Goal: Transaction & Acquisition: Purchase product/service

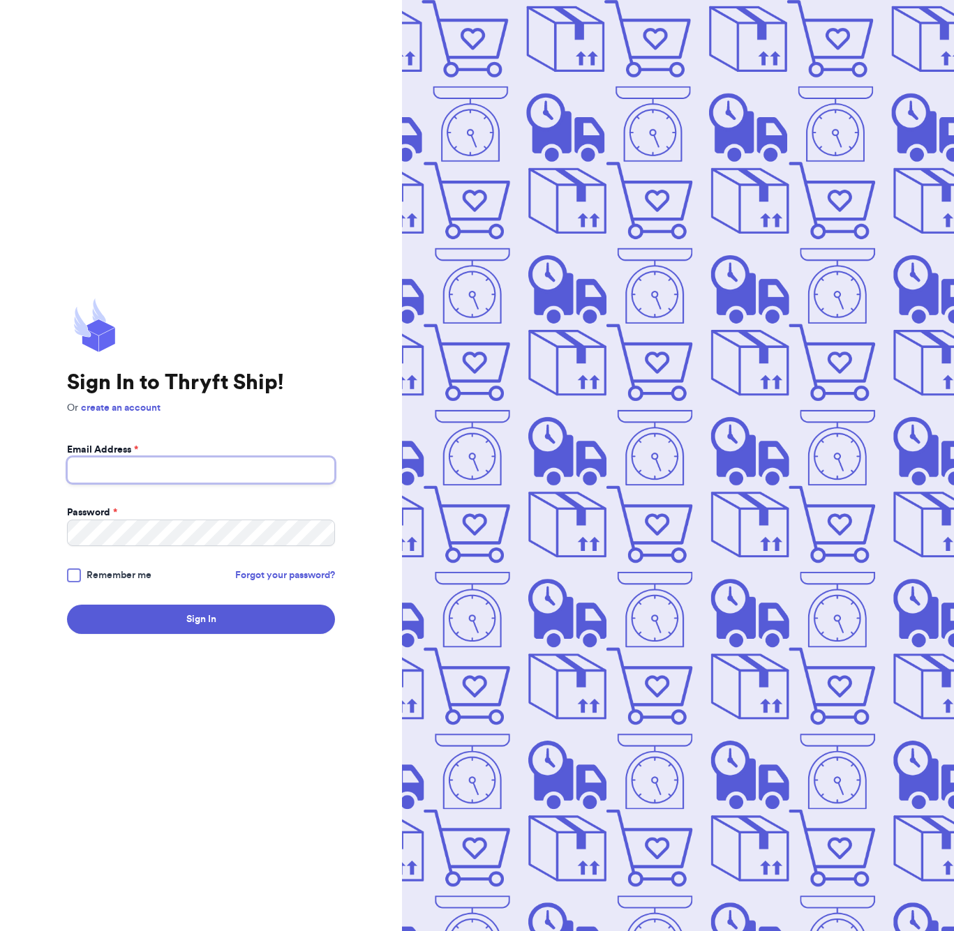
type input "[EMAIL_ADDRESS][DOMAIN_NAME]"
click at [234, 637] on div "Sign In to Thryft Ship! Or create an account Email Address * [EMAIL_ADDRESS][DO…" at bounding box center [201, 465] width 402 height 931
click at [234, 633] on button "Sign In" at bounding box center [201, 619] width 268 height 29
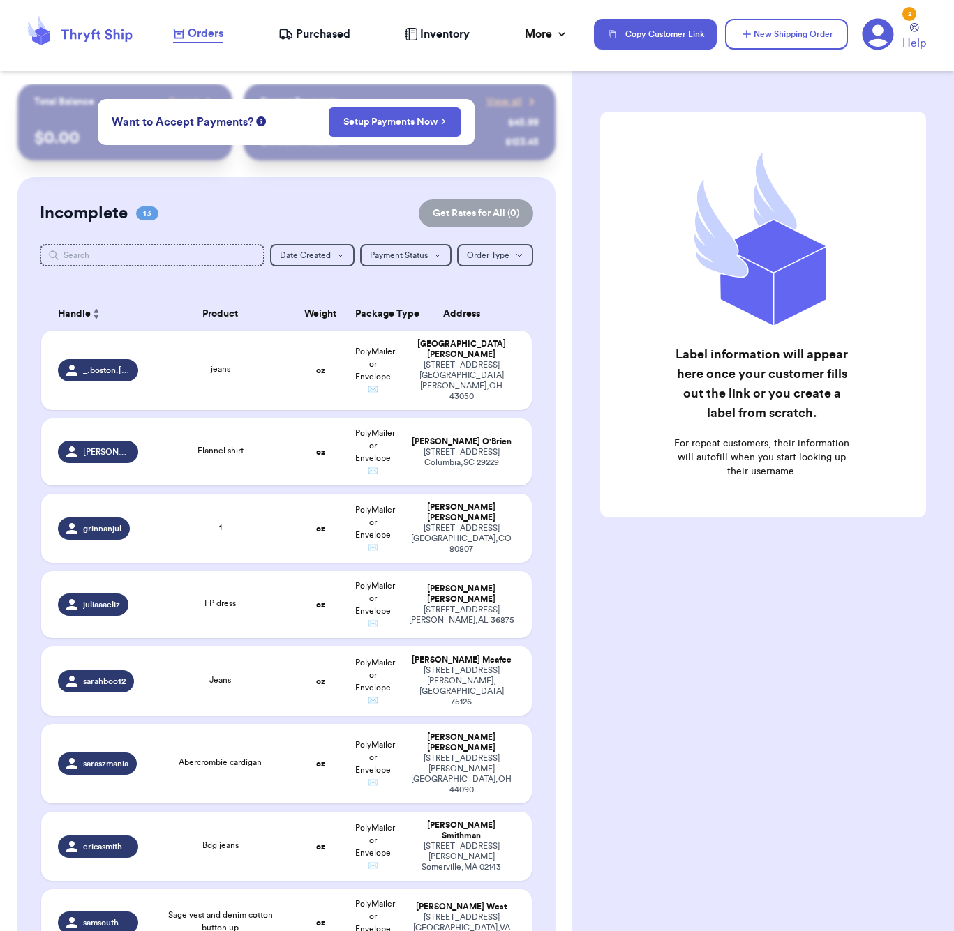
checkbox input "false"
click at [300, 31] on span "Purchased" at bounding box center [323, 34] width 54 height 17
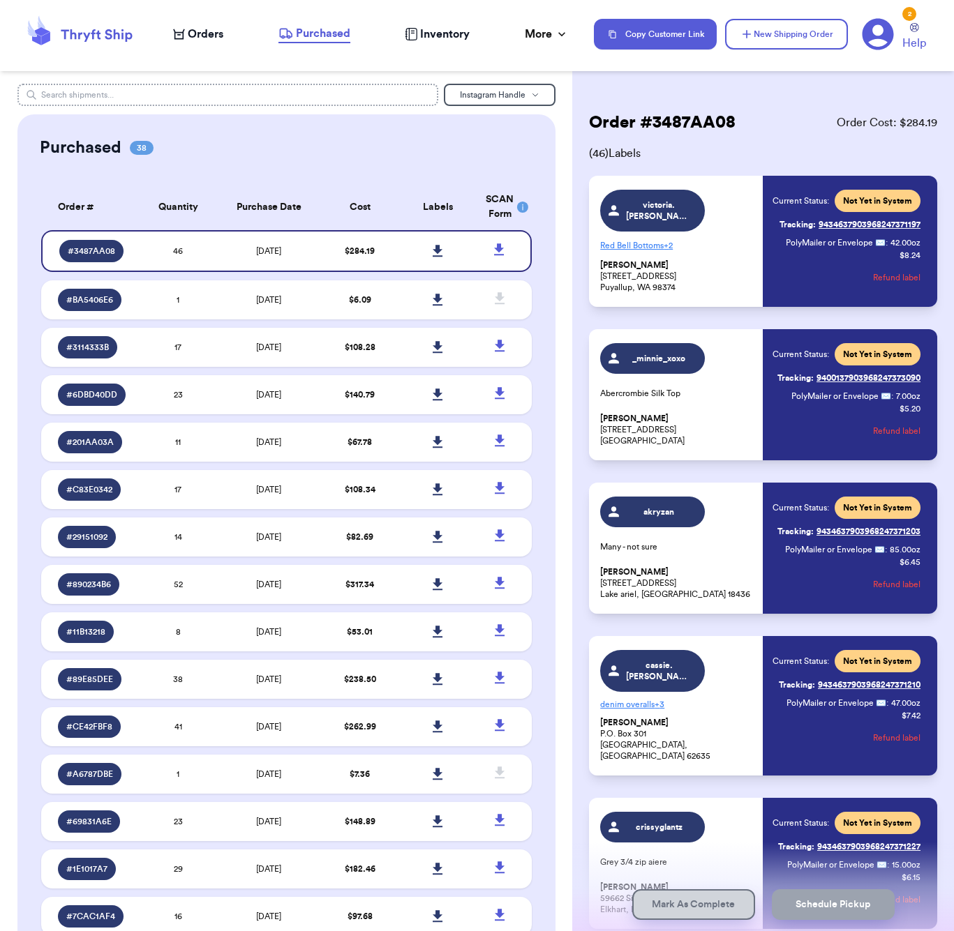
click at [116, 99] on input "text" at bounding box center [227, 95] width 421 height 22
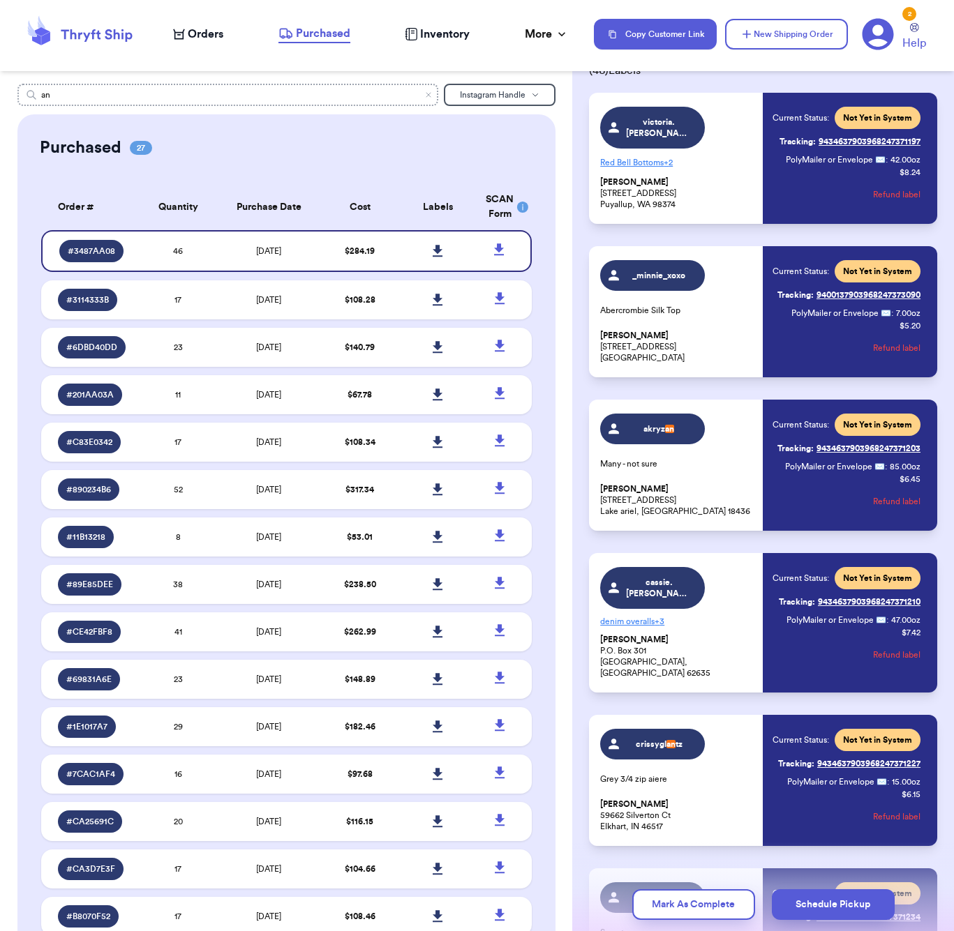
scroll to position [1, 0]
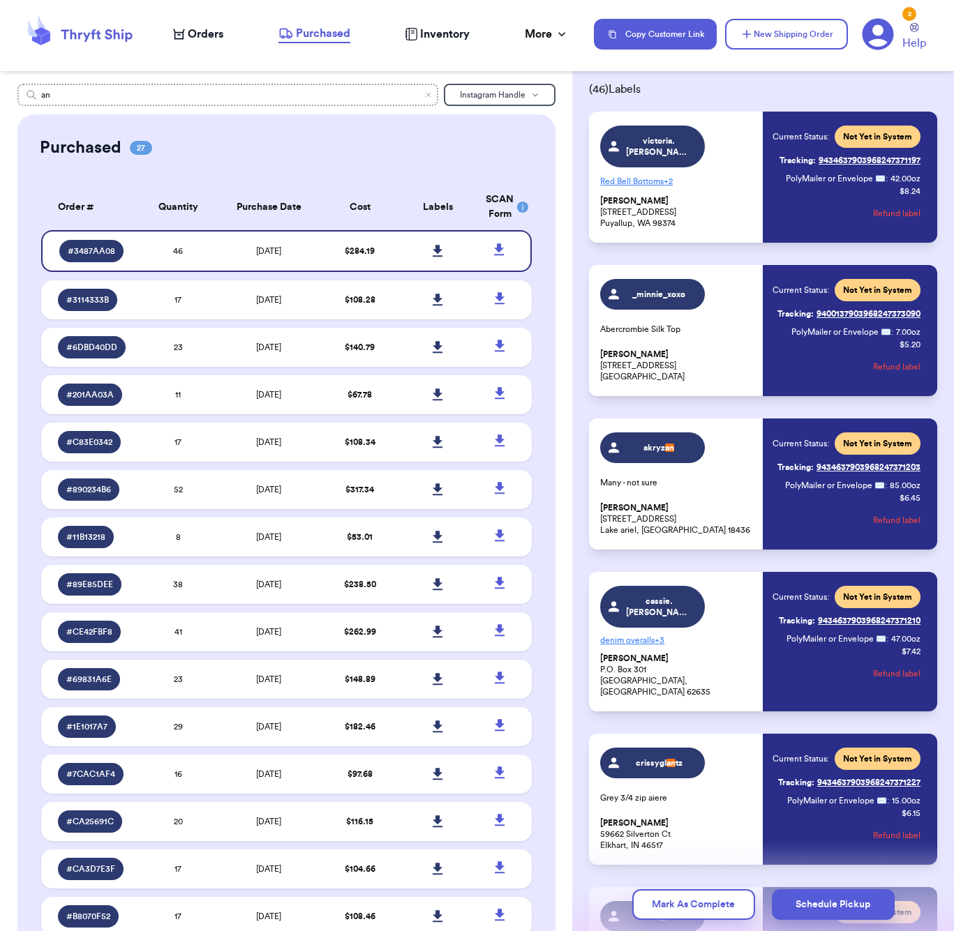
type input "a"
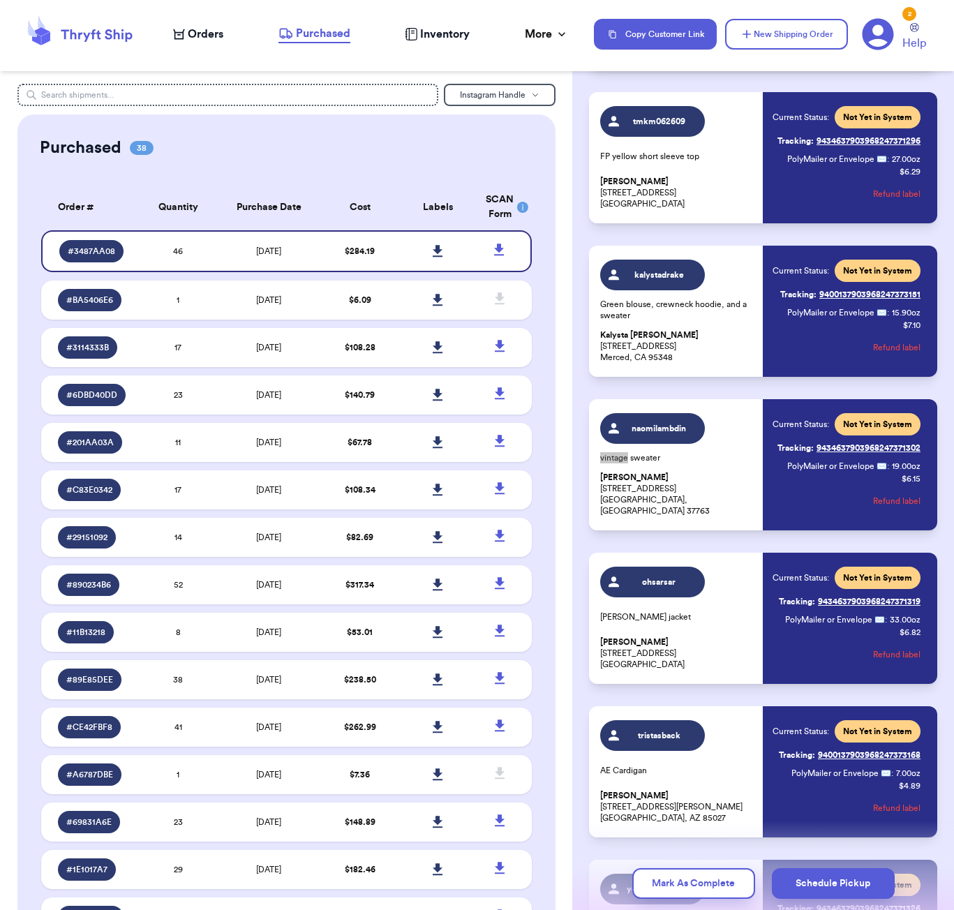
scroll to position [1591, 0]
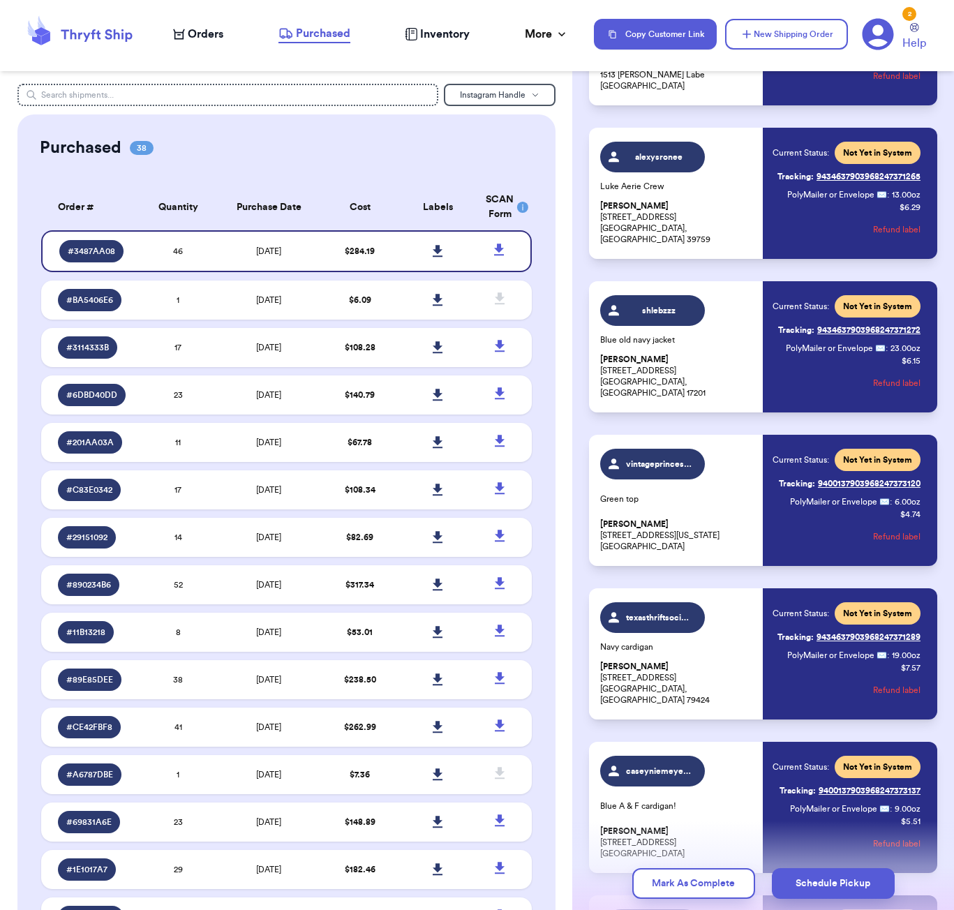
click at [183, 26] on div "Orders" at bounding box center [198, 34] width 50 height 17
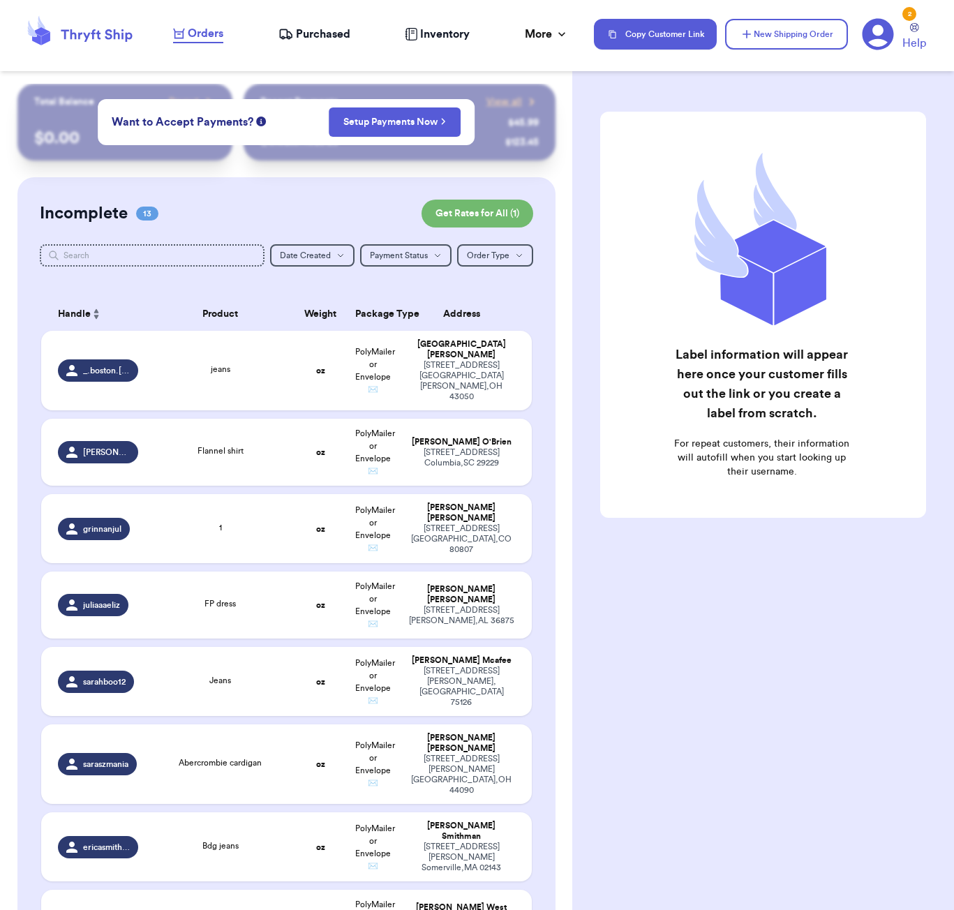
click at [327, 35] on span "Purchased" at bounding box center [323, 34] width 54 height 17
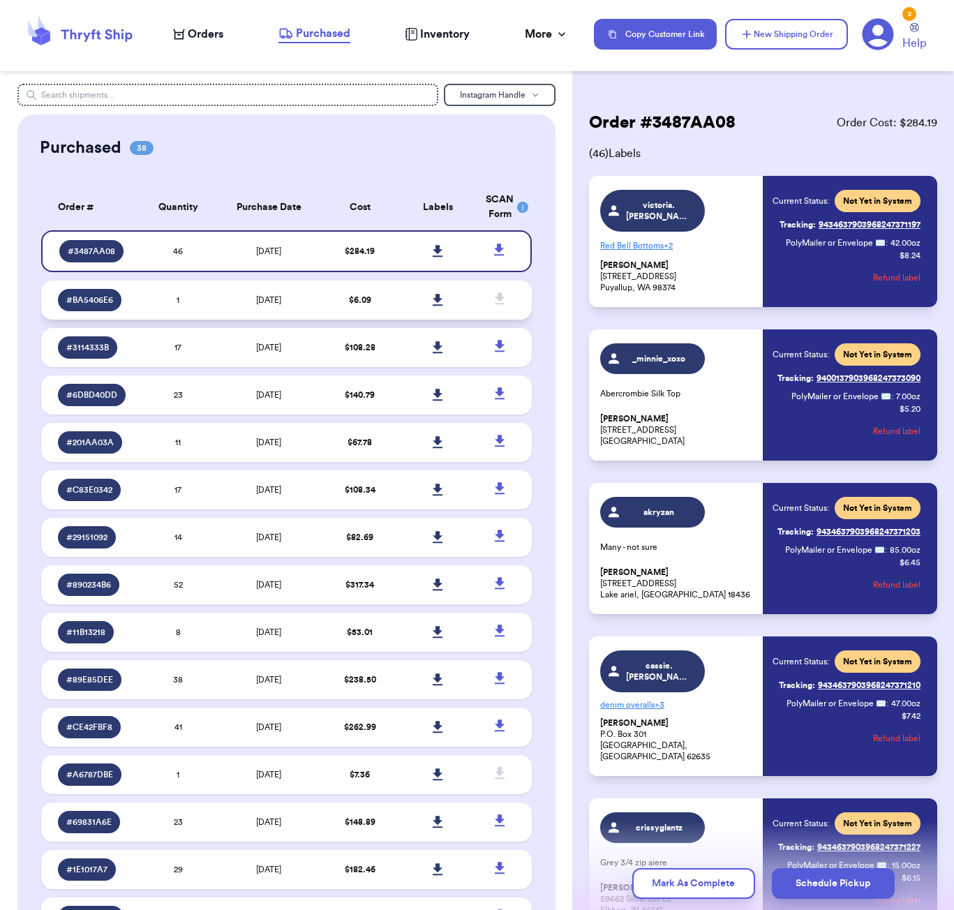
click at [220, 303] on td "[DATE]" at bounding box center [269, 299] width 103 height 39
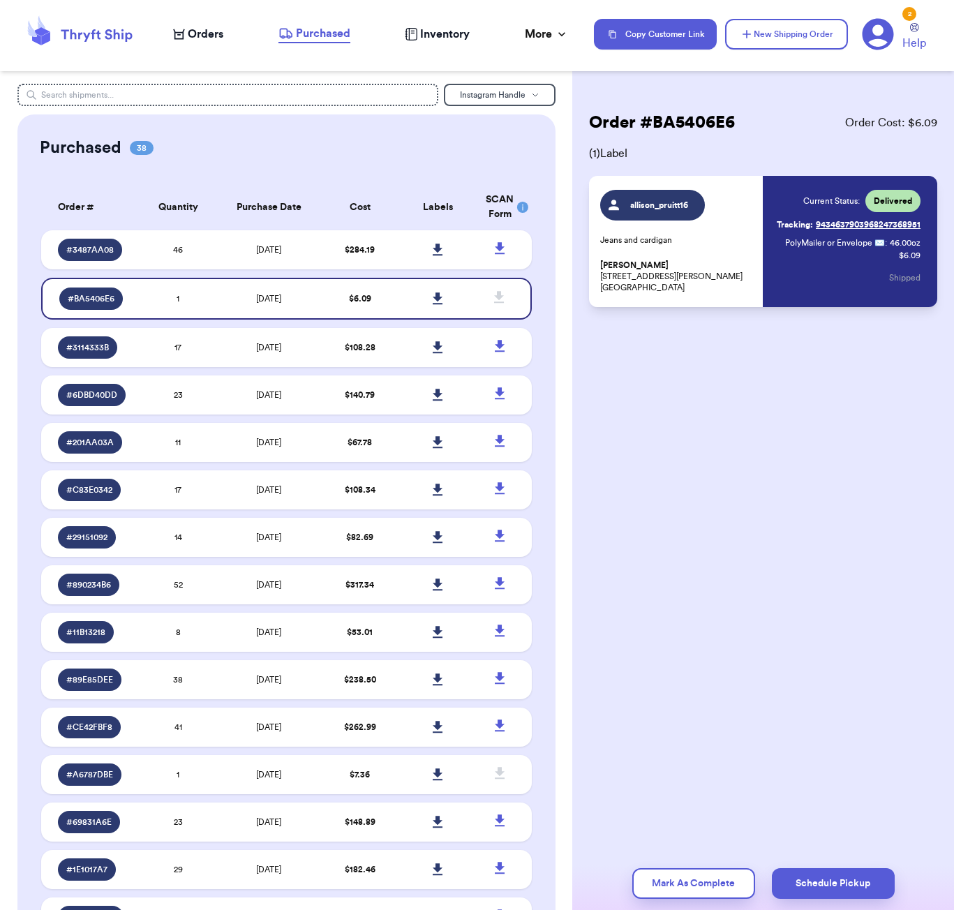
click at [208, 31] on span "Orders" at bounding box center [206, 34] width 36 height 17
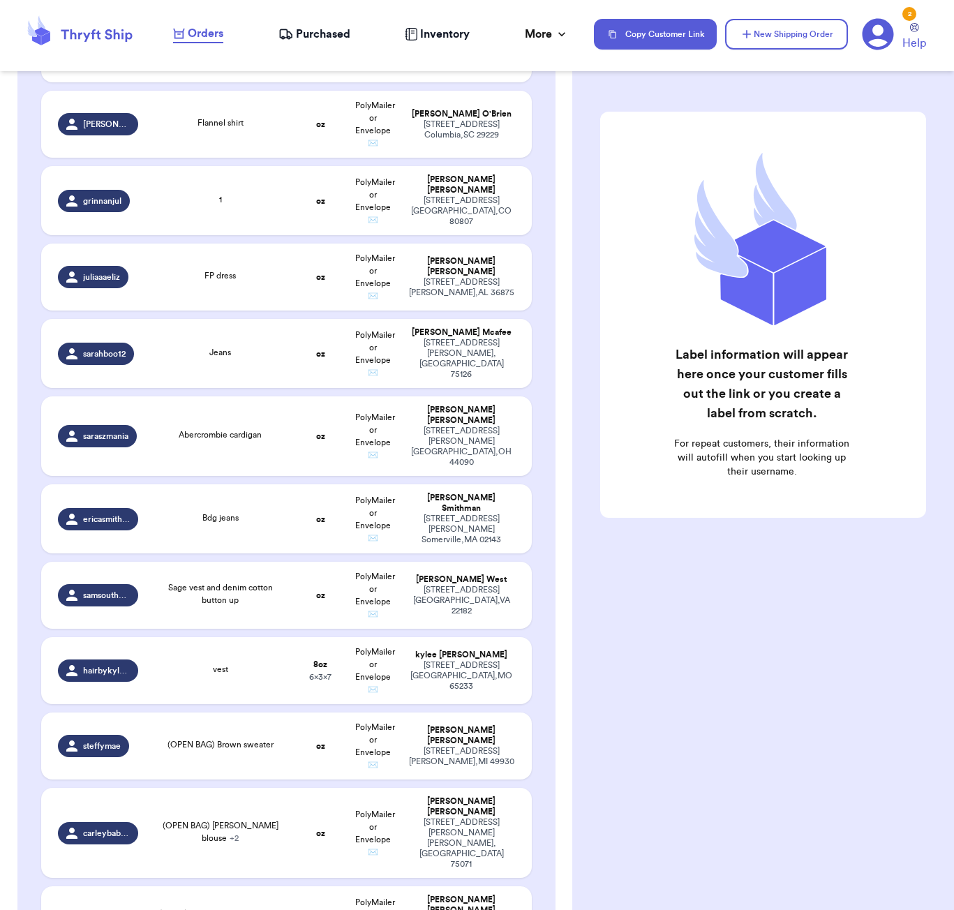
scroll to position [299, 0]
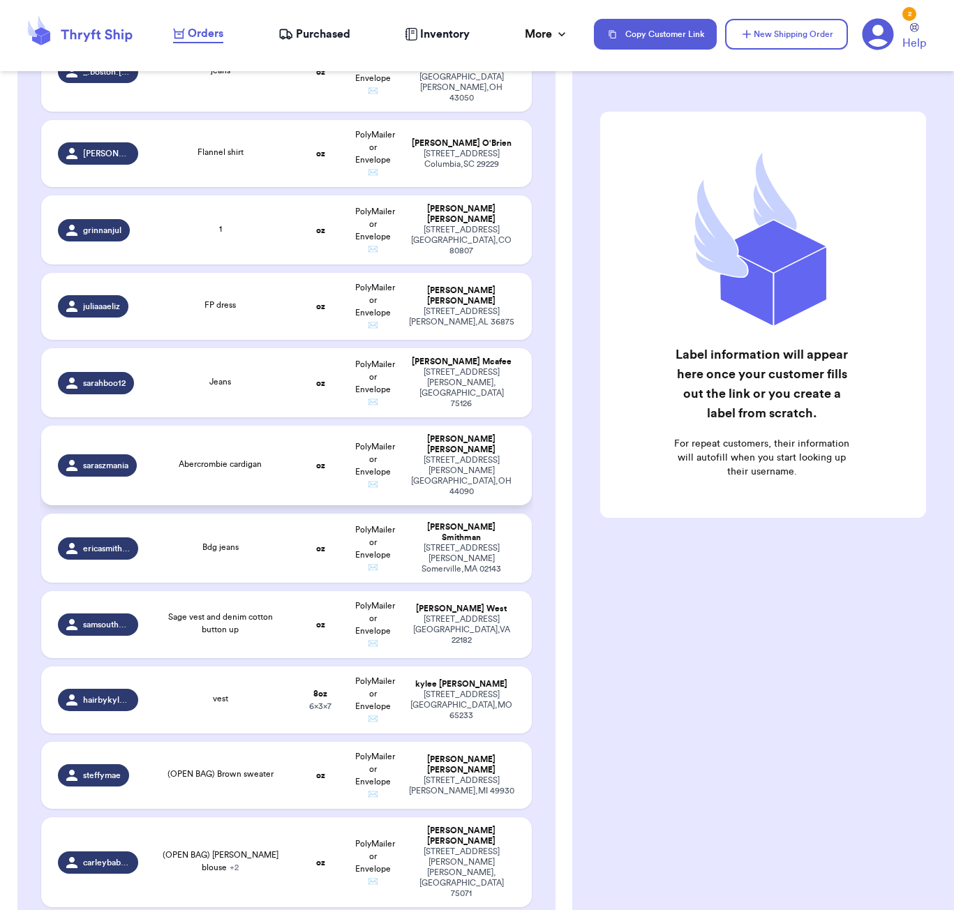
click at [260, 469] on td "Abercrombie cardigan" at bounding box center [220, 466] width 148 height 80
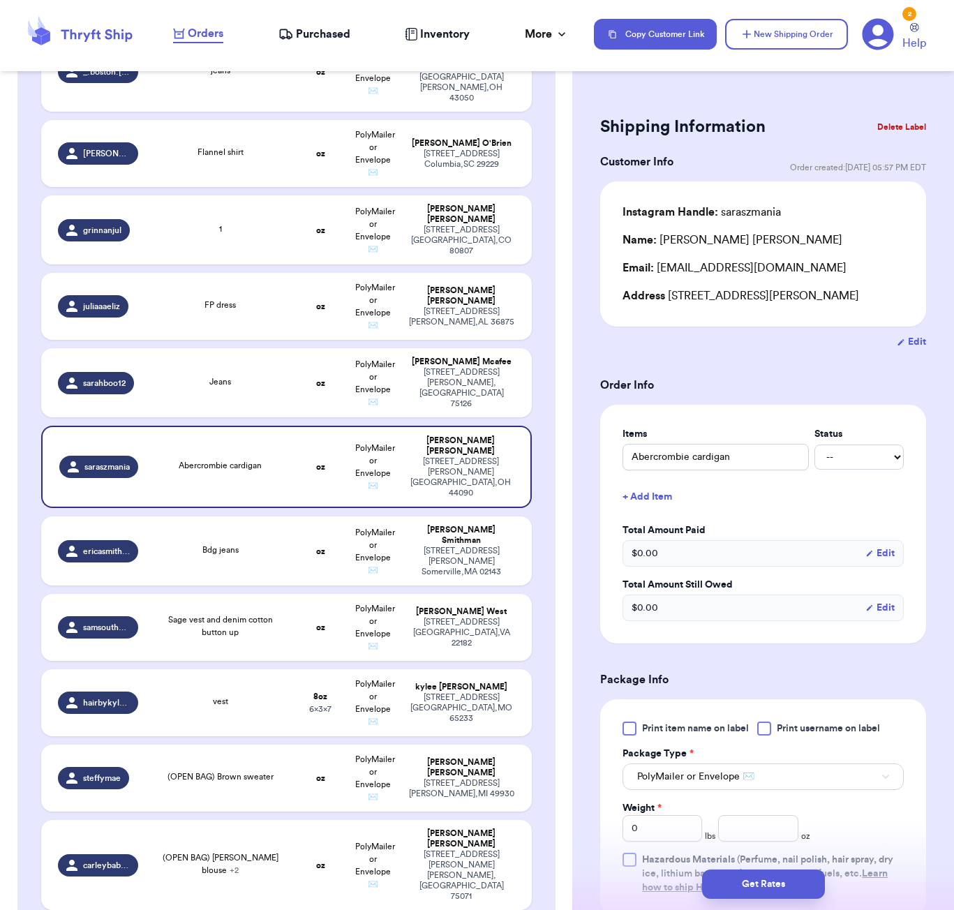
scroll to position [253, 0]
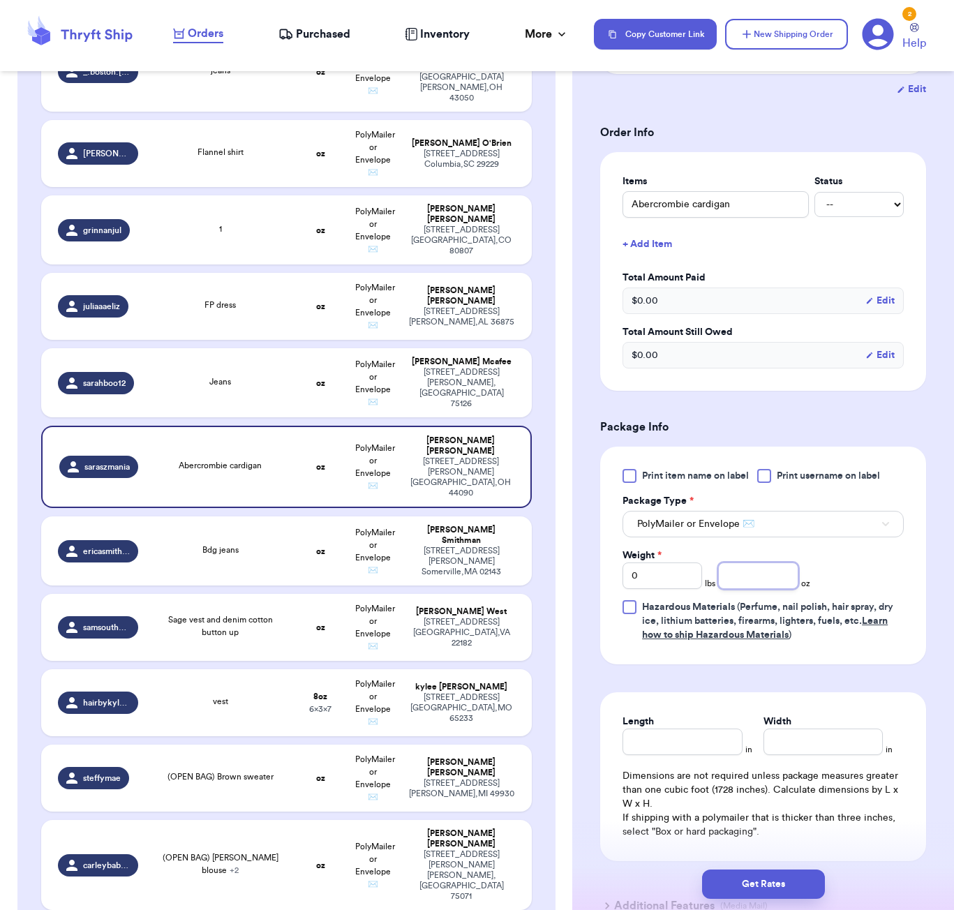
click at [746, 585] on input "number" at bounding box center [758, 575] width 80 height 27
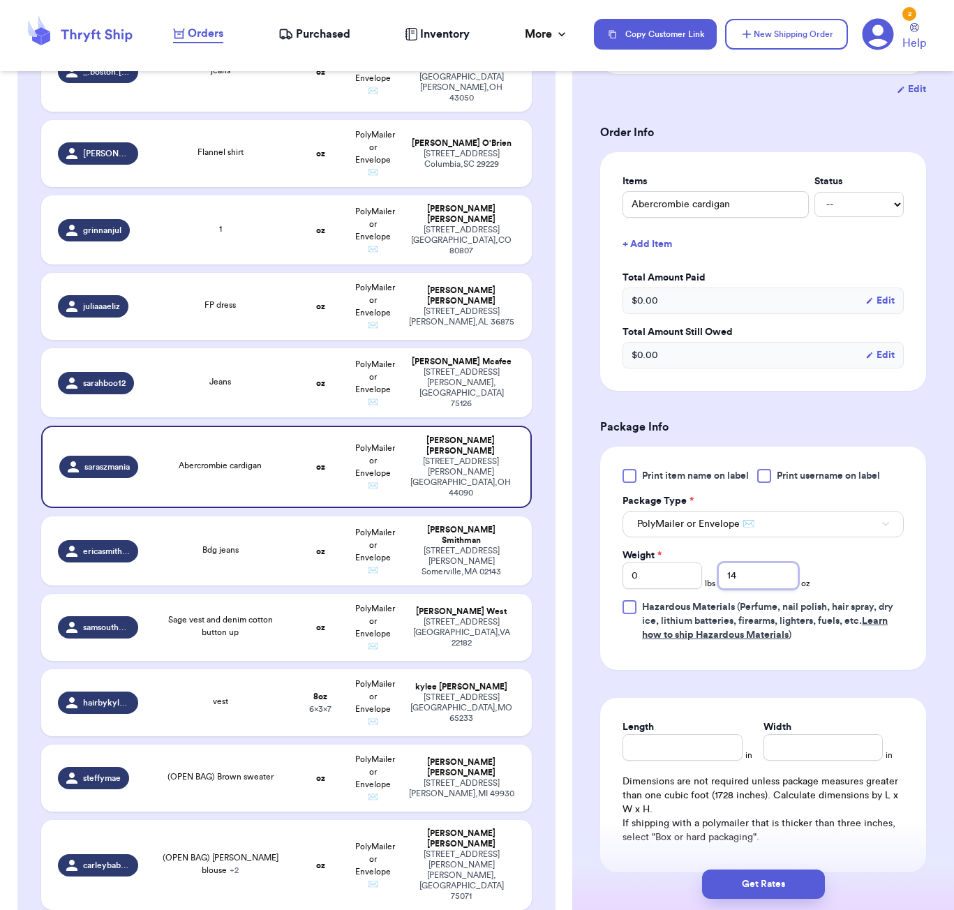
type input "14"
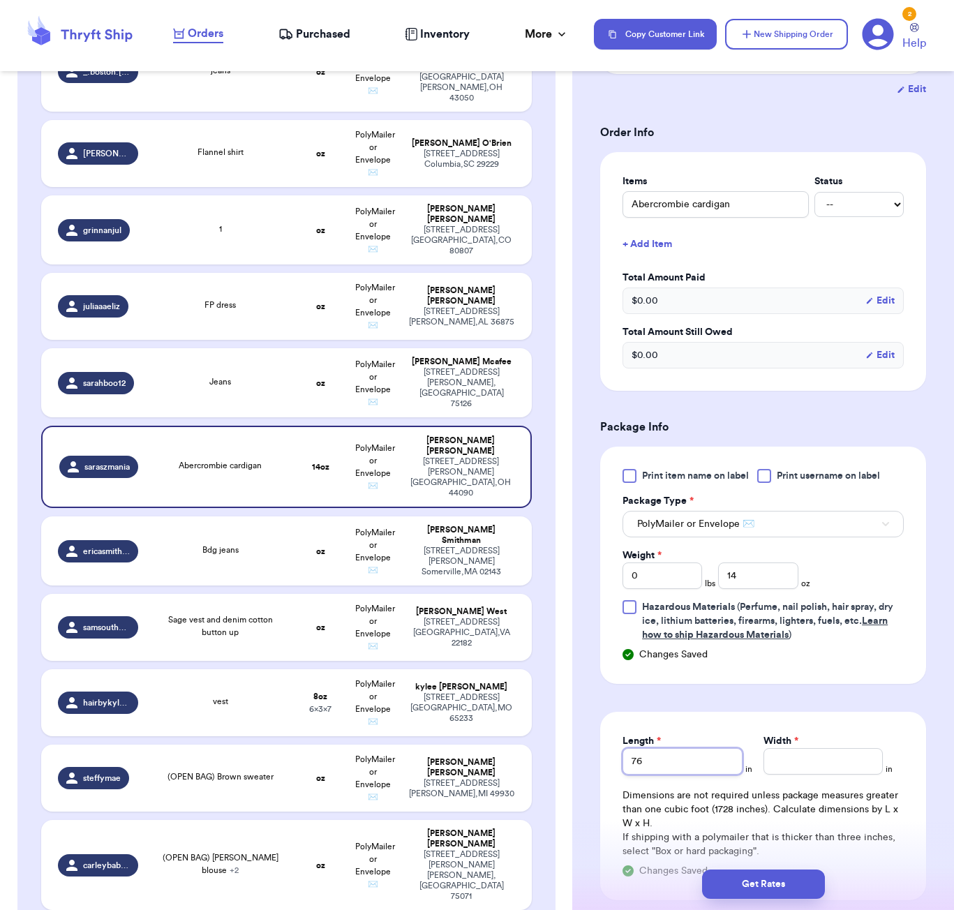
click at [728, 774] on input "76" at bounding box center [681, 761] width 119 height 27
click at [678, 769] on input "76" at bounding box center [681, 761] width 119 height 27
type input "7"
type input "6"
click at [782, 878] on button "Get Rates" at bounding box center [763, 883] width 123 height 29
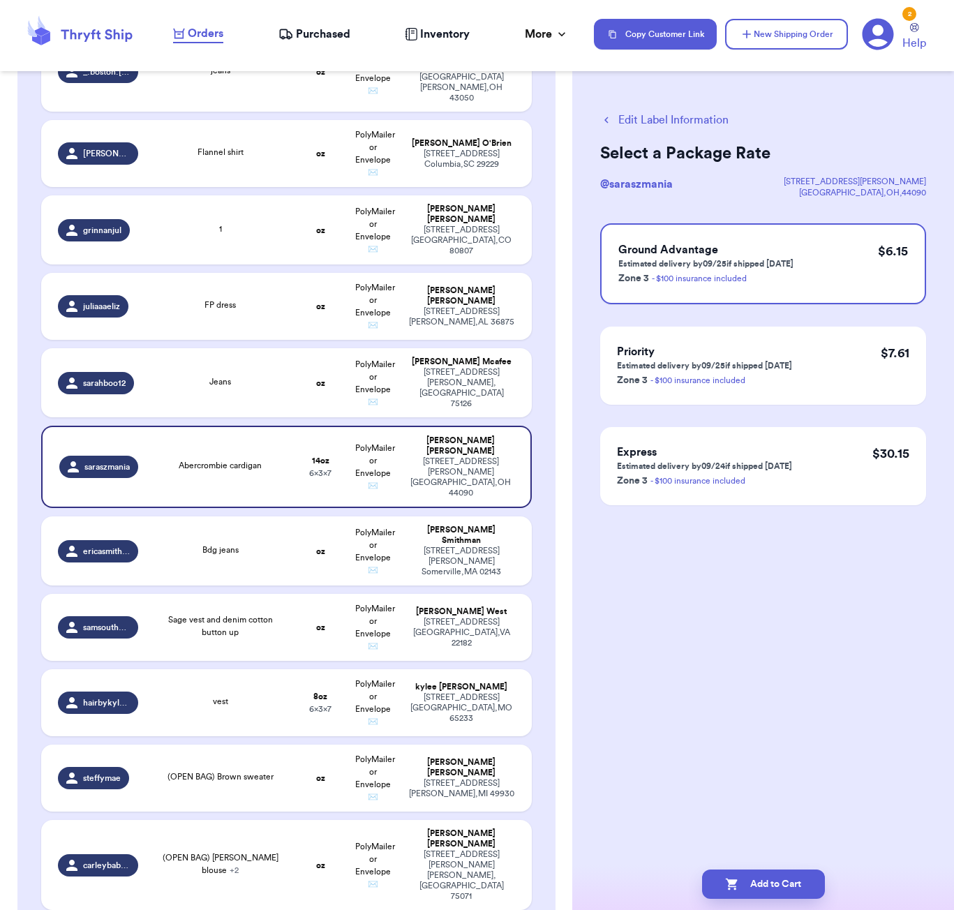
scroll to position [0, 0]
click at [802, 875] on button "Add to Cart" at bounding box center [763, 883] width 123 height 29
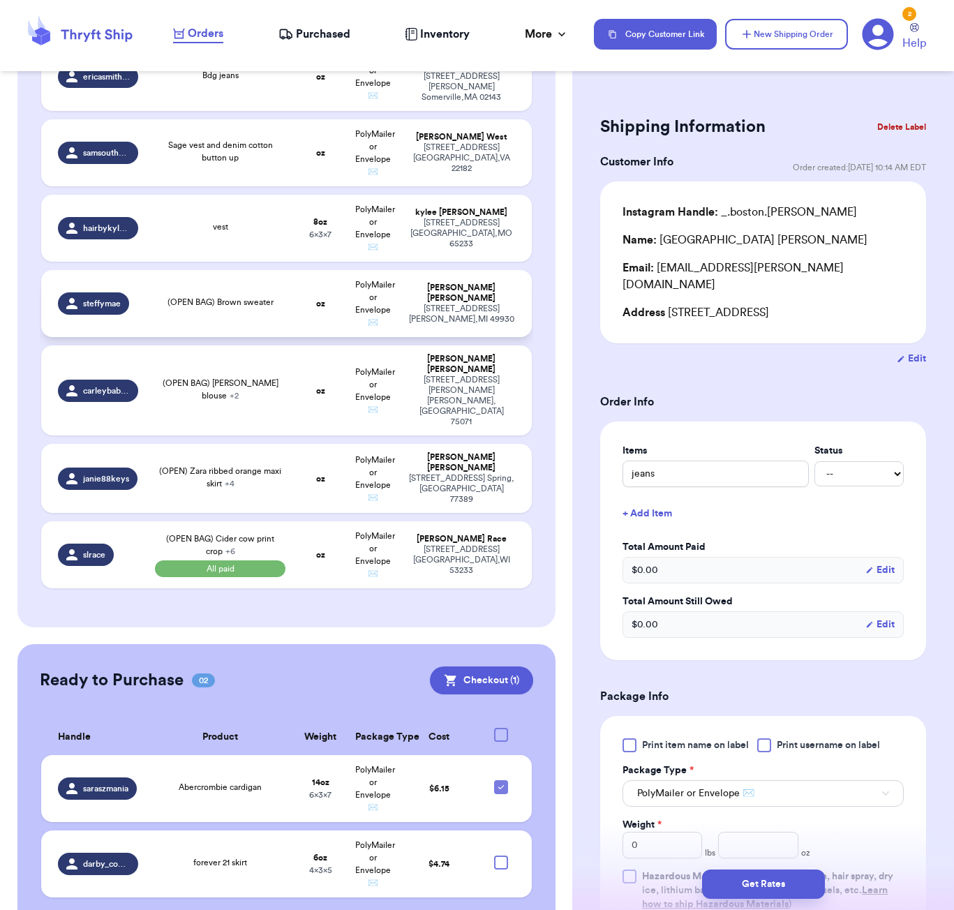
scroll to position [684, 0]
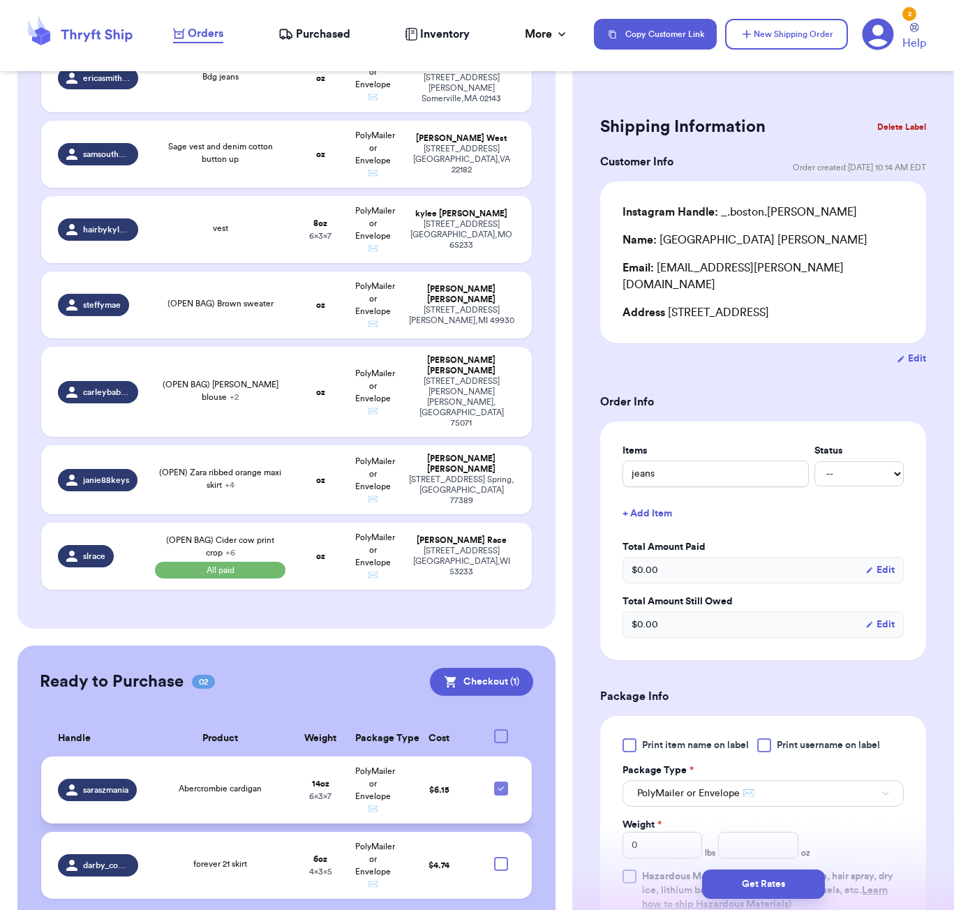
click at [502, 783] on icon at bounding box center [500, 788] width 11 height 11
click at [501, 781] on input "checkbox" at bounding box center [500, 781] width 1 height 1
checkbox input "false"
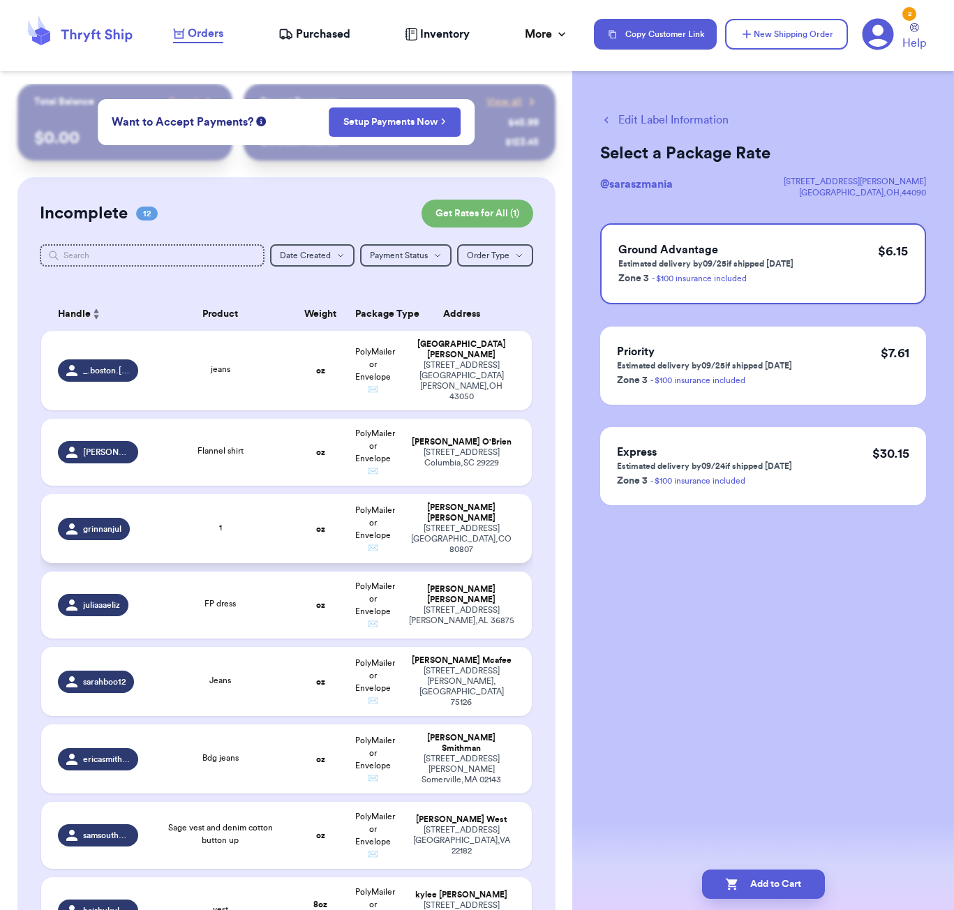
scroll to position [0, 0]
click at [260, 471] on td "Flannel shirt" at bounding box center [220, 452] width 148 height 67
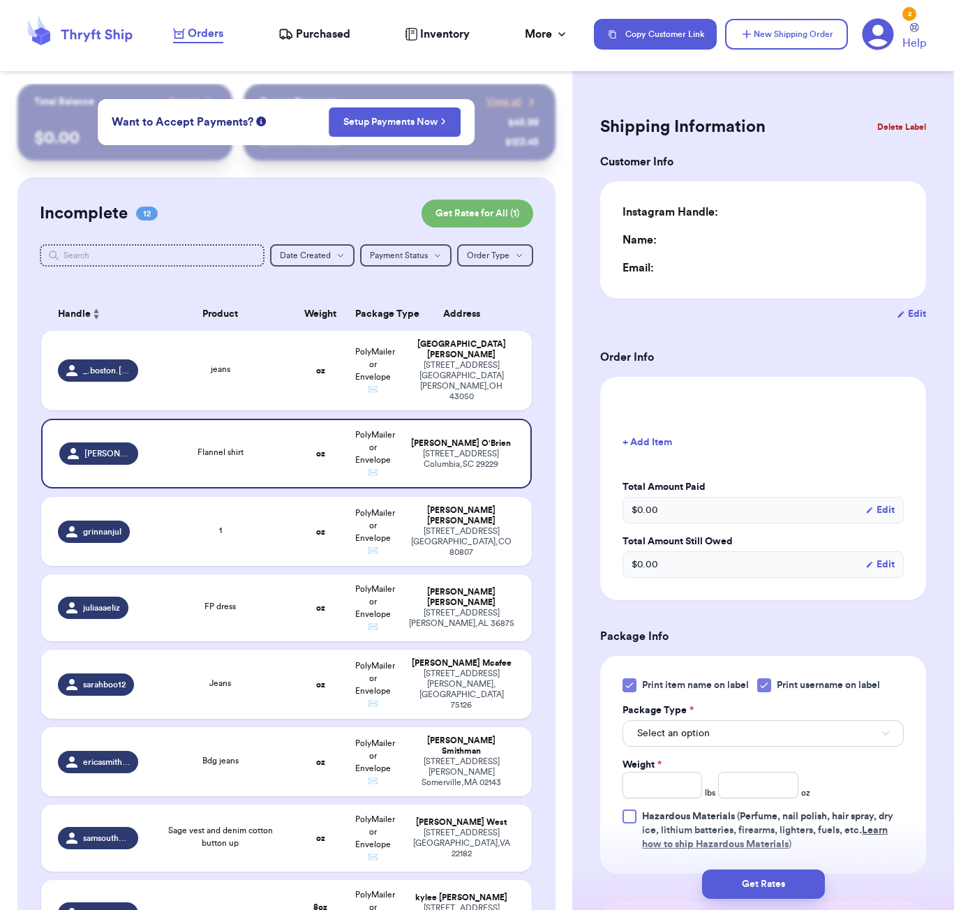
type input "0"
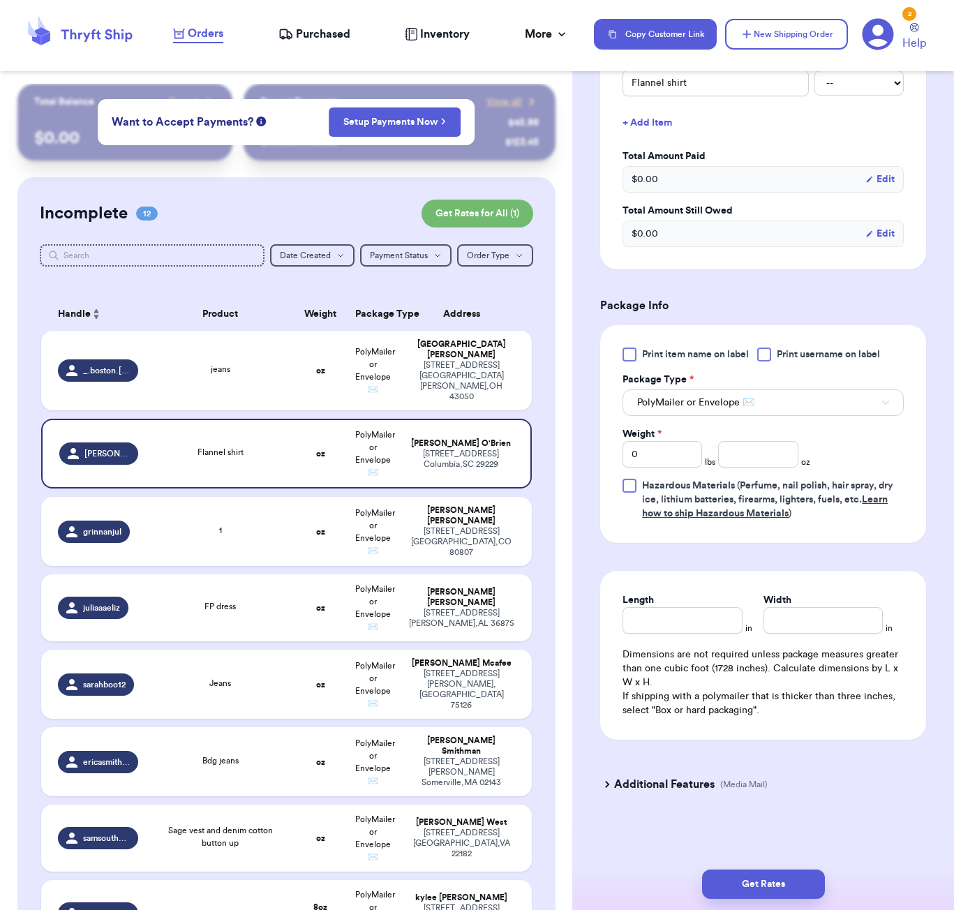
scroll to position [377, 0]
click at [762, 456] on input "number" at bounding box center [758, 454] width 80 height 27
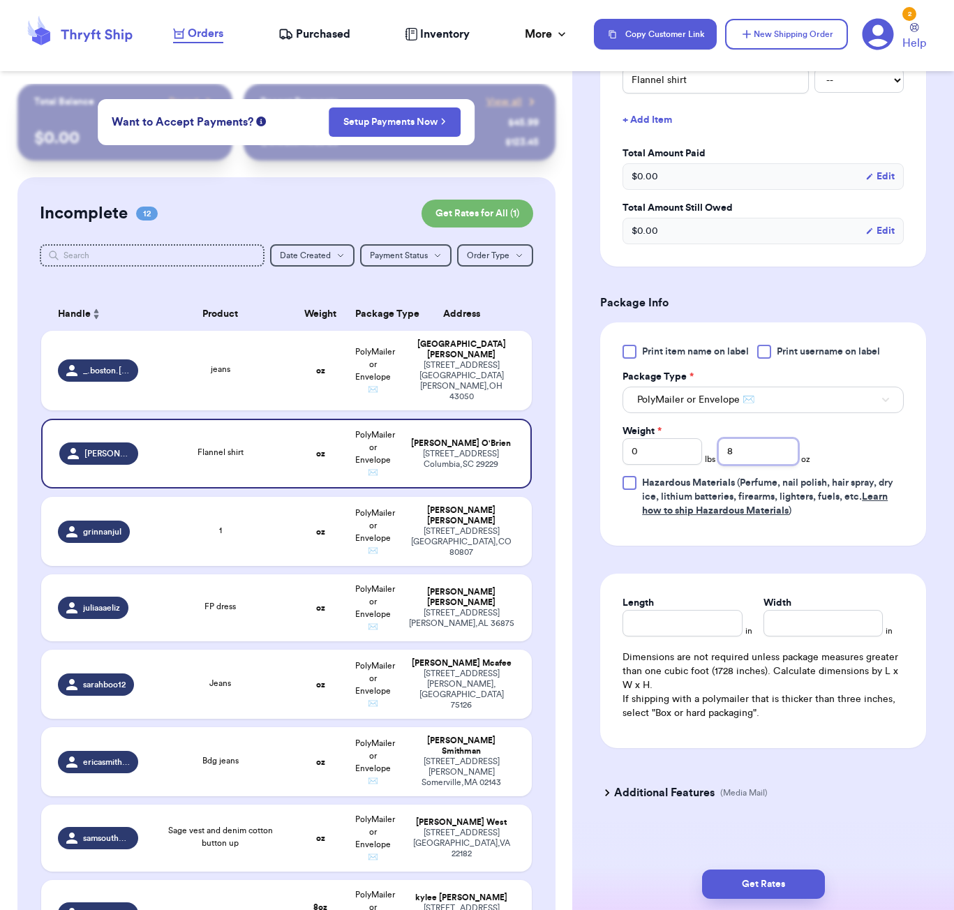
type input "8"
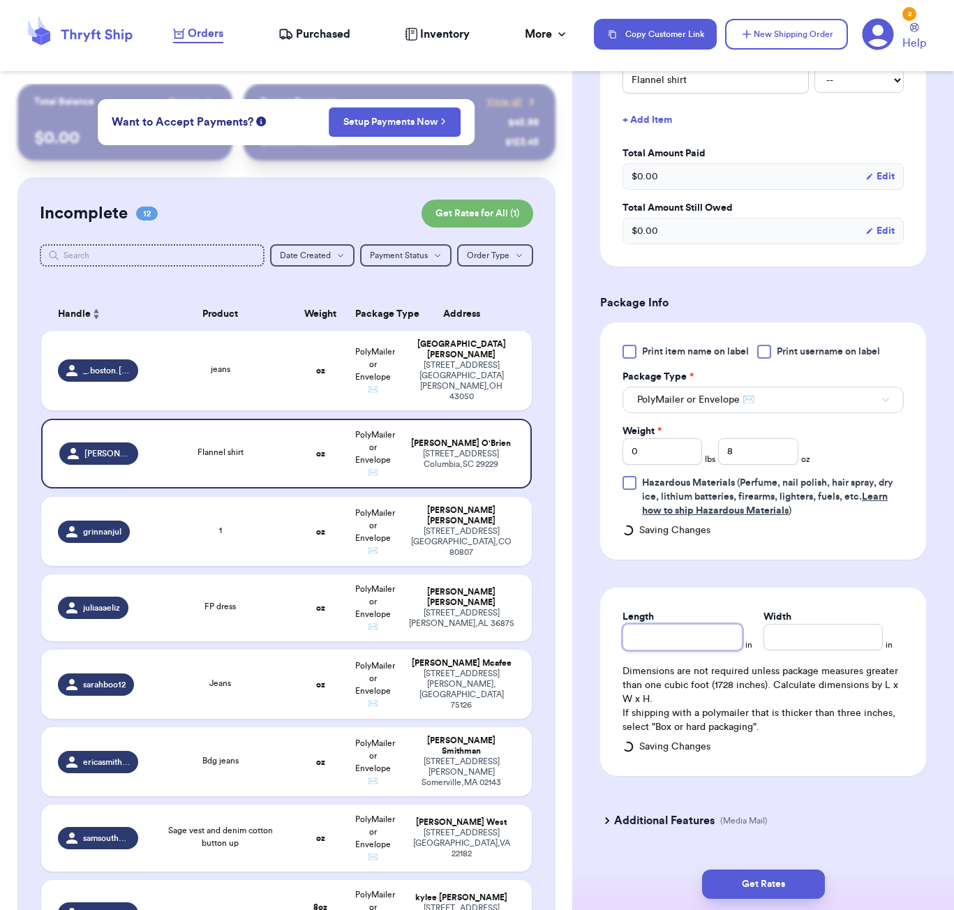
click at [681, 623] on div "Length" at bounding box center [681, 630] width 119 height 40
type input "6"
type input "5"
drag, startPoint x: 806, startPoint y: 875, endPoint x: 812, endPoint y: 871, distance: 7.5
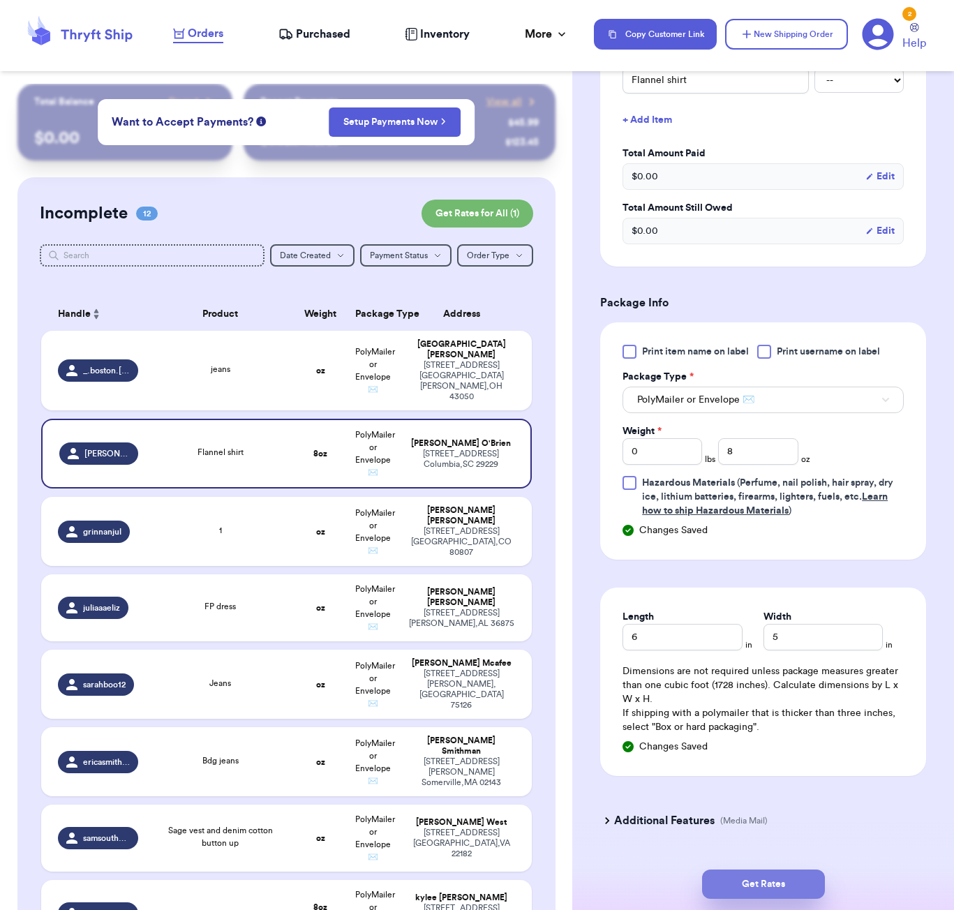
click at [806, 875] on button "Get Rates" at bounding box center [763, 883] width 123 height 29
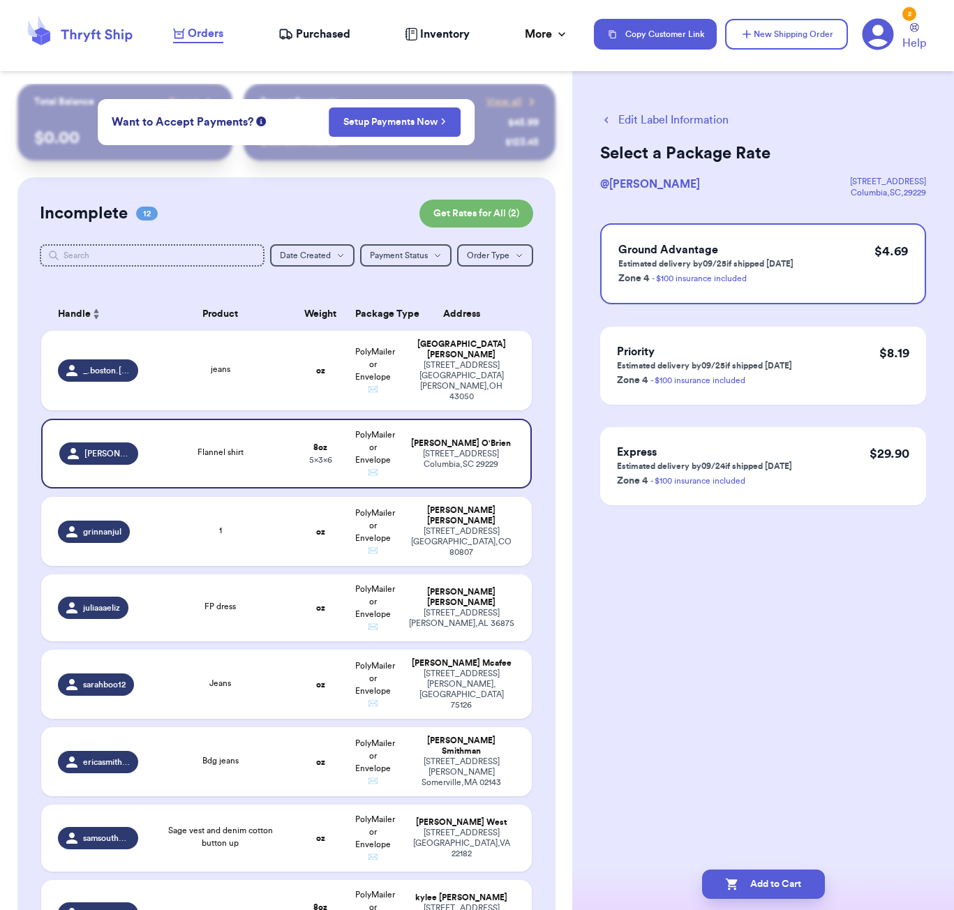
scroll to position [0, 0]
click at [794, 875] on button "Add to Cart" at bounding box center [763, 883] width 123 height 29
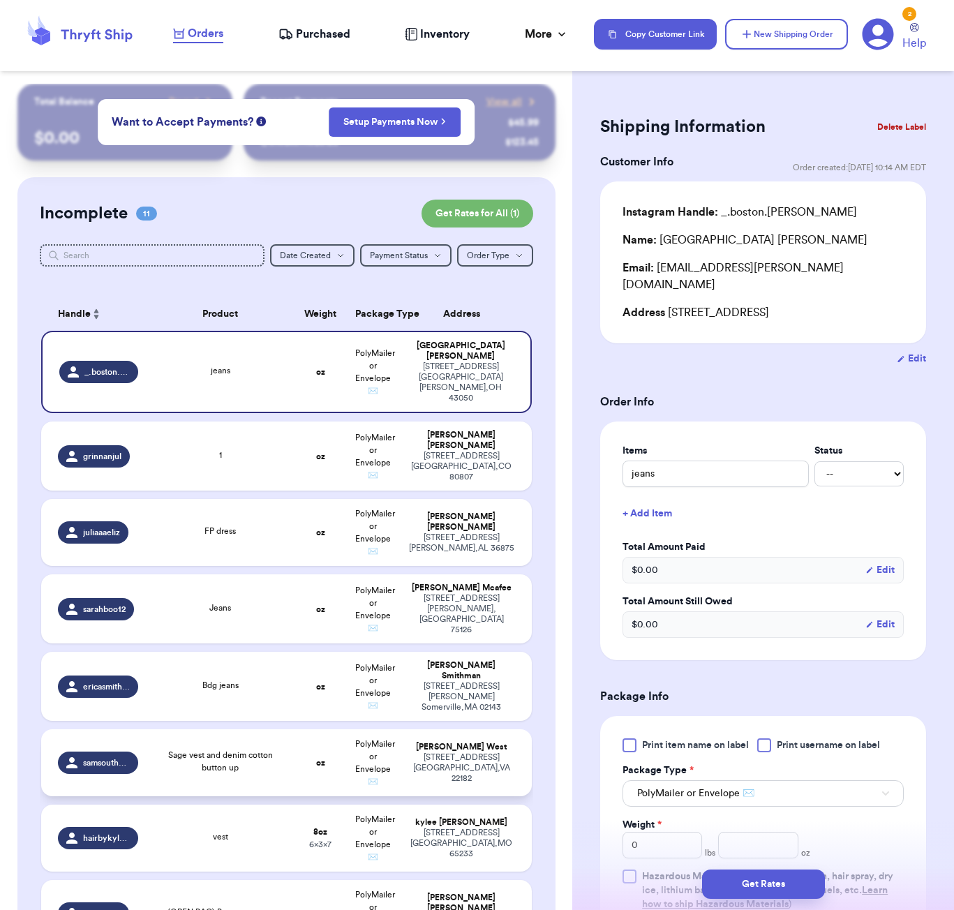
click at [248, 764] on div "Sage vest and denim cotton button up" at bounding box center [220, 763] width 131 height 28
type input "Sage vest and denim cotton button up"
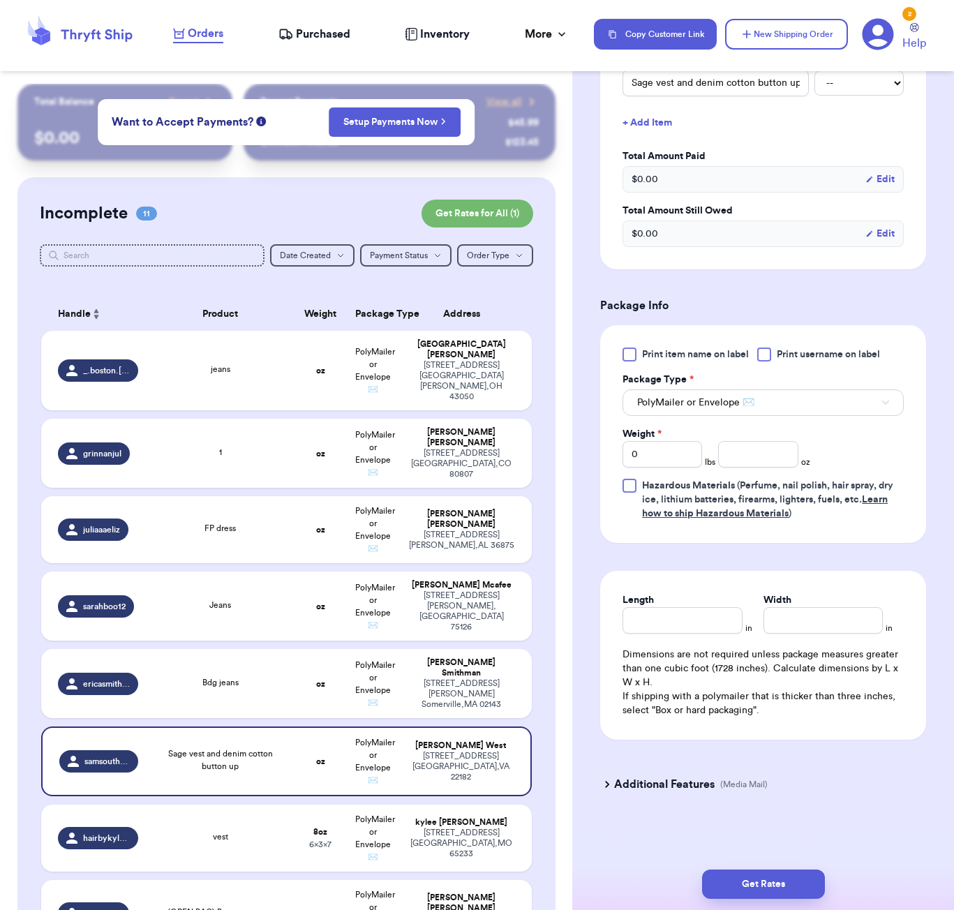
scroll to position [377, 0]
click at [746, 460] on input "number" at bounding box center [758, 454] width 80 height 27
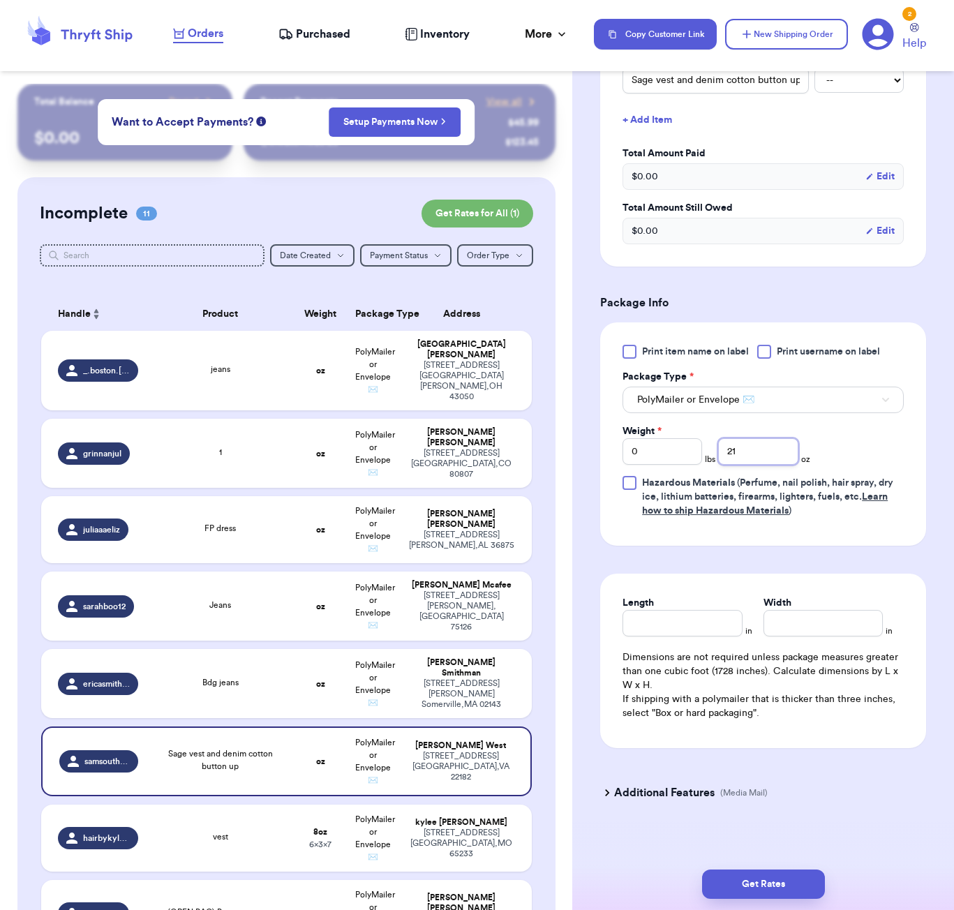
type input "21"
click at [682, 629] on input "Length" at bounding box center [681, 623] width 119 height 27
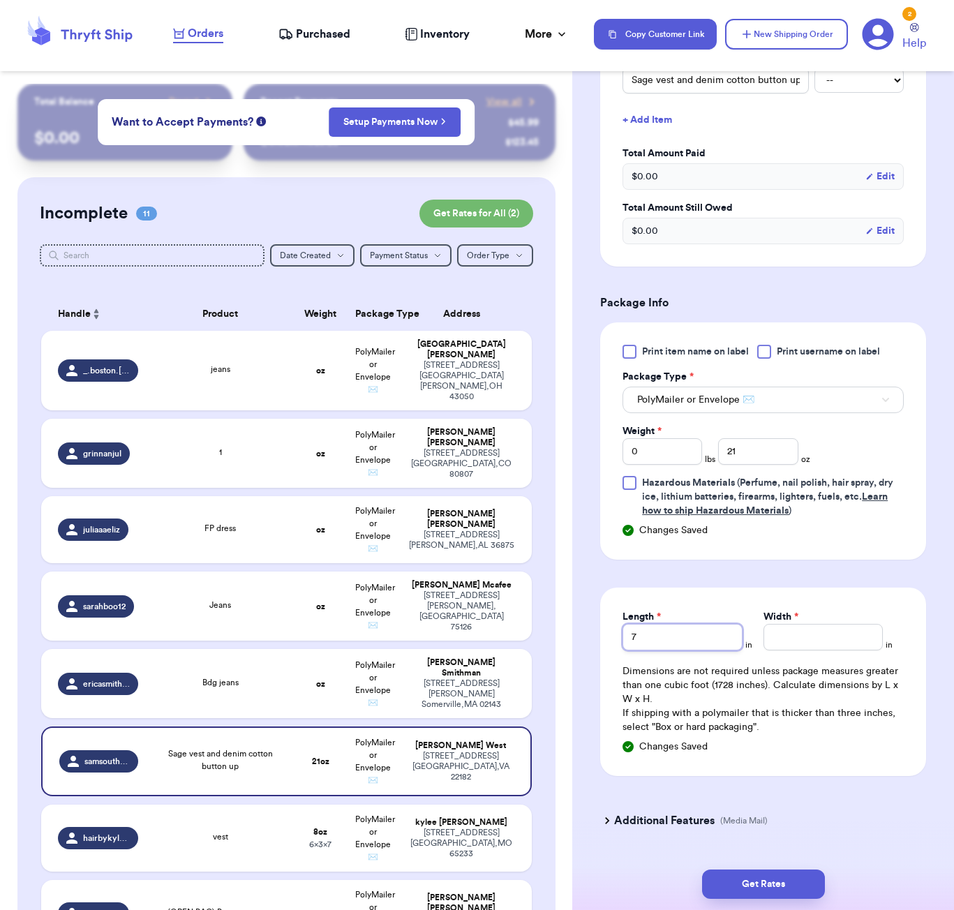
type input "7"
type input "6"
click at [772, 891] on button "Get Rates" at bounding box center [763, 883] width 123 height 29
type input "1"
type input "5"
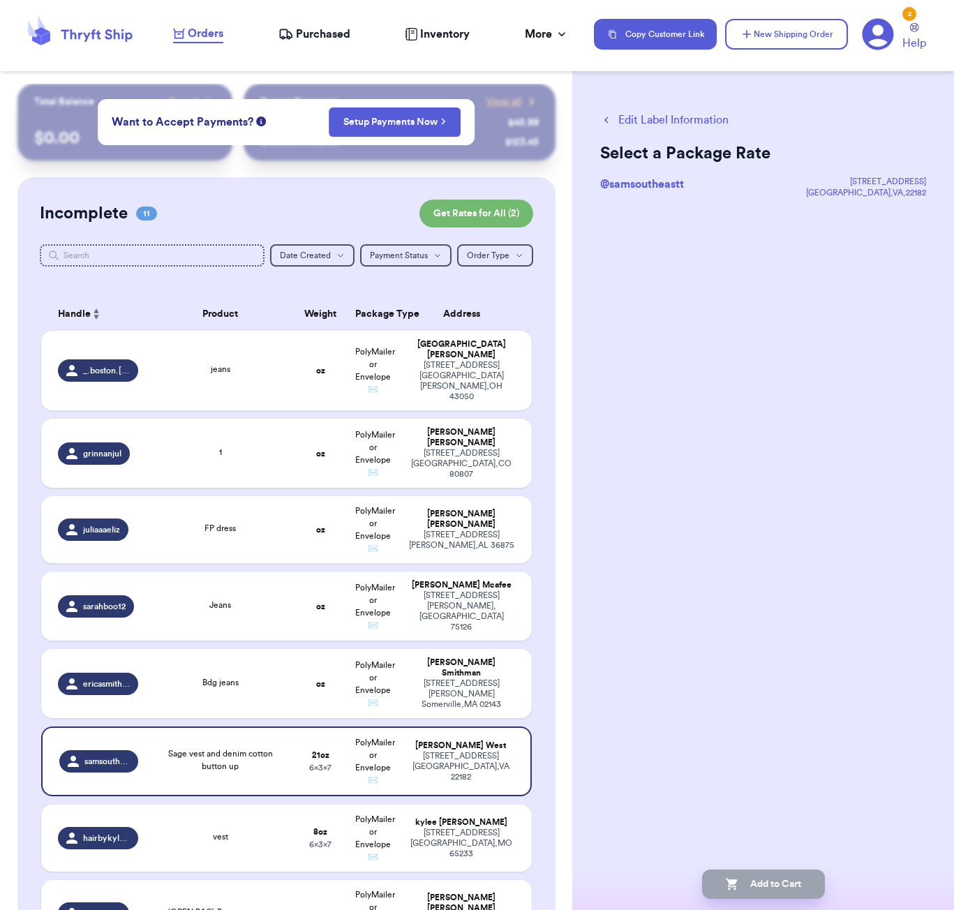
scroll to position [0, 0]
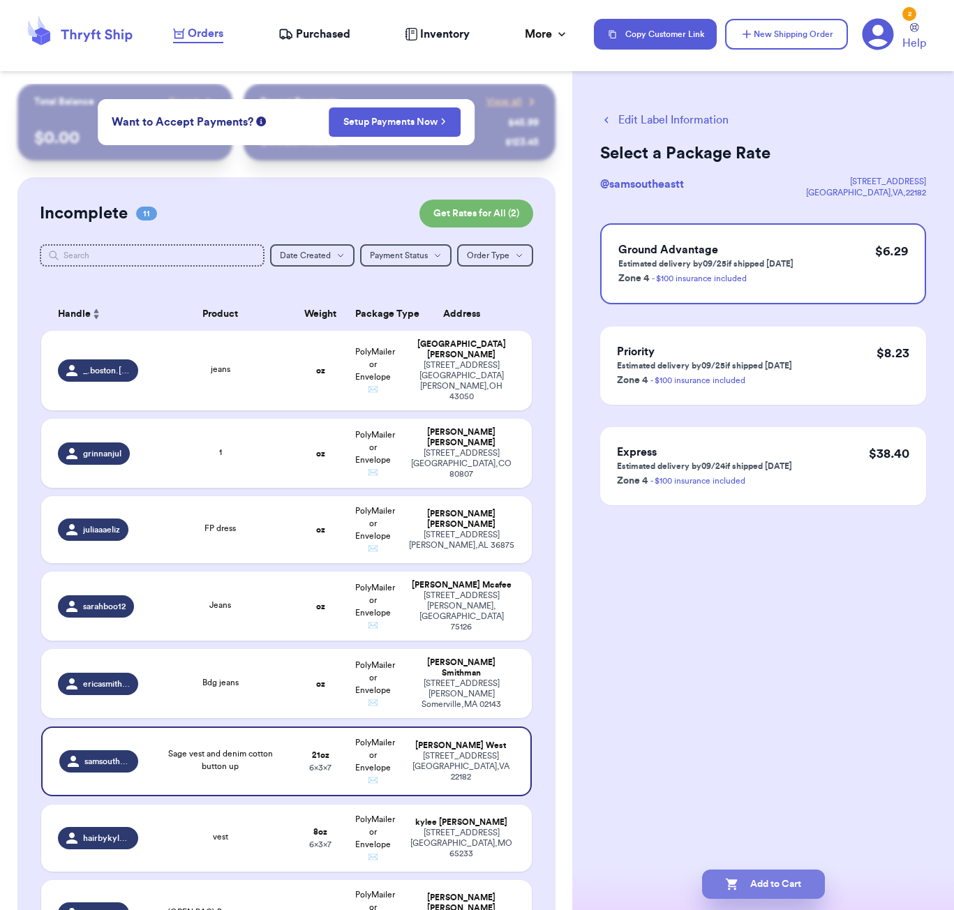
click at [765, 887] on button "Add to Cart" at bounding box center [763, 883] width 123 height 29
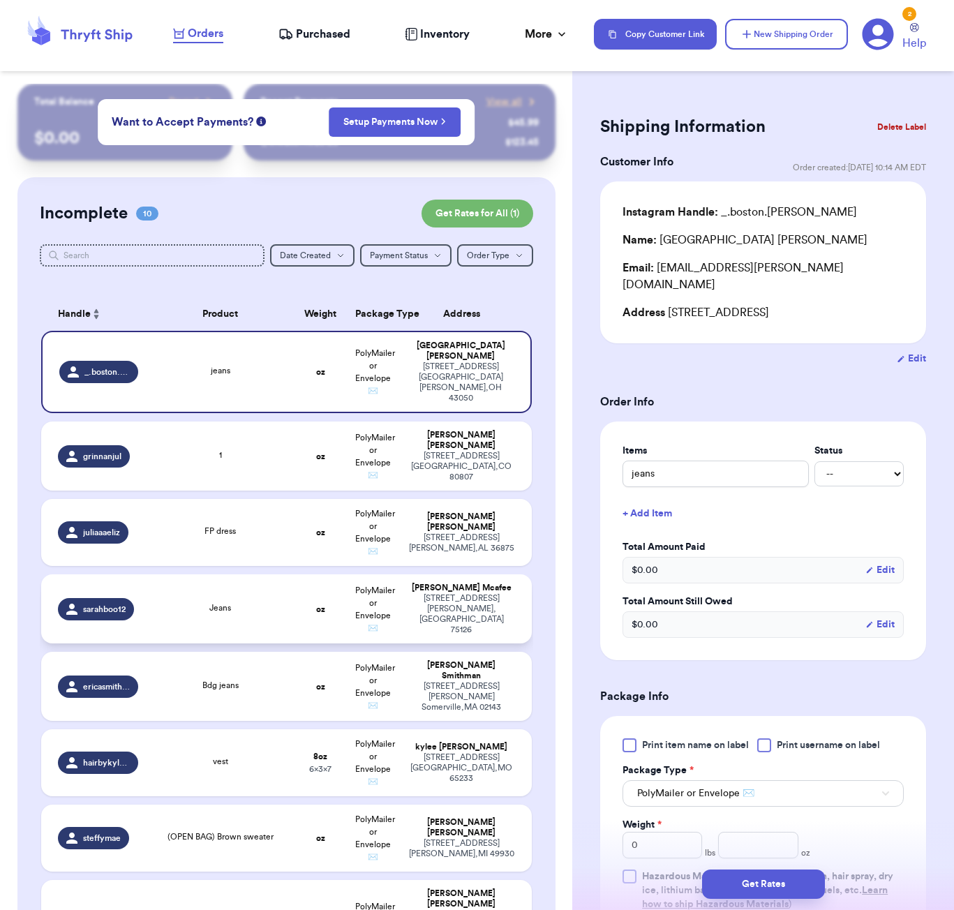
click at [236, 601] on div "Jeans" at bounding box center [220, 608] width 131 height 15
type input "Jeans"
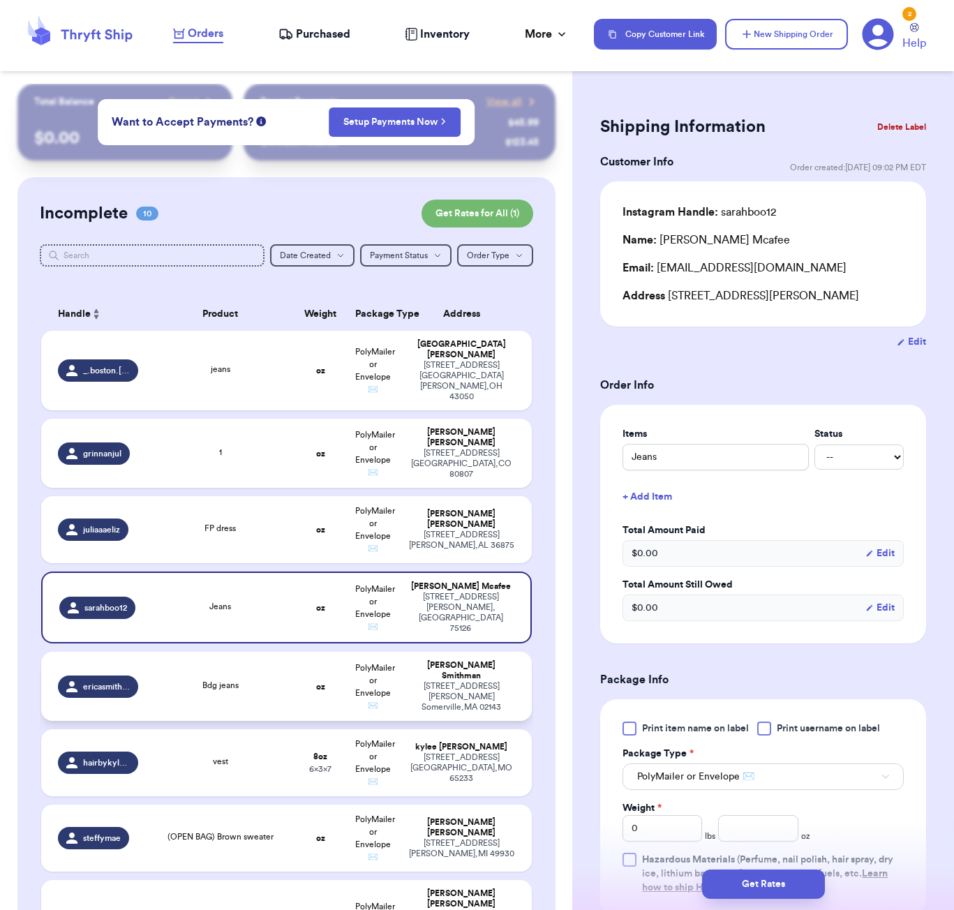
click at [271, 679] on div "Bdg jeans" at bounding box center [220, 686] width 131 height 15
type input "Bdg jeans"
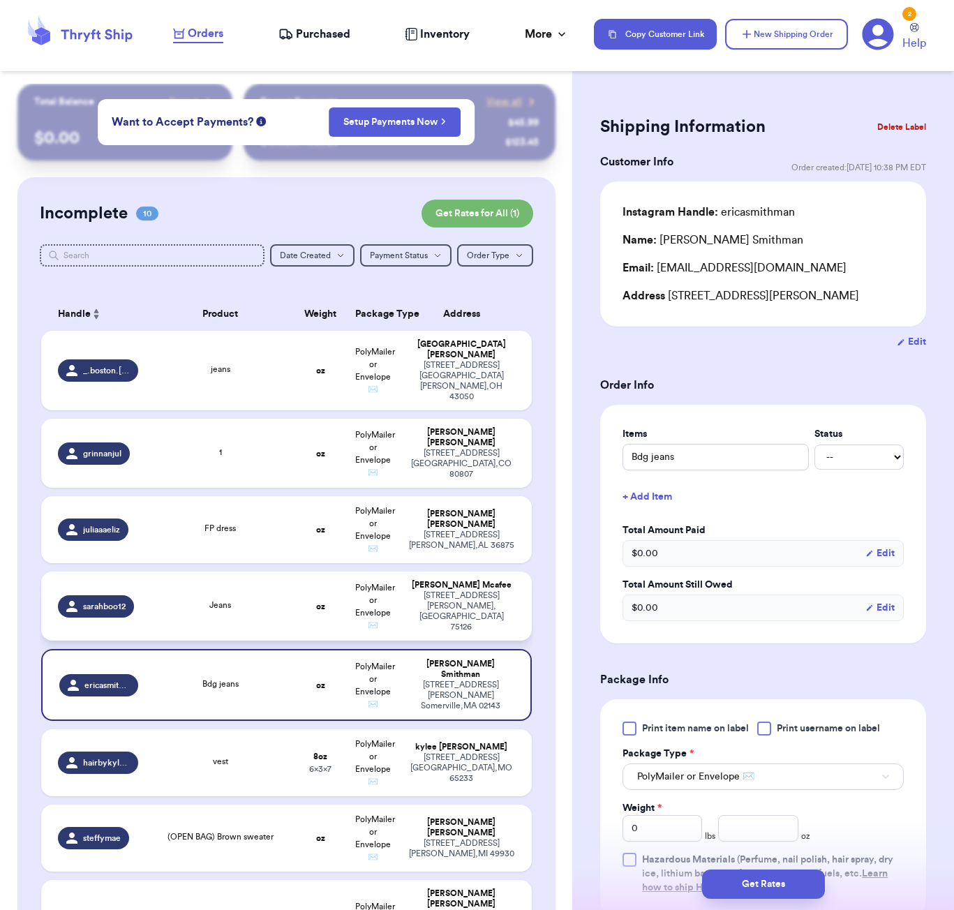
click at [252, 624] on td "Jeans" at bounding box center [220, 605] width 148 height 69
type input "Jeans"
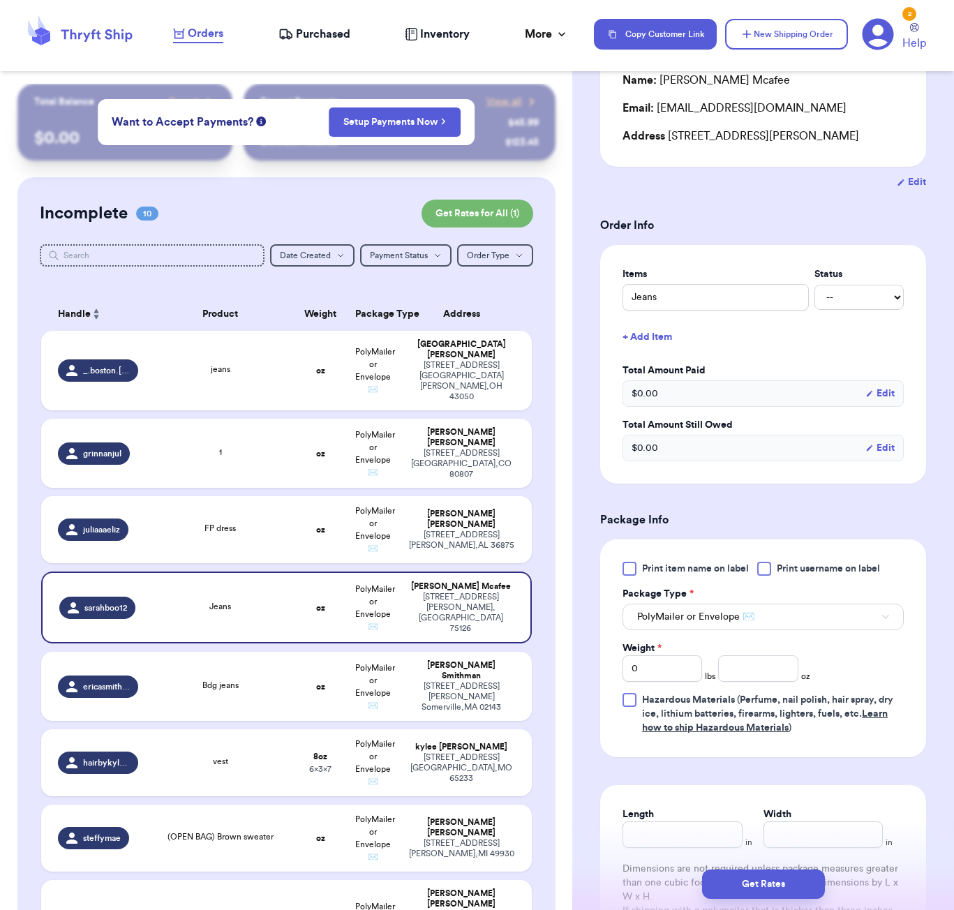
scroll to position [366, 0]
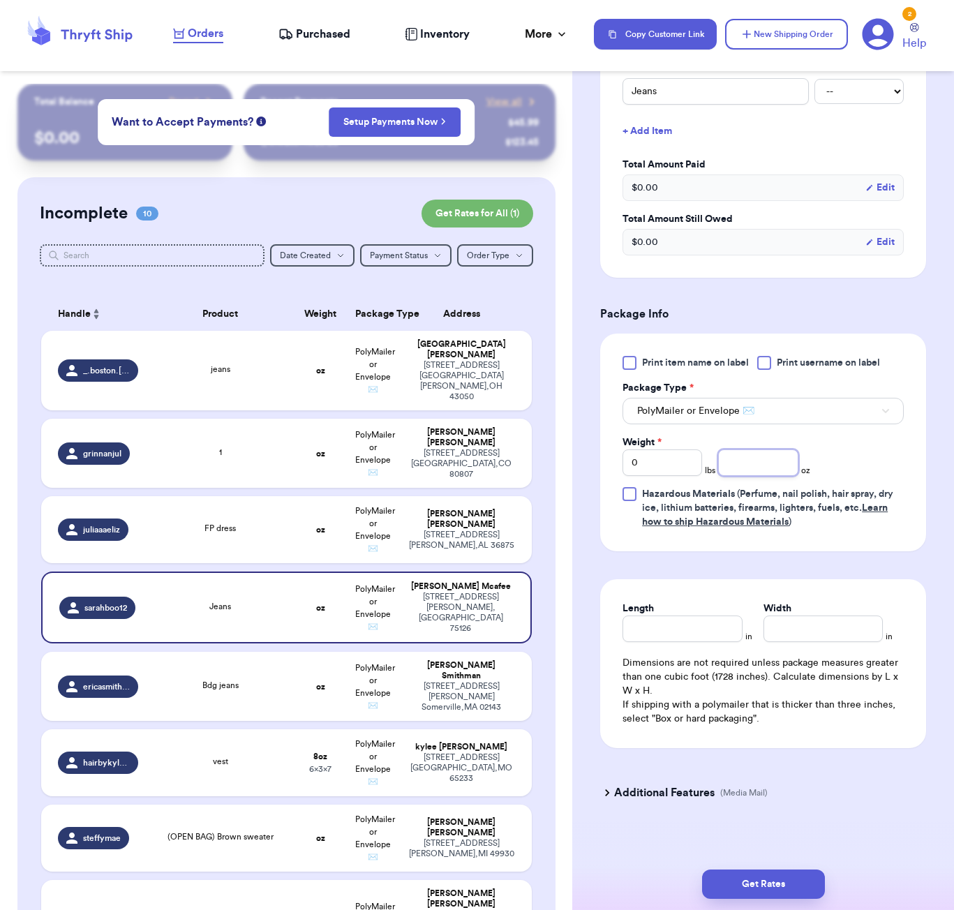
click at [745, 476] on input "number" at bounding box center [758, 462] width 80 height 27
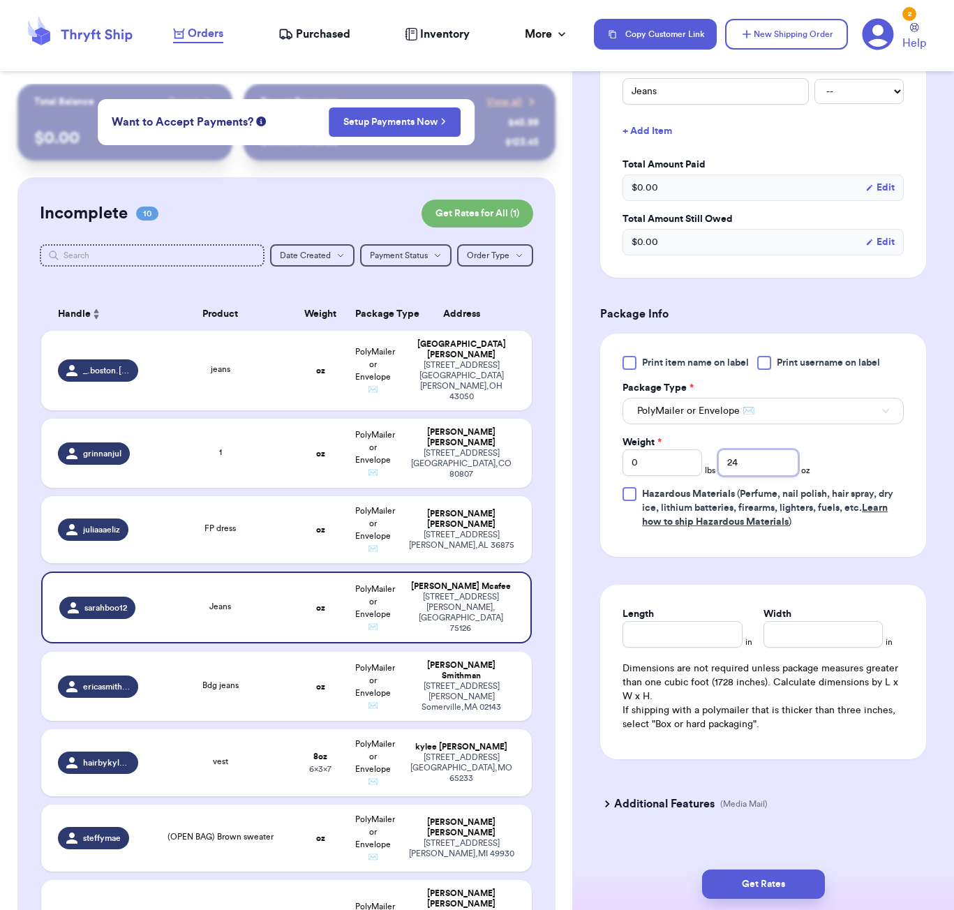
type input "24"
click at [672, 645] on div "Length" at bounding box center [681, 627] width 119 height 40
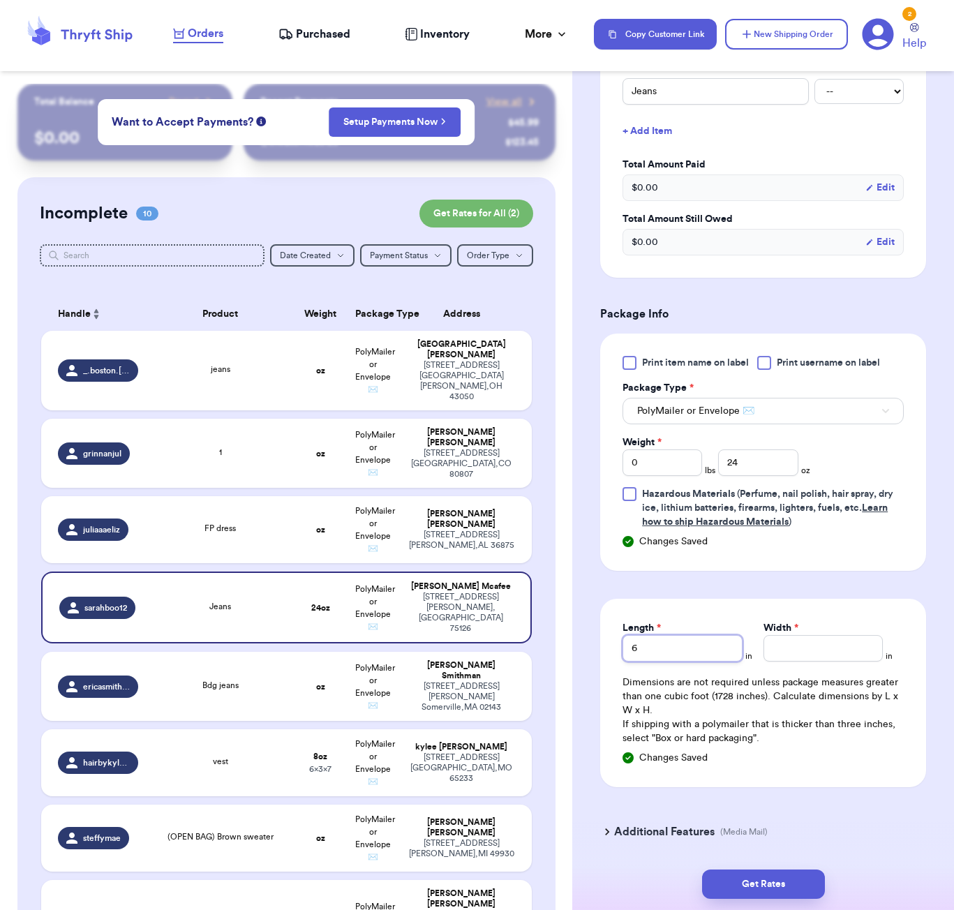
scroll to position [0, 0]
type input "6"
type input "7"
click at [772, 873] on button "Get Rates" at bounding box center [763, 883] width 123 height 29
type input "1"
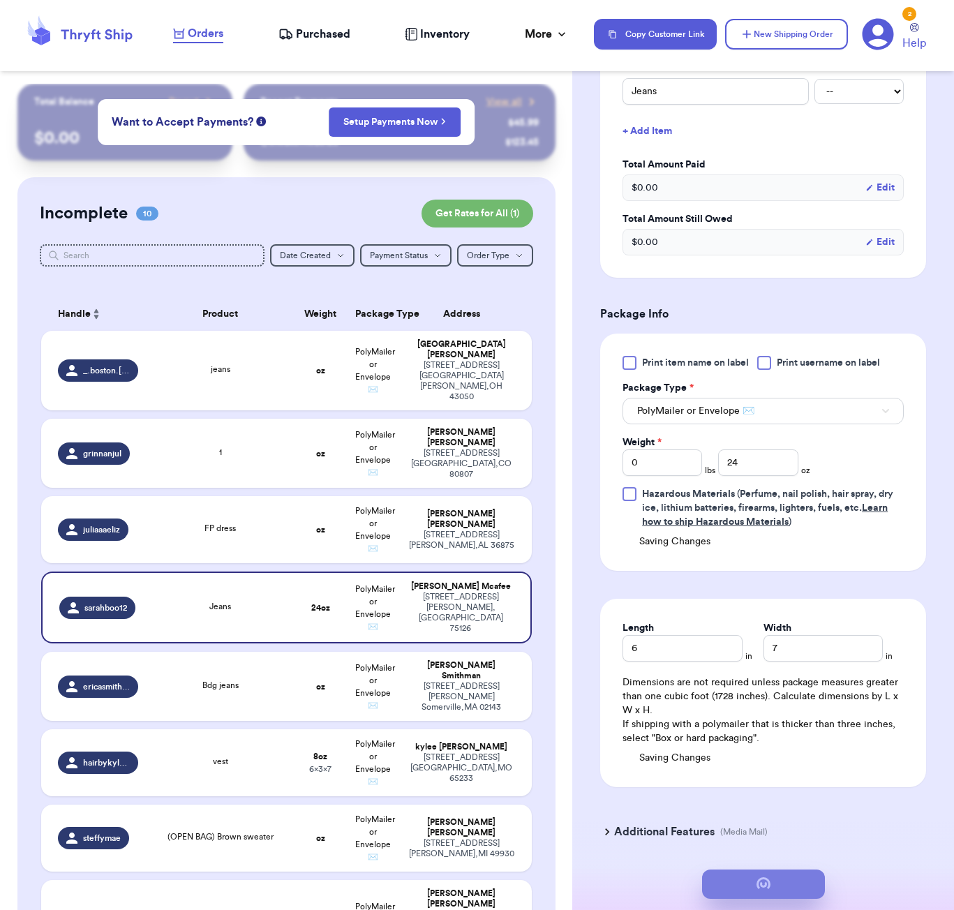
type input "8"
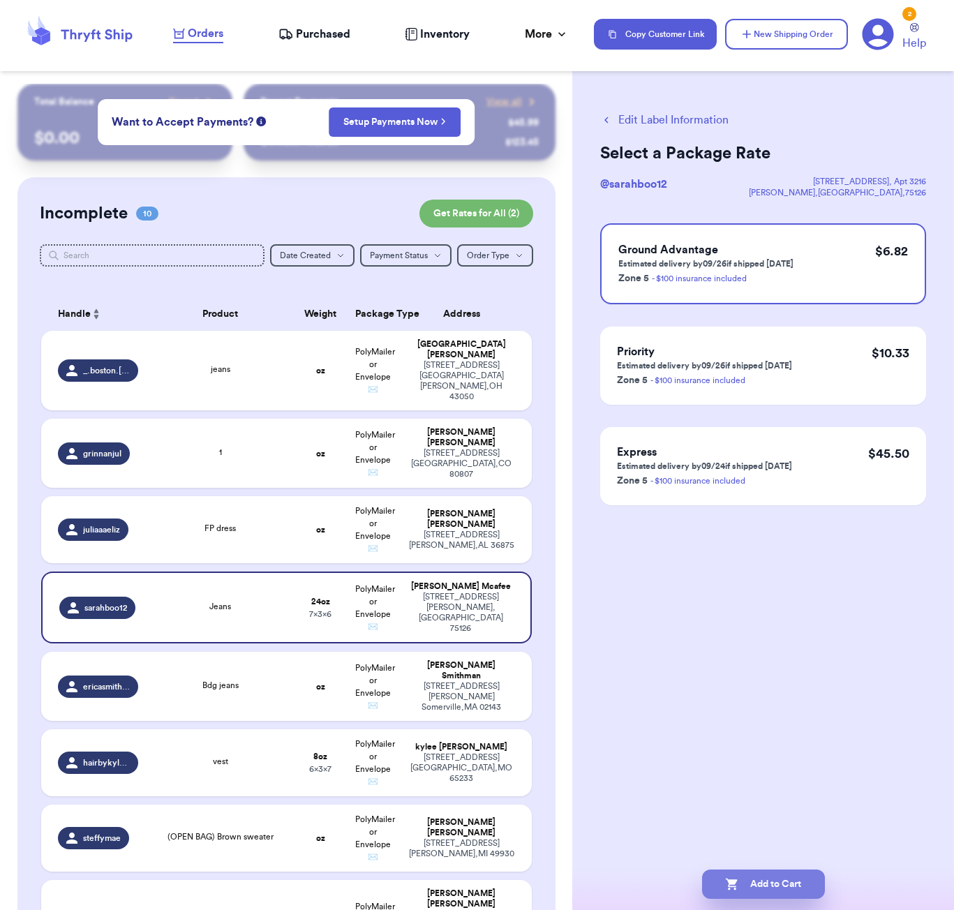
click at [767, 873] on button "Add to Cart" at bounding box center [763, 883] width 123 height 29
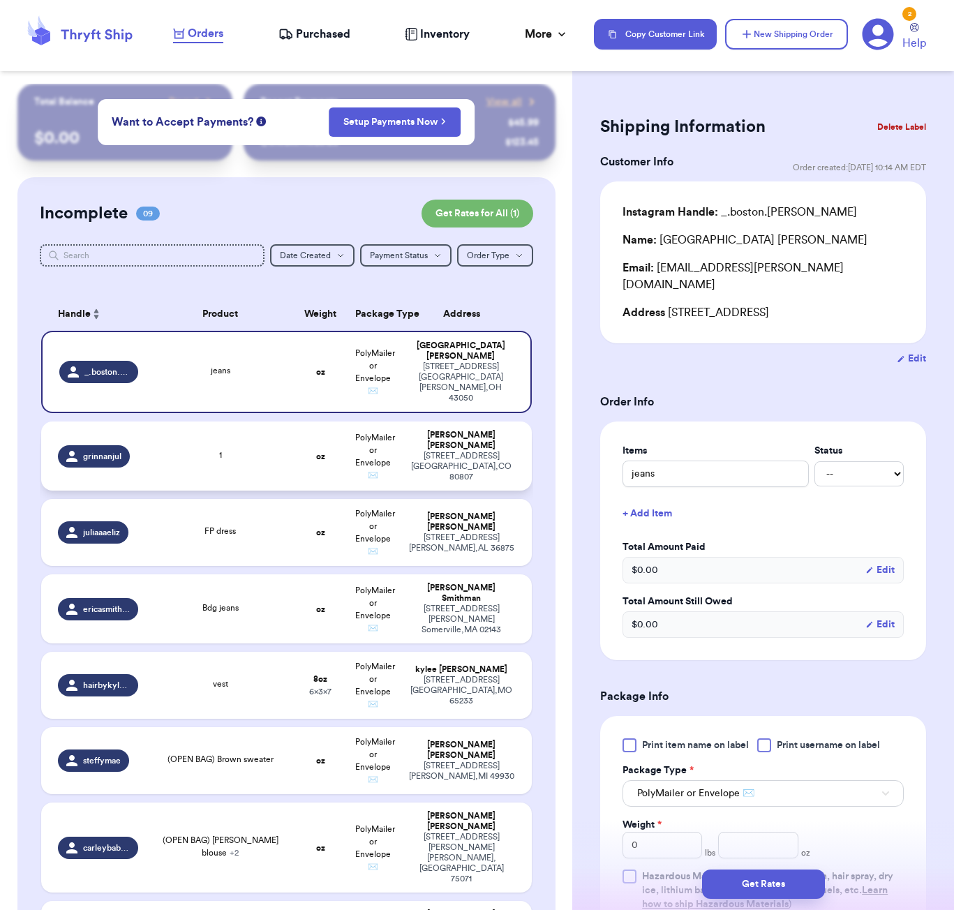
click at [220, 453] on span "1" at bounding box center [220, 455] width 3 height 8
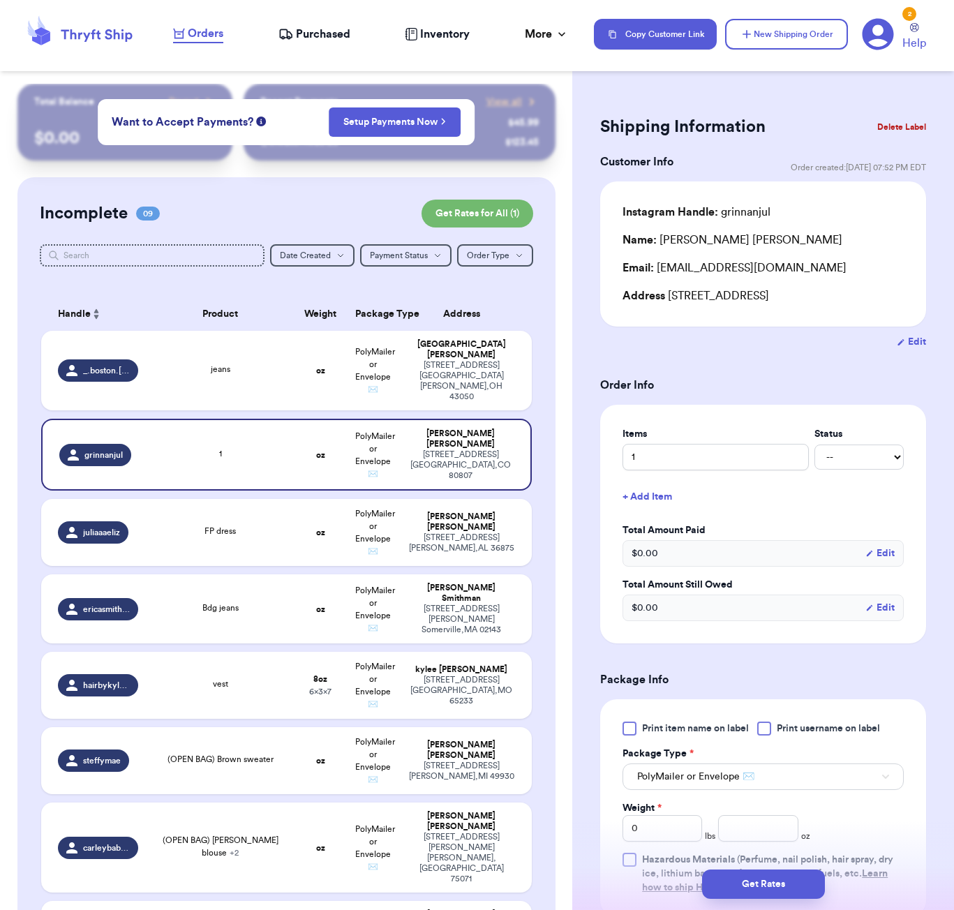
type input "1"
click at [698, 463] on input "1" at bounding box center [715, 457] width 186 height 27
type input "b"
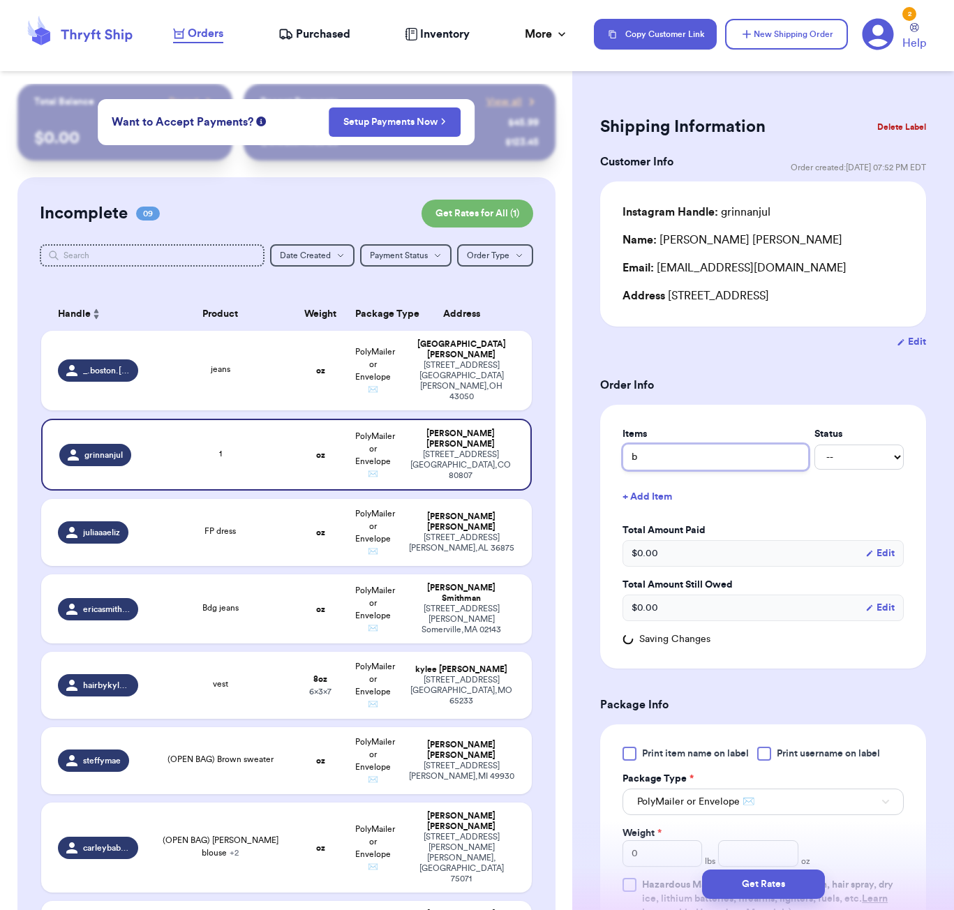
type input "bl"
type input "blu"
type input "blue"
type input "blue s"
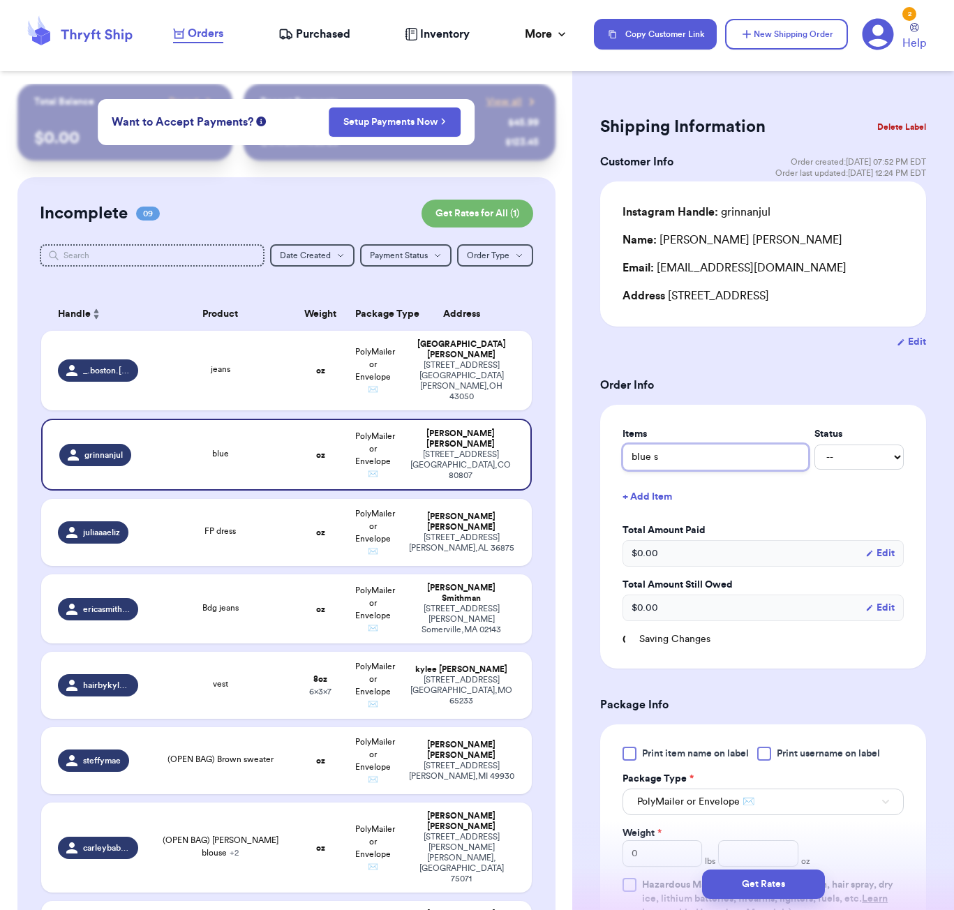
type input "blue sw"
type input "blue swe"
type input "blue swea"
type input "blue sweat"
type input "blue sweate"
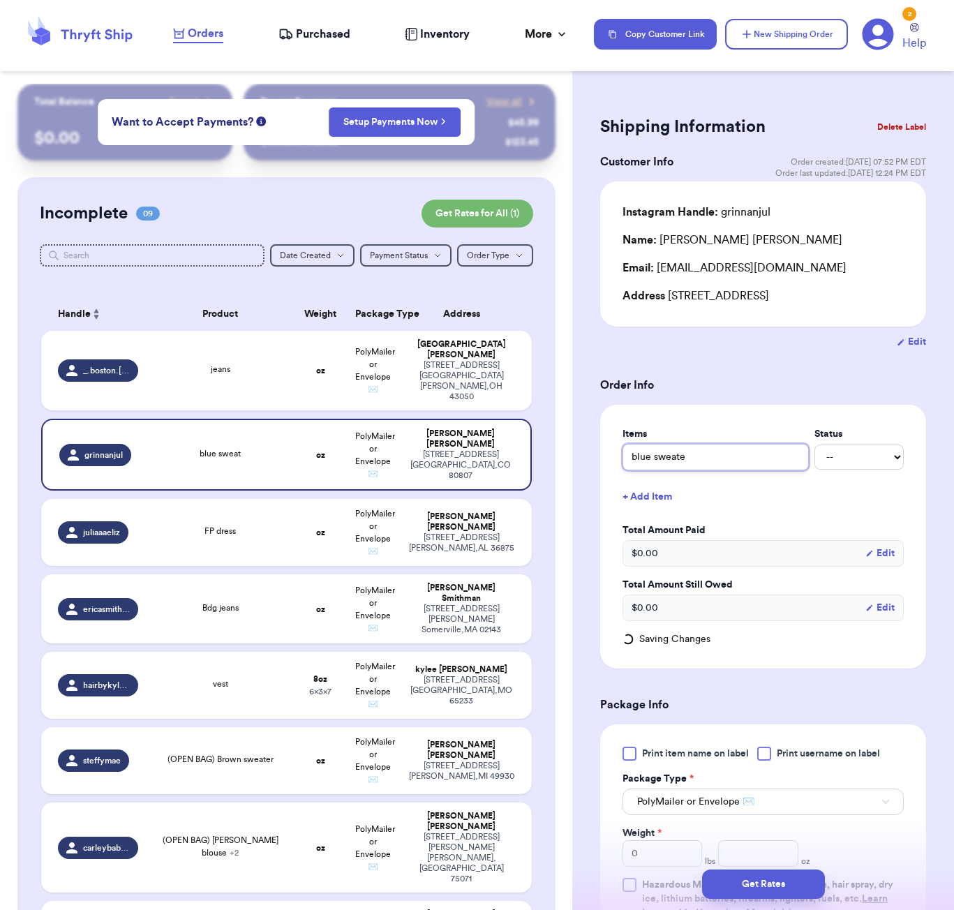
type input "blue sweater"
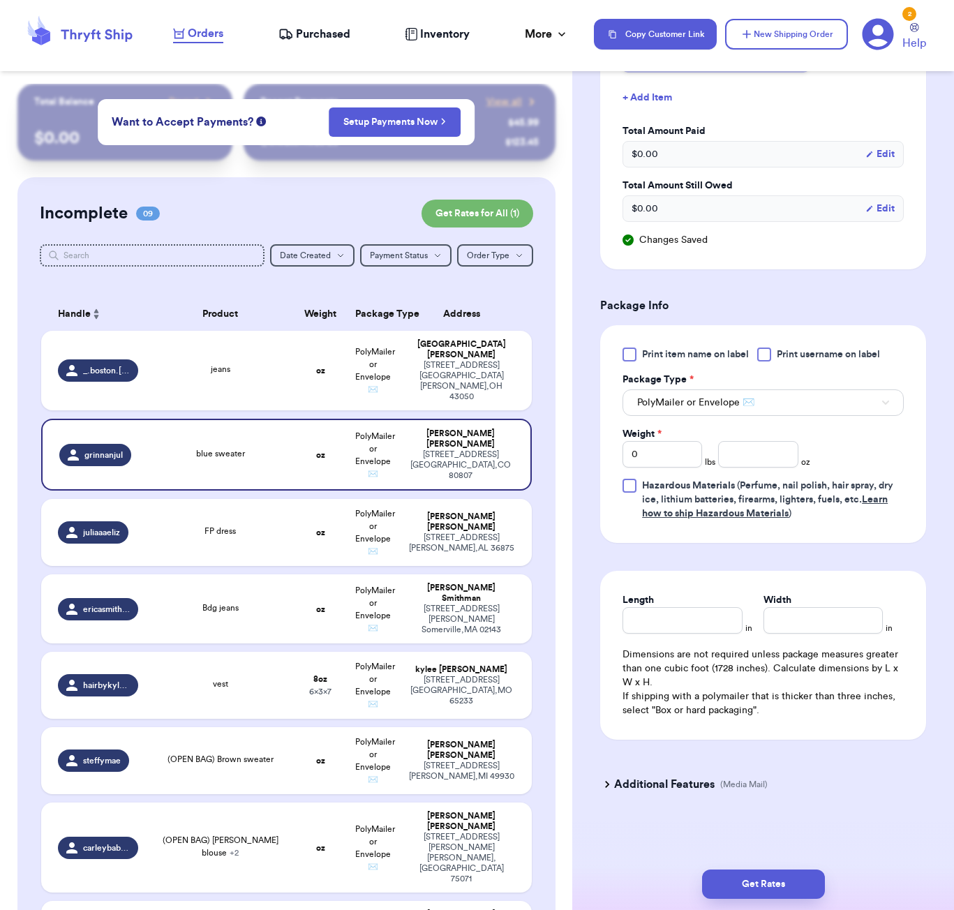
scroll to position [402, 0]
type input "blue sweater"
click at [743, 448] on input "number" at bounding box center [758, 454] width 80 height 27
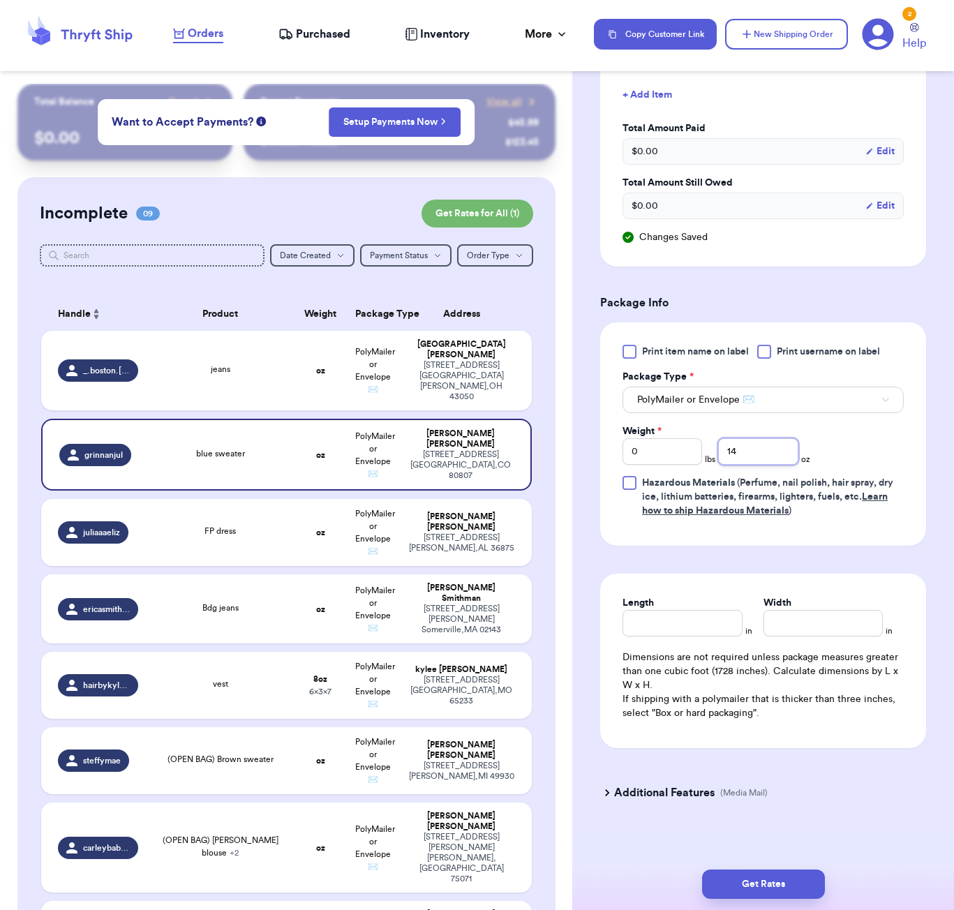
type input "14"
click at [689, 616] on div "Length" at bounding box center [681, 616] width 119 height 40
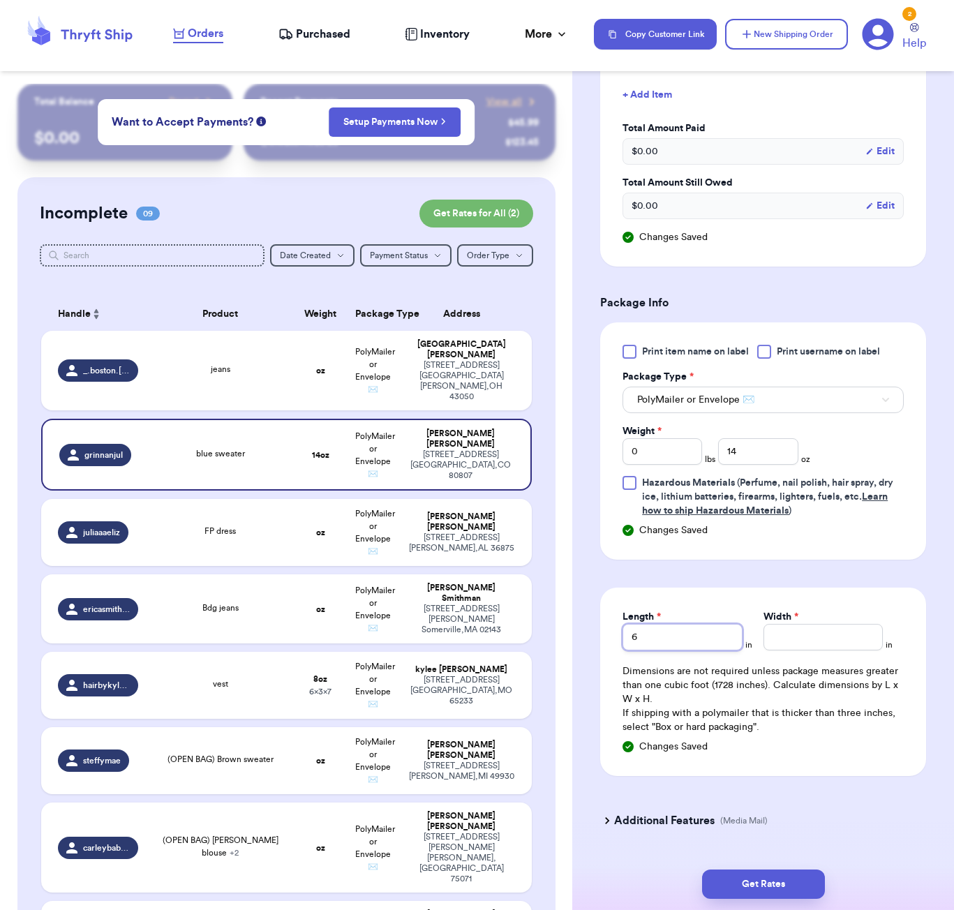
type input "6"
type input "5"
click at [790, 891] on button "Get Rates" at bounding box center [763, 883] width 123 height 29
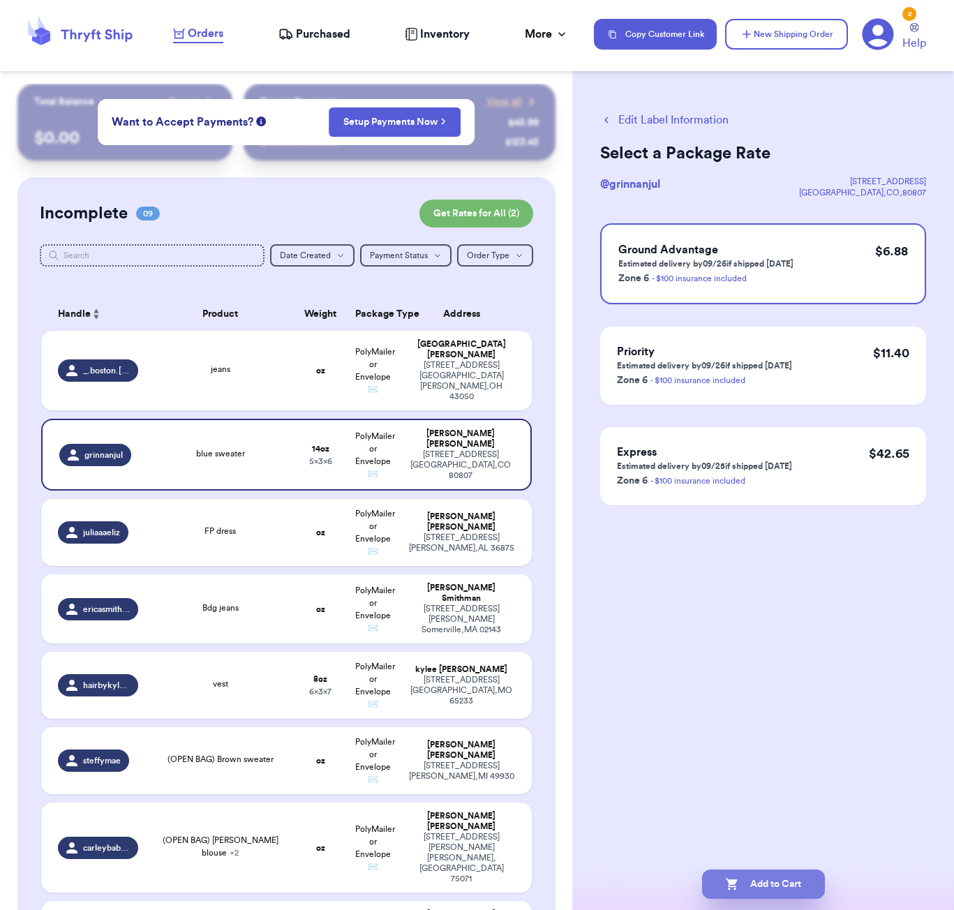
click at [781, 889] on button "Add to Cart" at bounding box center [763, 883] width 123 height 29
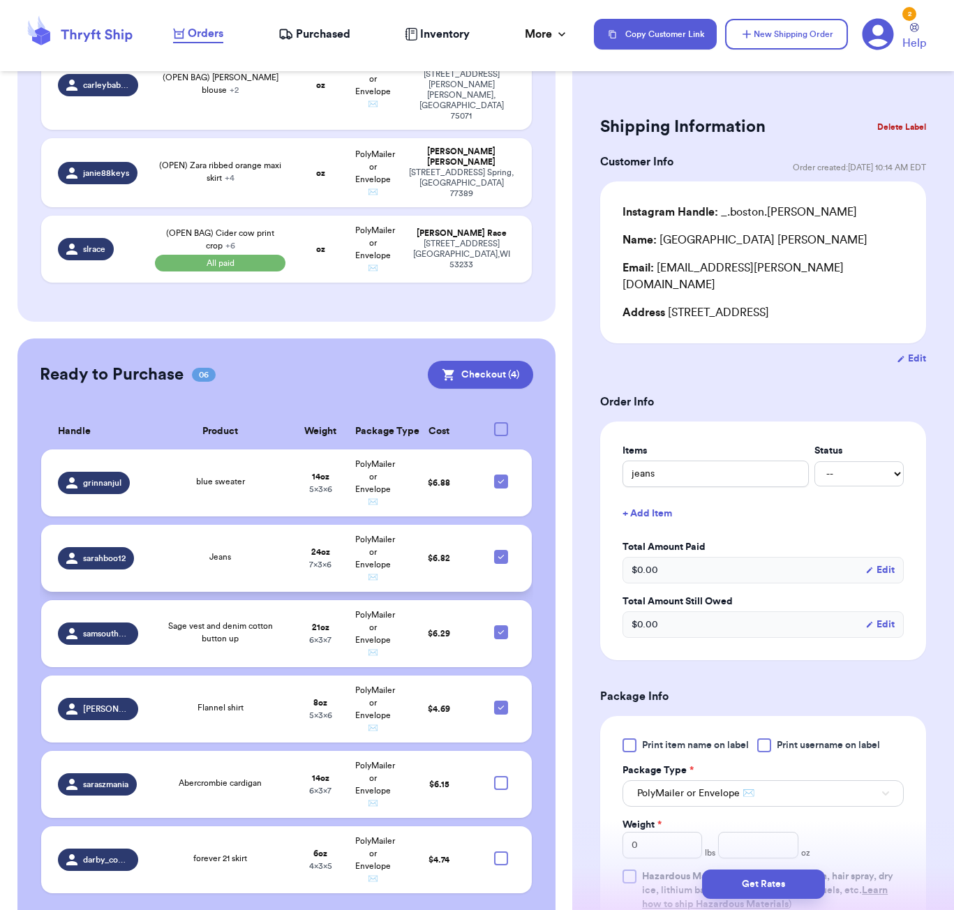
scroll to position [684, 0]
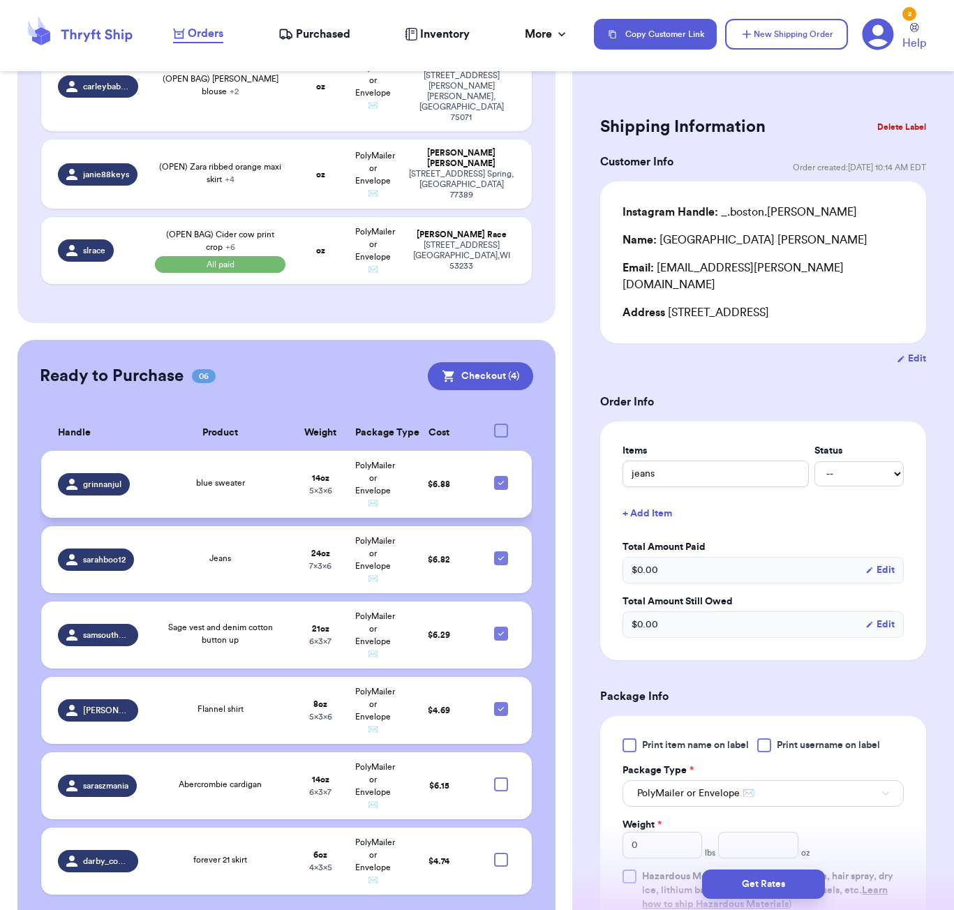
click at [255, 476] on td "blue sweater" at bounding box center [220, 484] width 148 height 67
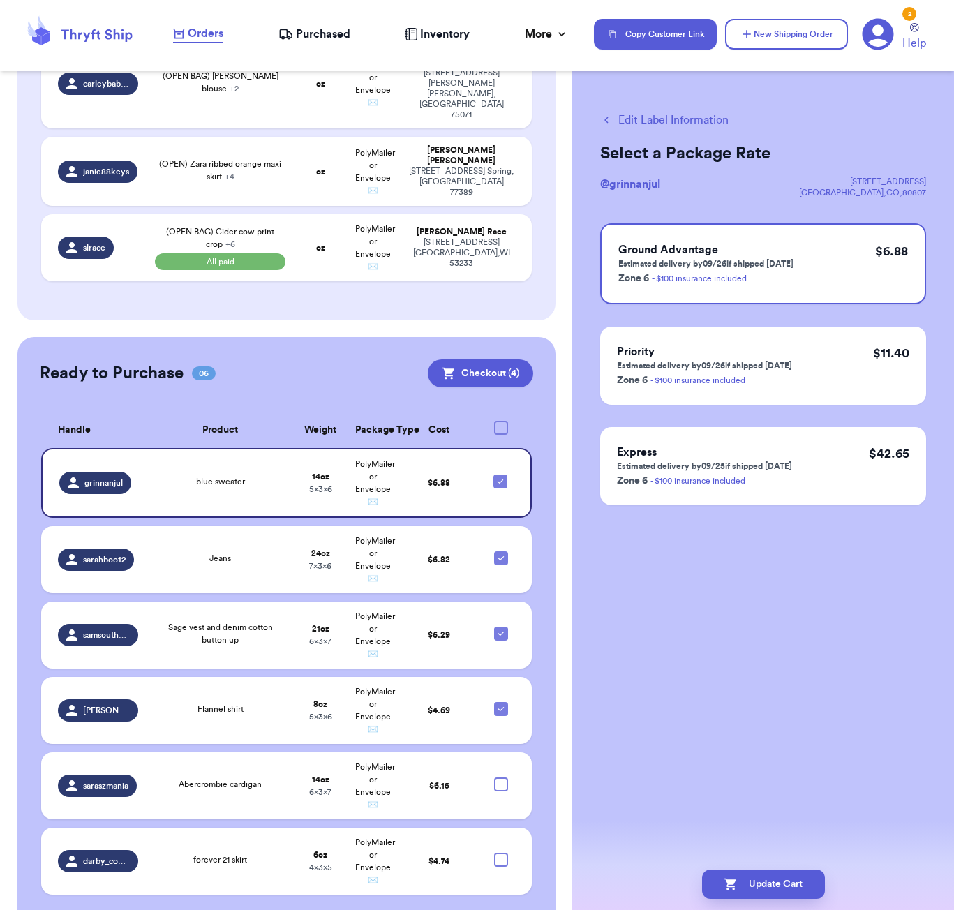
click at [681, 124] on button "Edit Label Information" at bounding box center [664, 120] width 128 height 17
checkbox input "false"
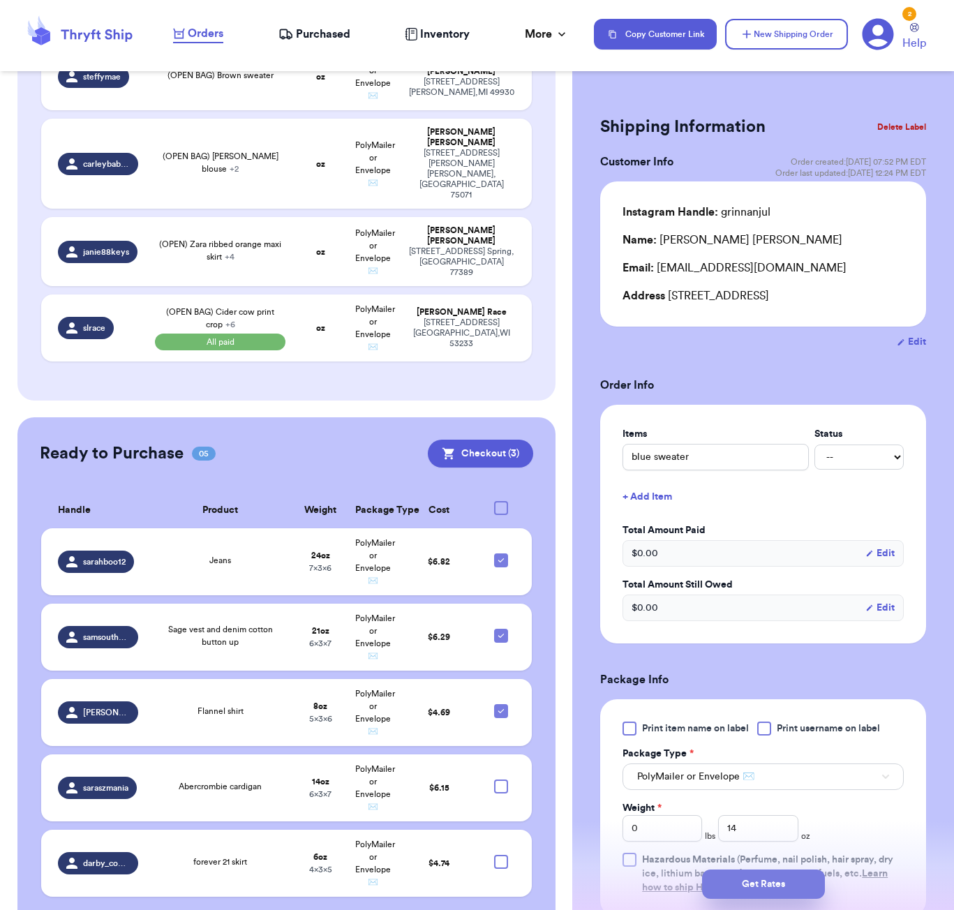
click at [760, 891] on button "Get Rates" at bounding box center [763, 883] width 123 height 29
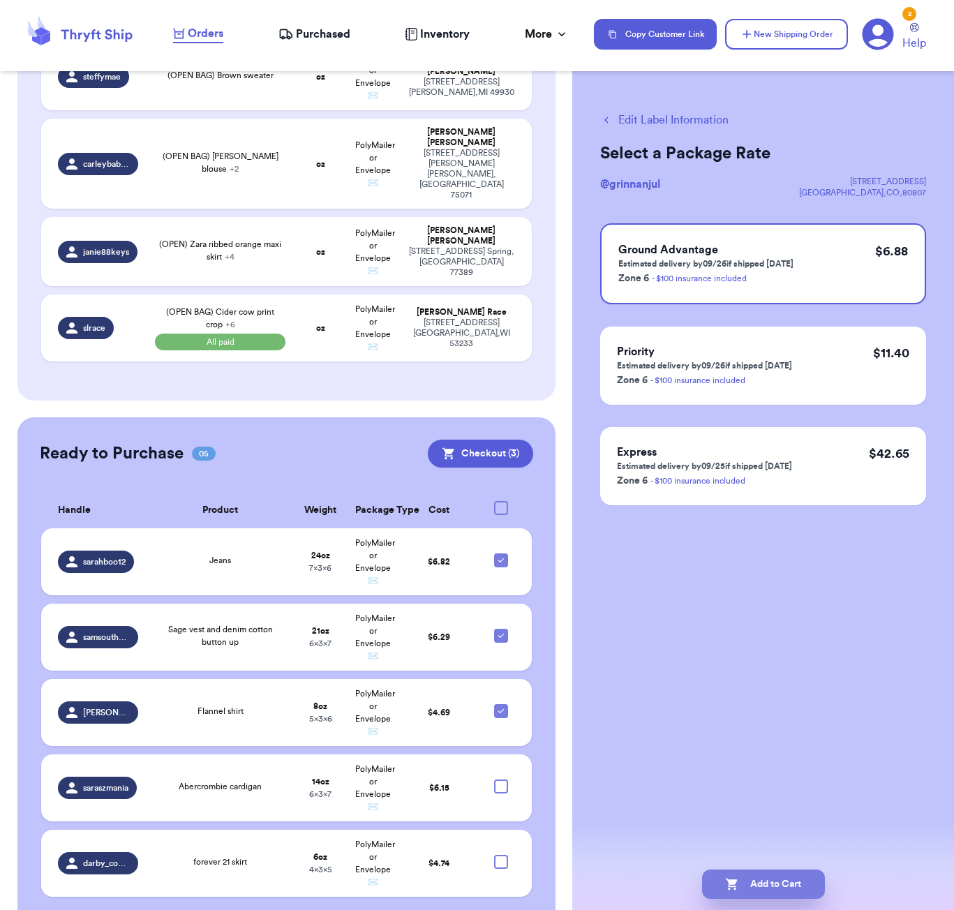
click at [783, 894] on button "Add to Cart" at bounding box center [763, 883] width 123 height 29
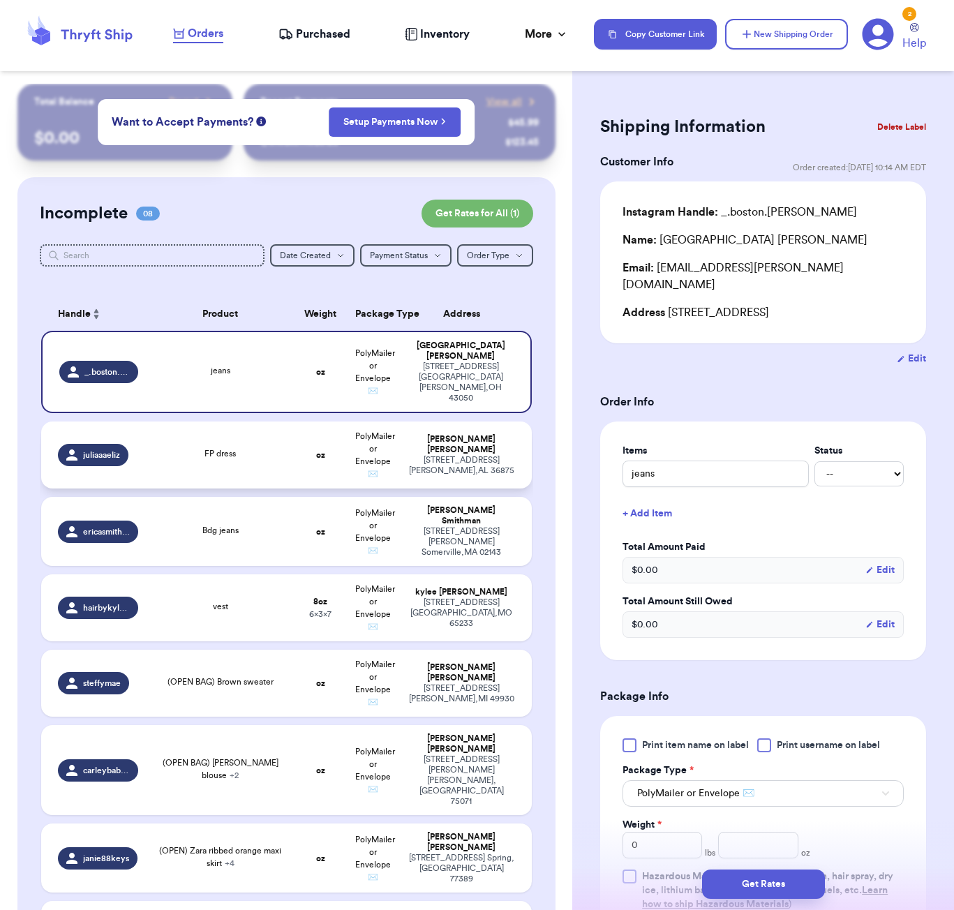
scroll to position [0, 0]
click at [292, 435] on td "FP dress" at bounding box center [220, 454] width 148 height 67
type input "FP dress"
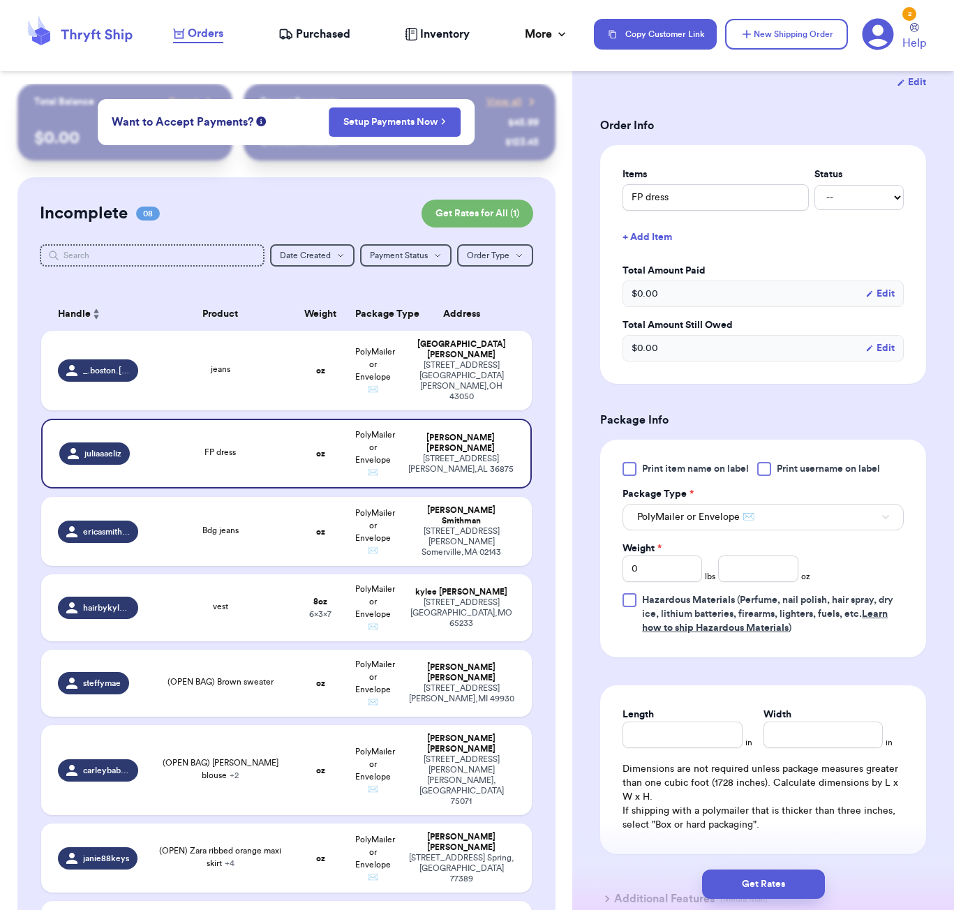
scroll to position [264, 0]
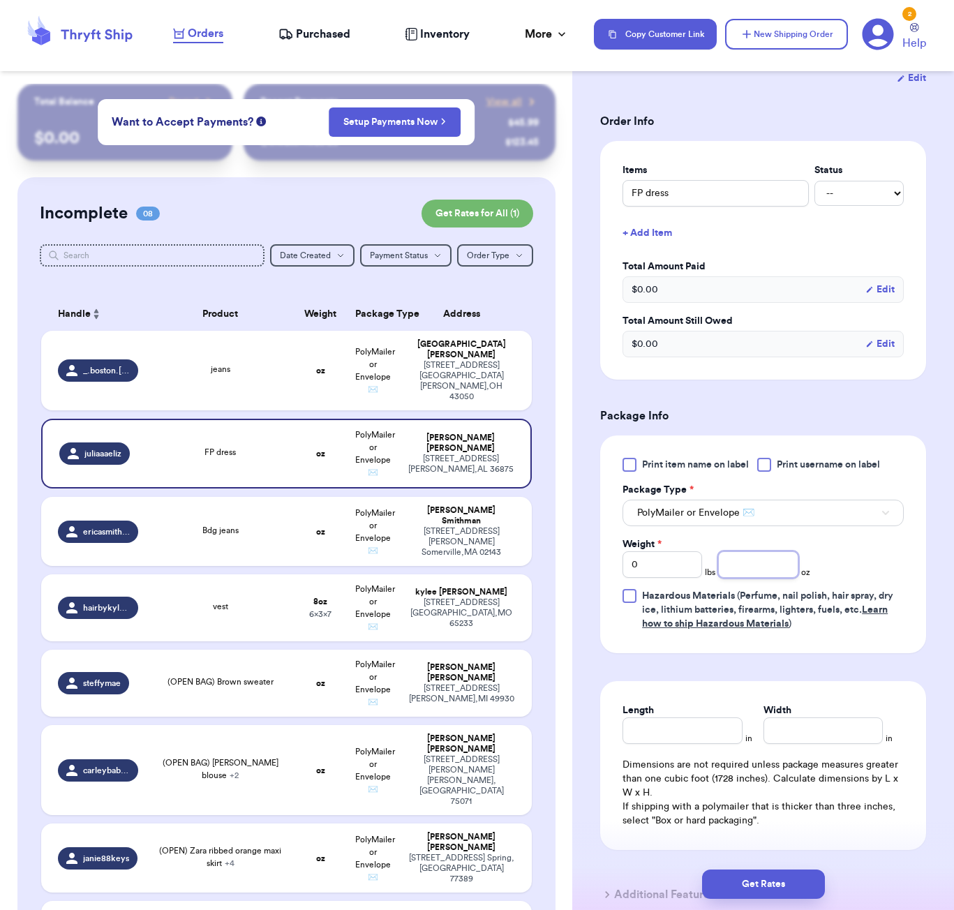
click at [760, 571] on input "number" at bounding box center [758, 564] width 80 height 27
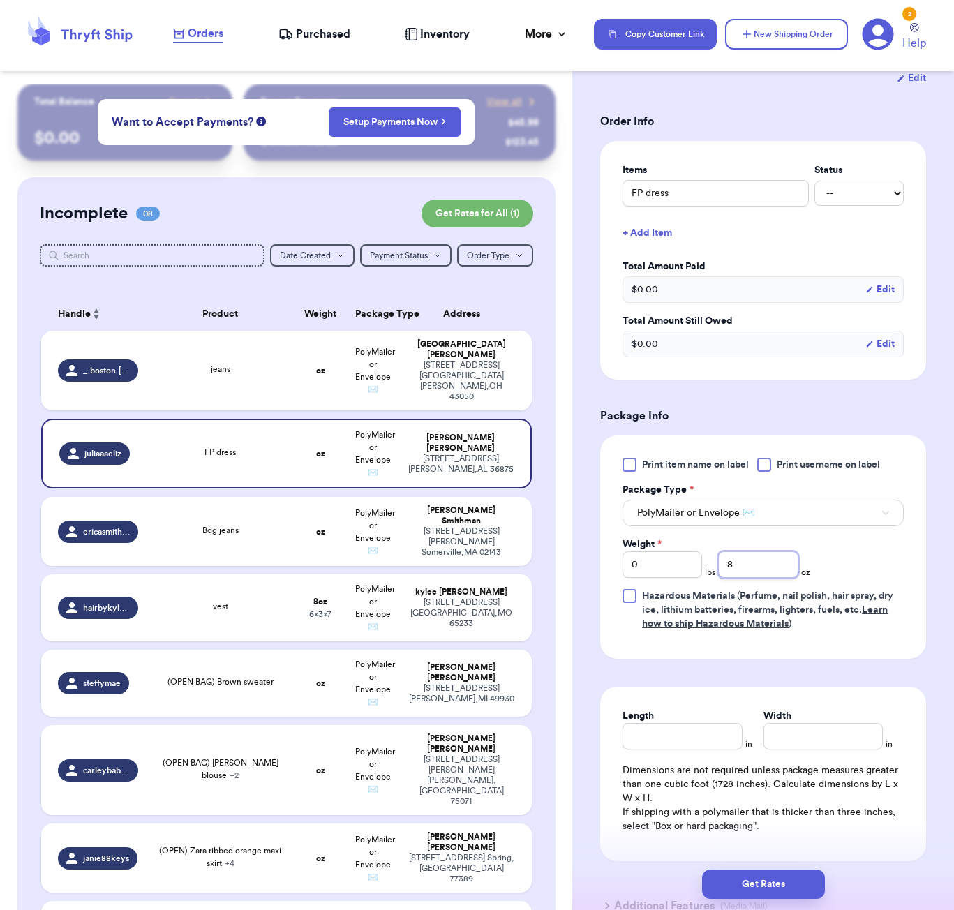
type input "8"
click at [703, 749] on input "Length" at bounding box center [681, 736] width 119 height 27
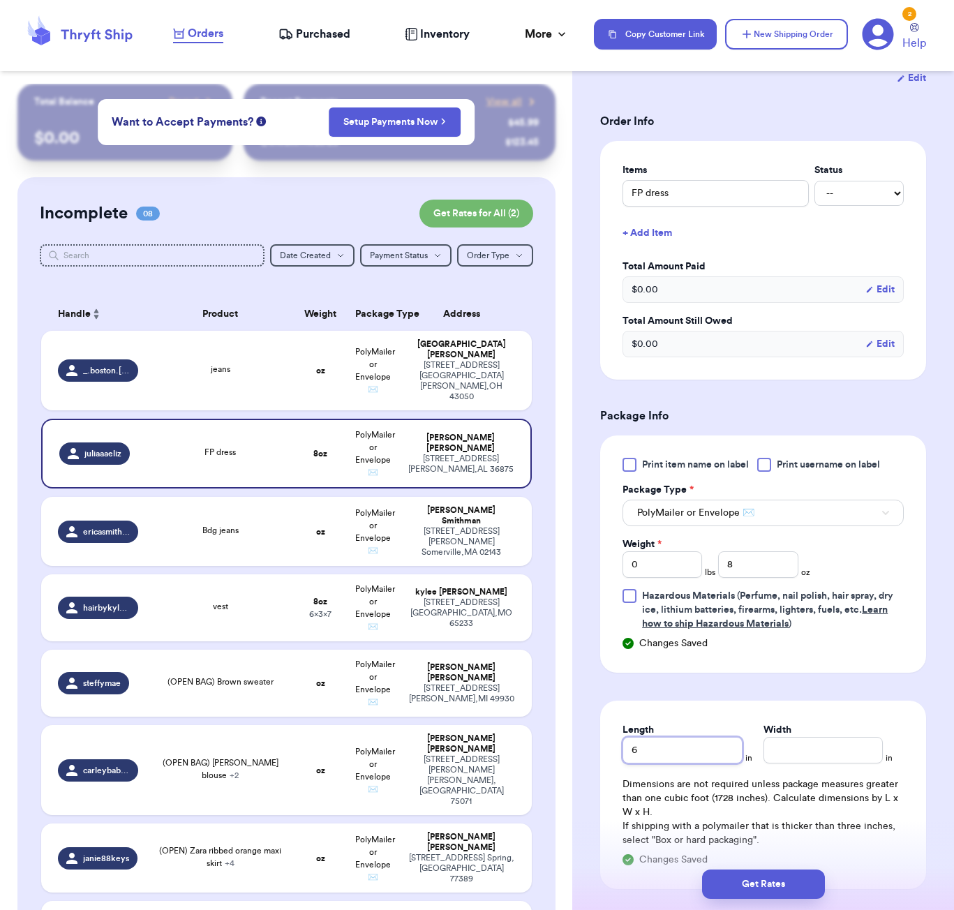
type input "6"
type input "5"
click at [797, 876] on button "Get Rates" at bounding box center [763, 883] width 123 height 29
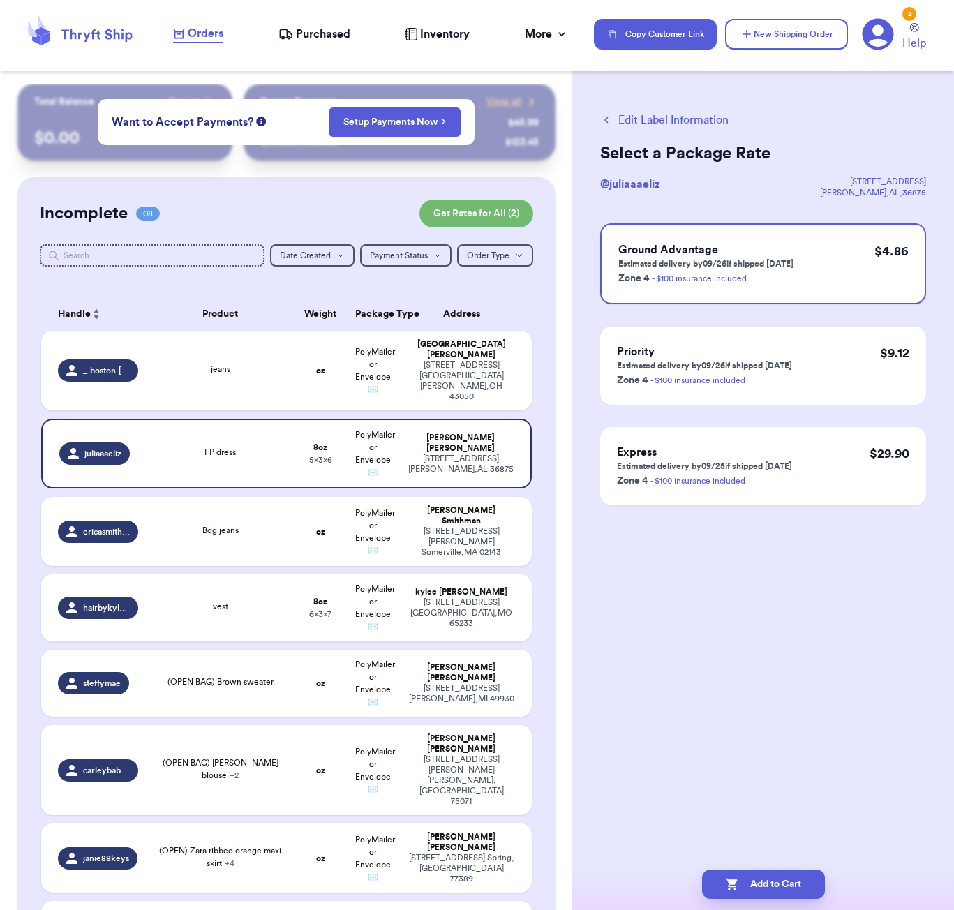
scroll to position [0, 0]
click at [769, 877] on button "Add to Cart" at bounding box center [763, 883] width 123 height 29
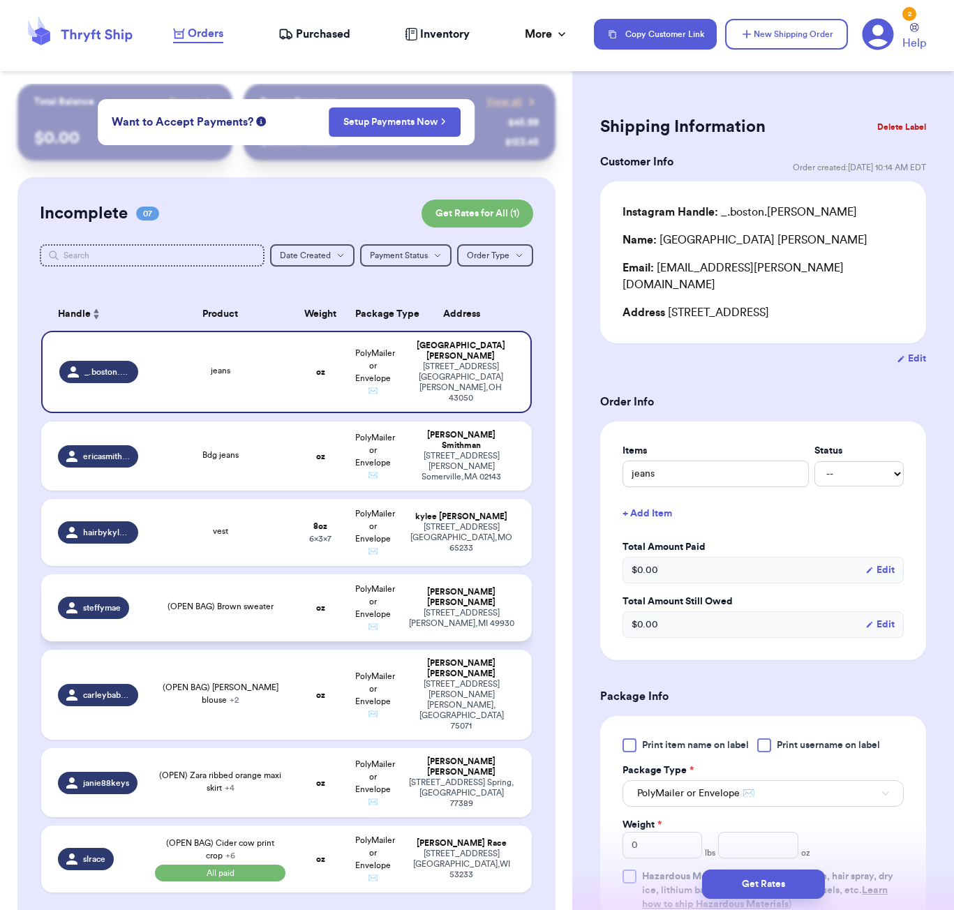
click at [198, 604] on span "(OPEN BAG) Brown sweater" at bounding box center [220, 606] width 106 height 8
type input "(OPEN BAG) Brown sweater"
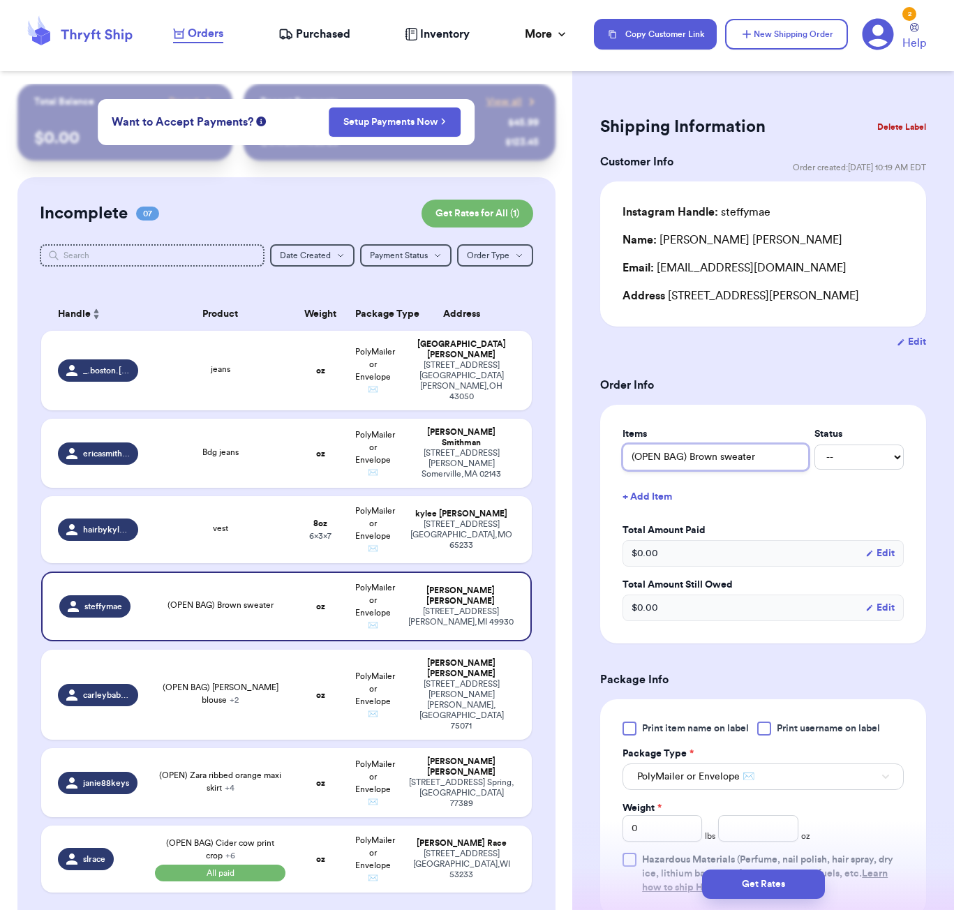
click at [718, 461] on input "(OPEN BAG) Brown sweater" at bounding box center [715, 457] width 186 height 27
type input "(OPEN BAG) Brown sweater"
type input "(OPEN BAG) Brown m sweater"
type input "(OPEN BAG) Brown ma sweater"
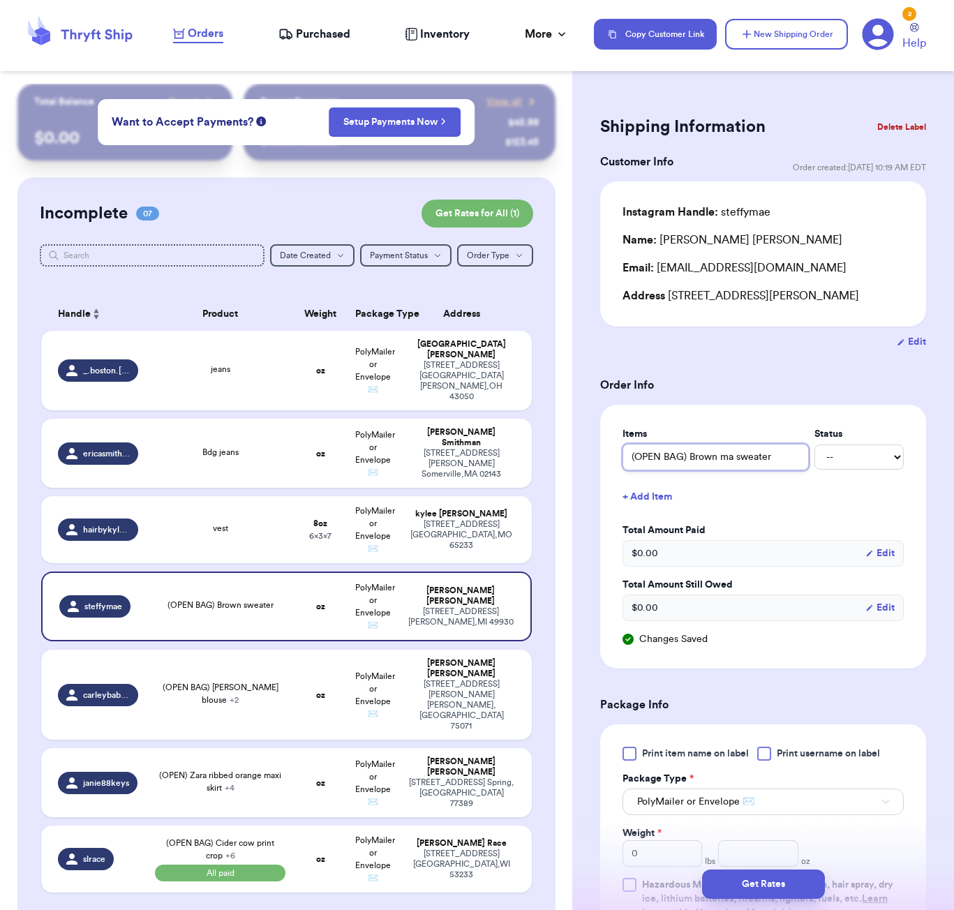
type input "(OPEN BAG) Brown mad sweater"
type input "(OPEN BAG) Brown made sweater"
type input "(OPEN BAG) [PERSON_NAME] madew sweater"
type input "(OPEN BAG) Brown madewe sweater"
type input "(OPEN BAG) [PERSON_NAME] madewel sweater"
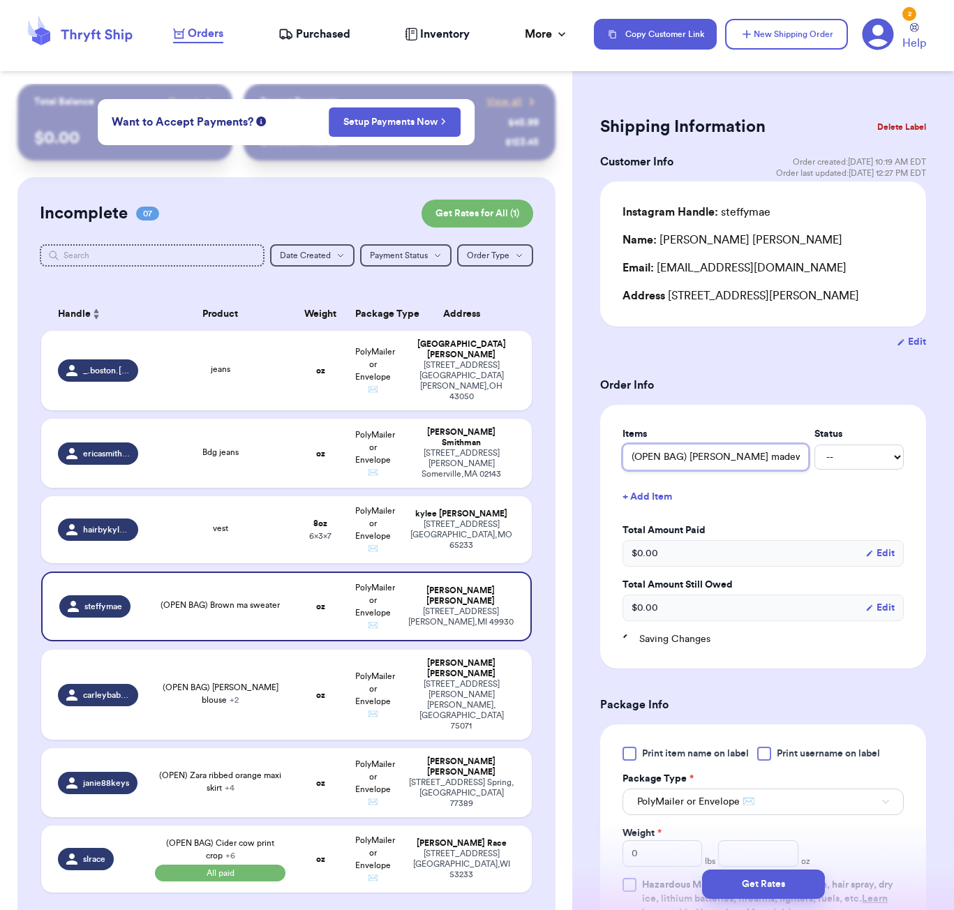
type input "(OPEN BAG) Brown [PERSON_NAME] sweater"
type input "(OPEN BAG) Brown made well sweater"
drag, startPoint x: 723, startPoint y: 460, endPoint x: 542, endPoint y: 345, distance: 214.2
click at [542, 345] on div "Incomplete 07 Get Rates for All ( 1 ) Get Rates for All ( 1 ) Date Created Date…" at bounding box center [286, 554] width 538 height 754
click at [269, 686] on td "(OPEN BAG) [PERSON_NAME] blouse + 2" at bounding box center [220, 694] width 148 height 90
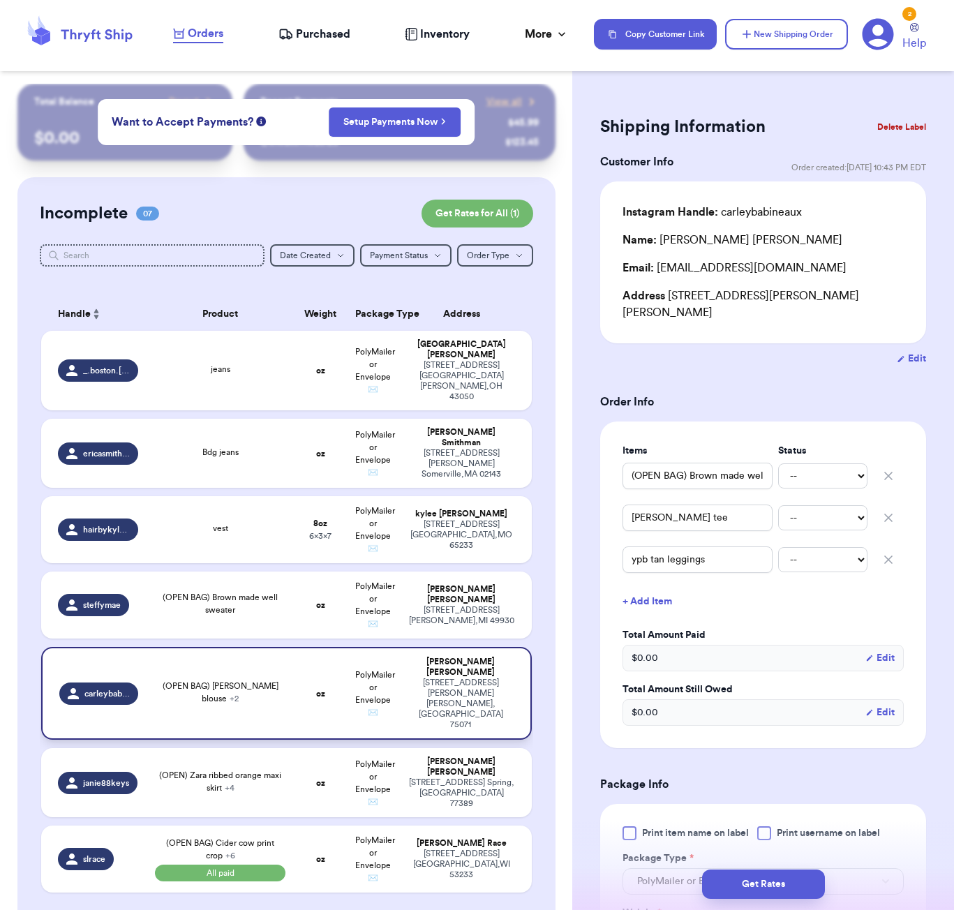
type input "(OPEN BAG) [PERSON_NAME] blouse"
click at [272, 345] on td "jeans" at bounding box center [220, 371] width 148 height 80
type input "jeans"
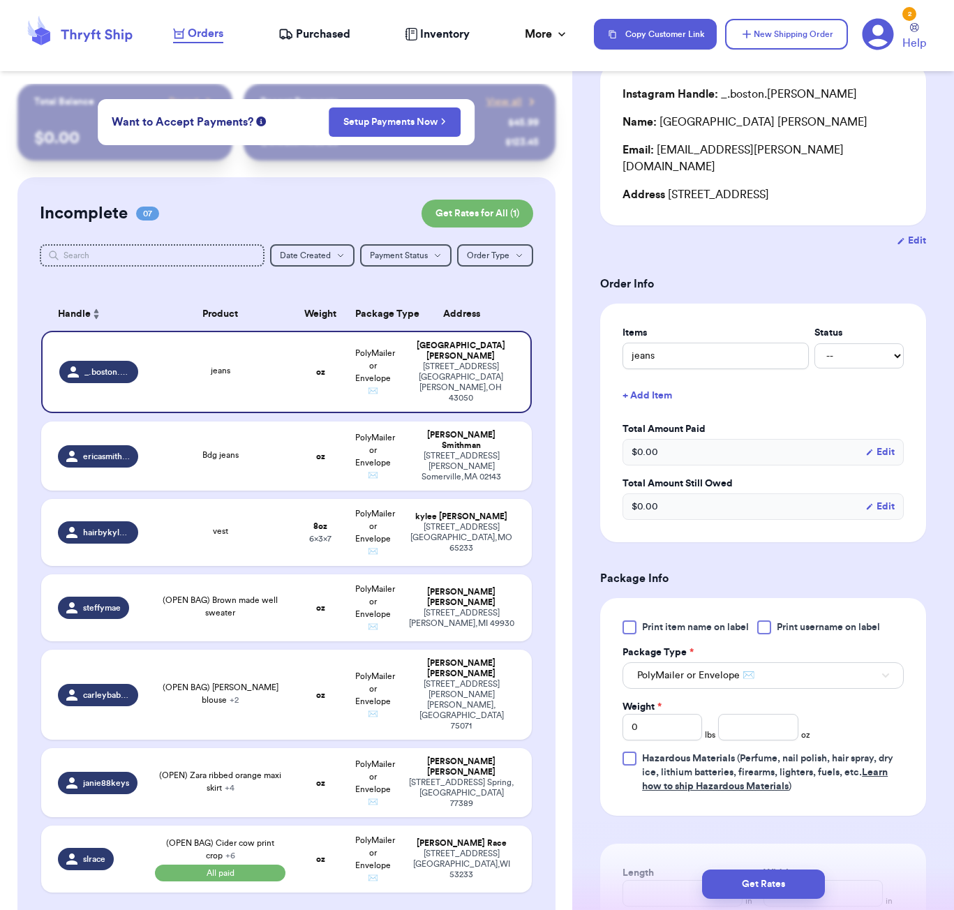
scroll to position [241, 0]
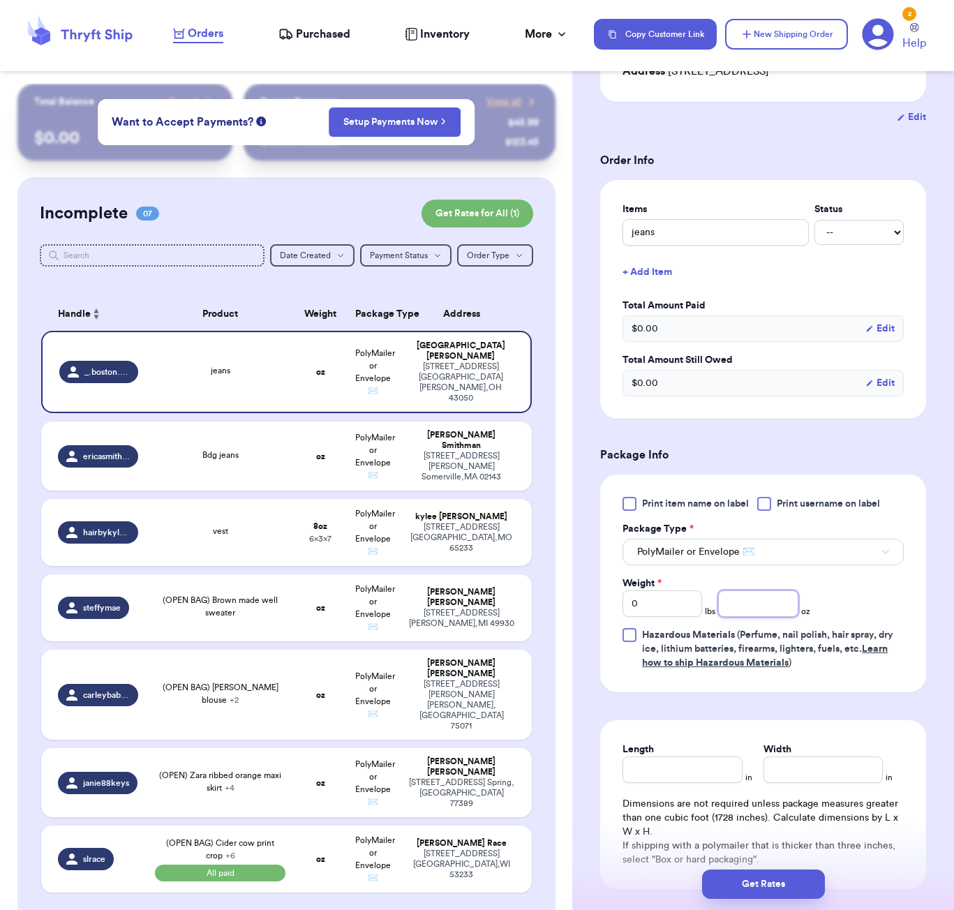
click at [746, 590] on input "number" at bounding box center [758, 603] width 80 height 27
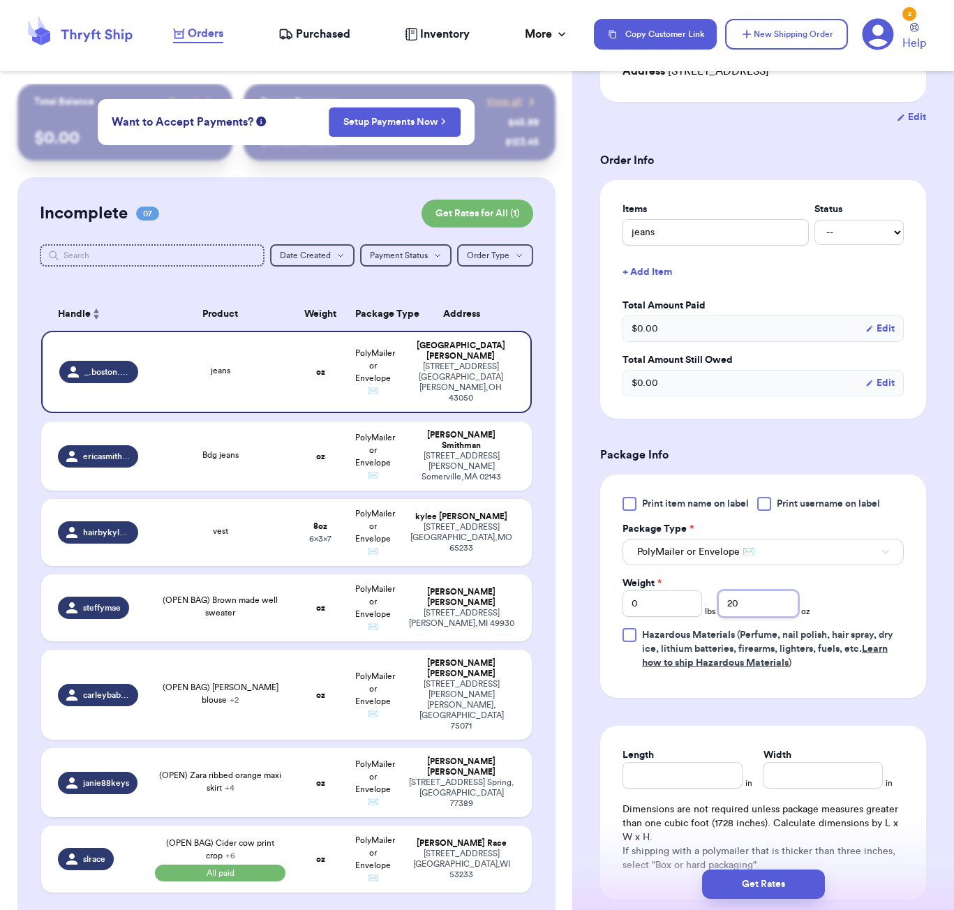
type input "20"
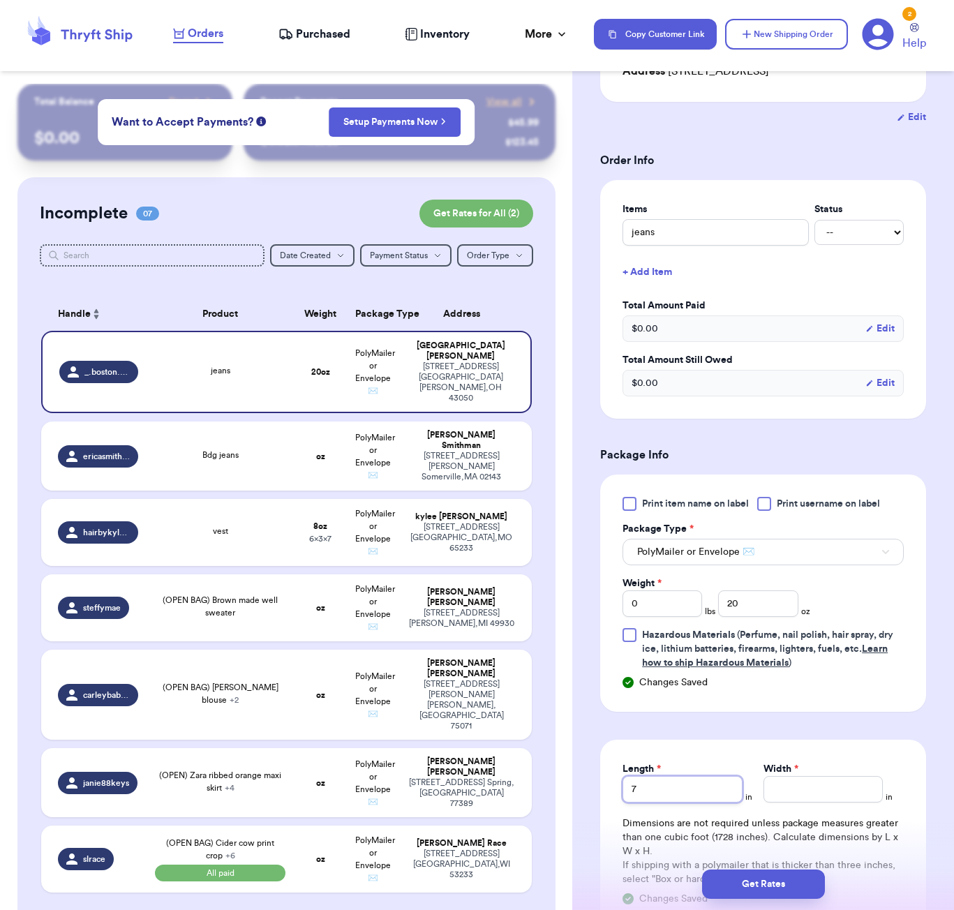
type input "7"
type input "6"
click at [797, 888] on button "Get Rates" at bounding box center [763, 883] width 123 height 29
type input "1"
type input "4"
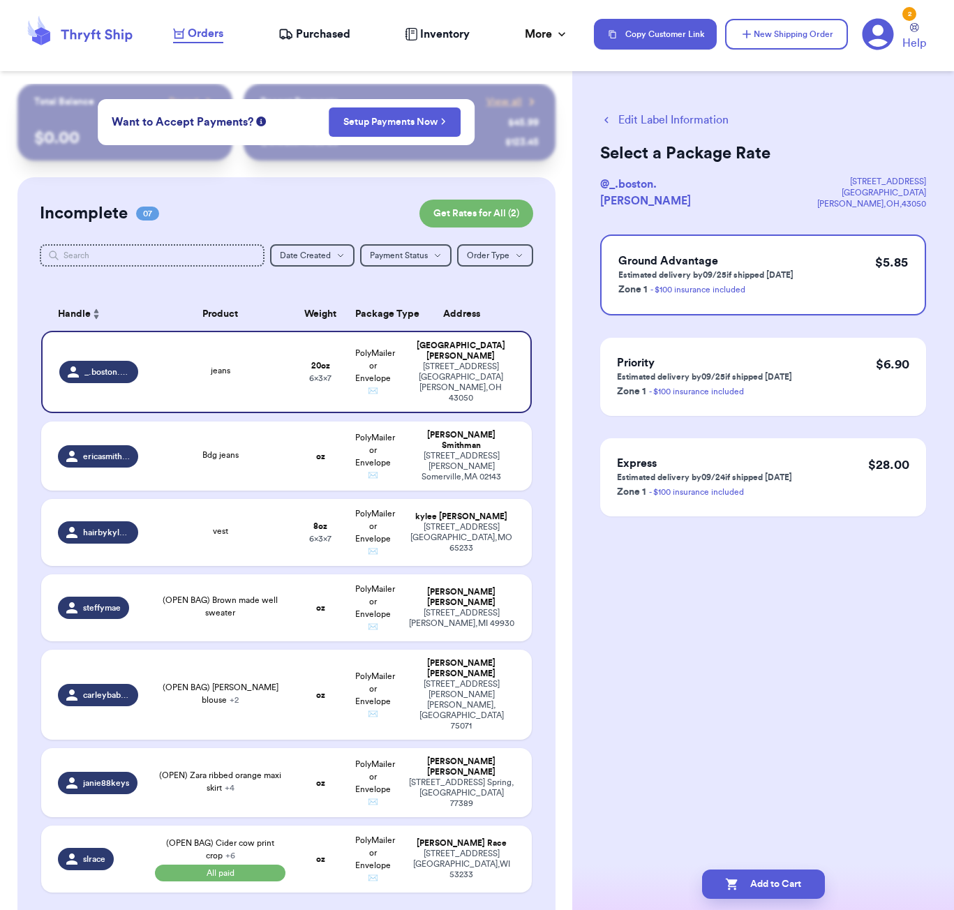
scroll to position [0, 0]
click at [750, 874] on button "Add to Cart" at bounding box center [763, 883] width 123 height 29
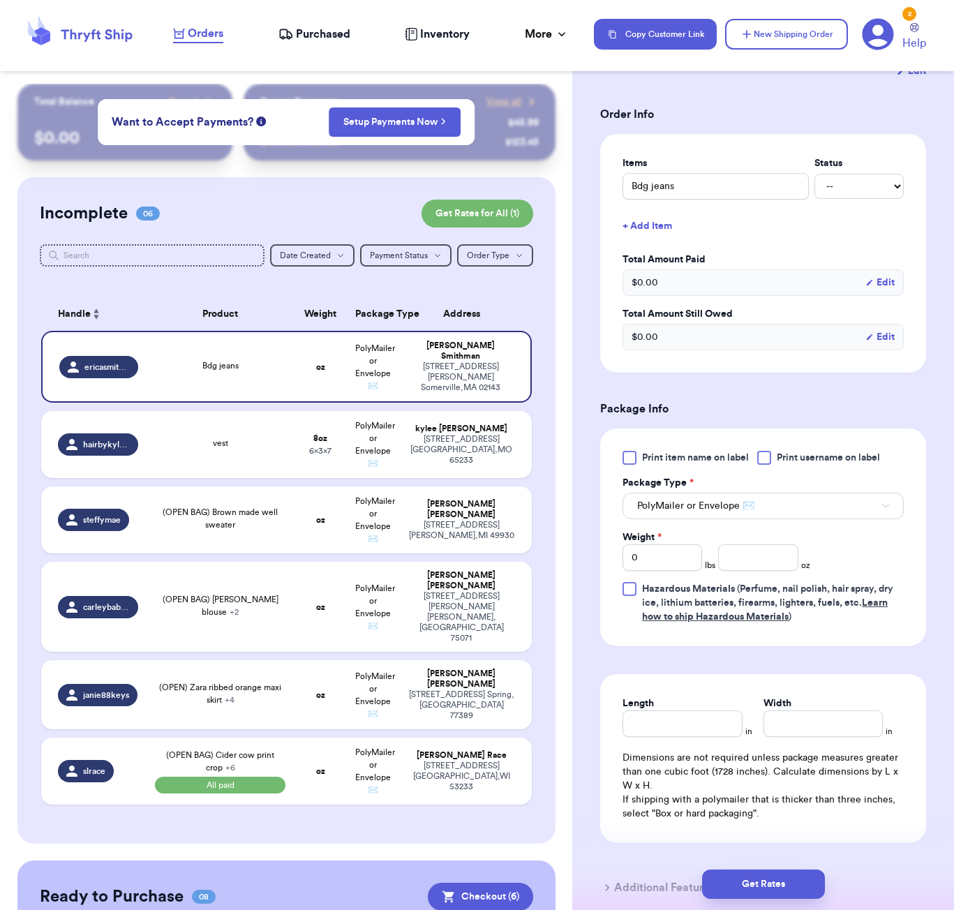
scroll to position [280, 0]
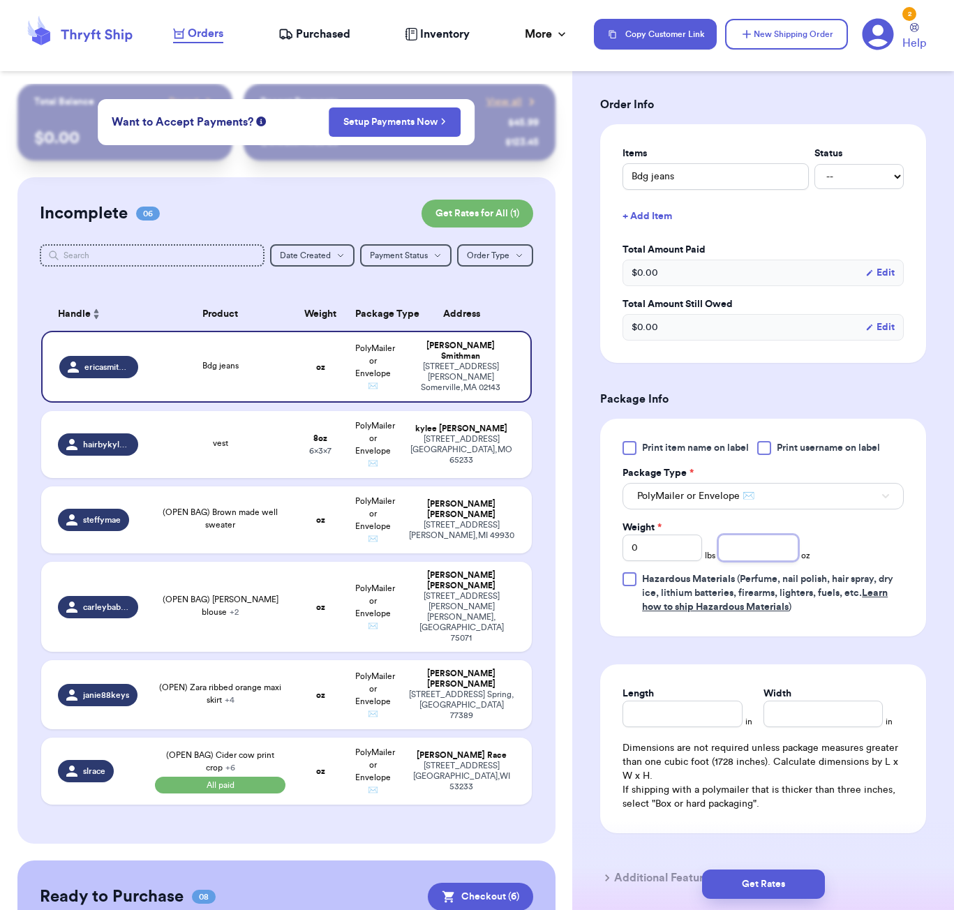
click at [755, 555] on input "number" at bounding box center [758, 547] width 80 height 27
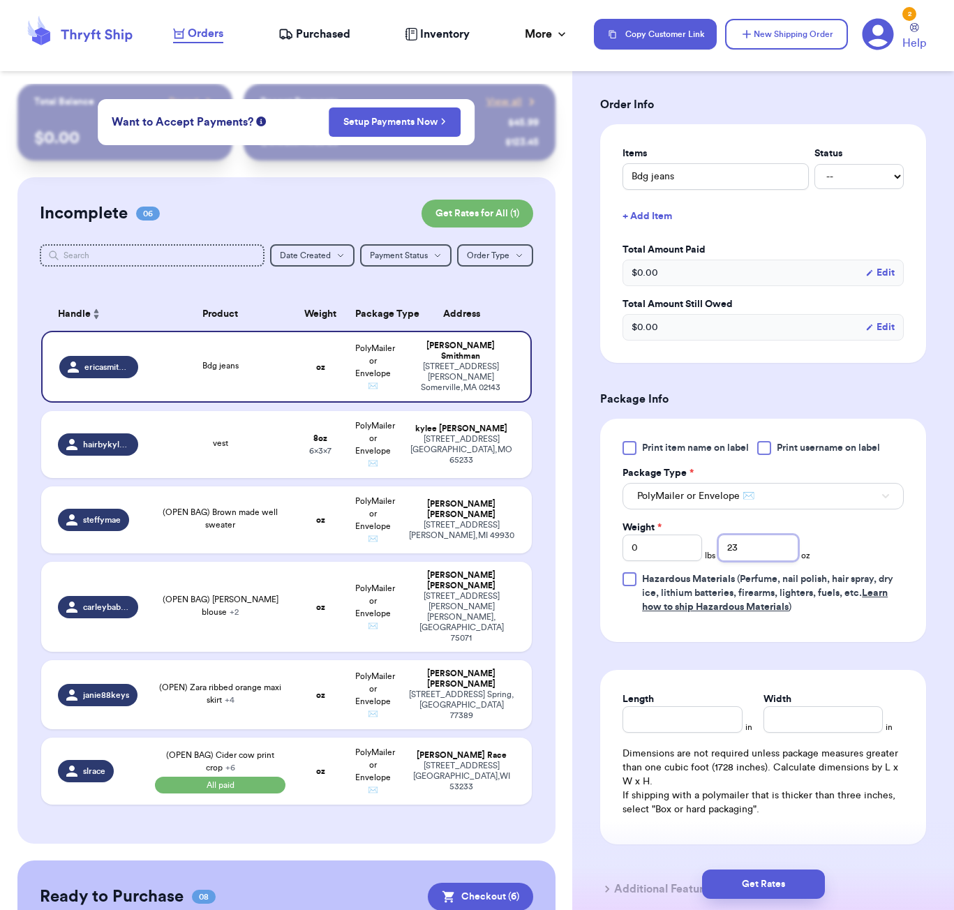
type input "23"
click at [677, 719] on div "Length" at bounding box center [681, 712] width 119 height 40
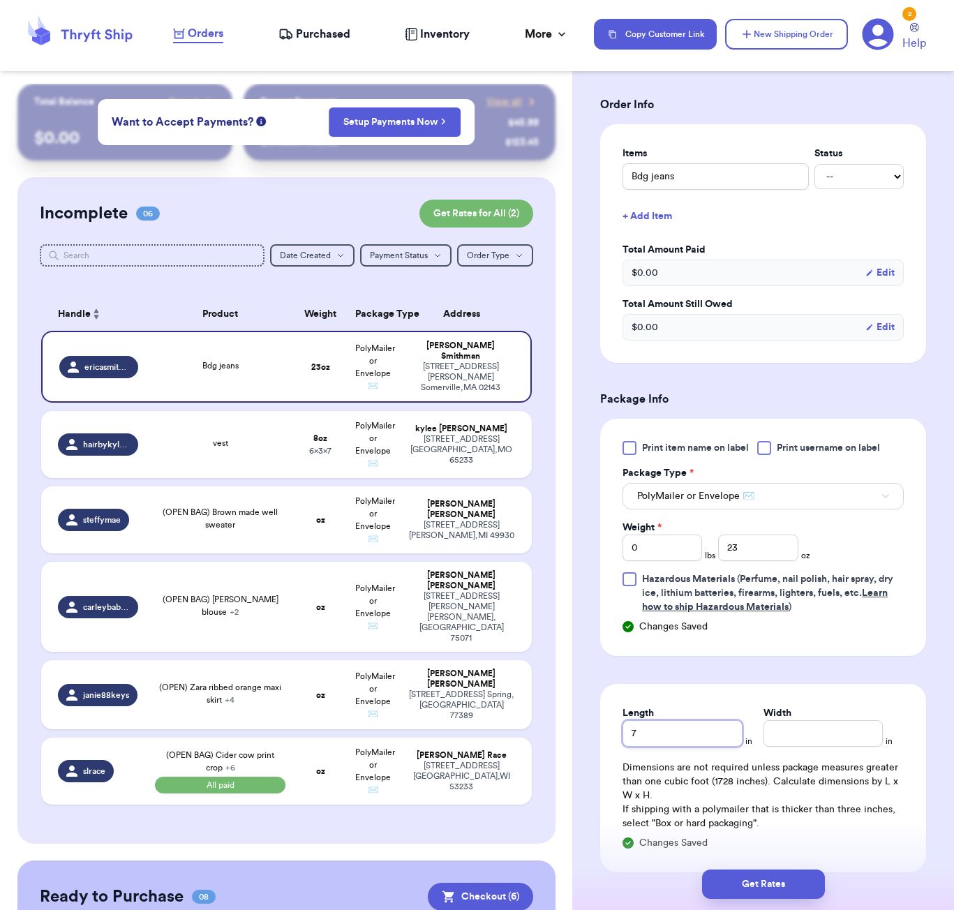
type input "7"
type input "6"
click at [778, 889] on button "Get Rates" at bounding box center [763, 883] width 123 height 29
type input "1"
type input "7"
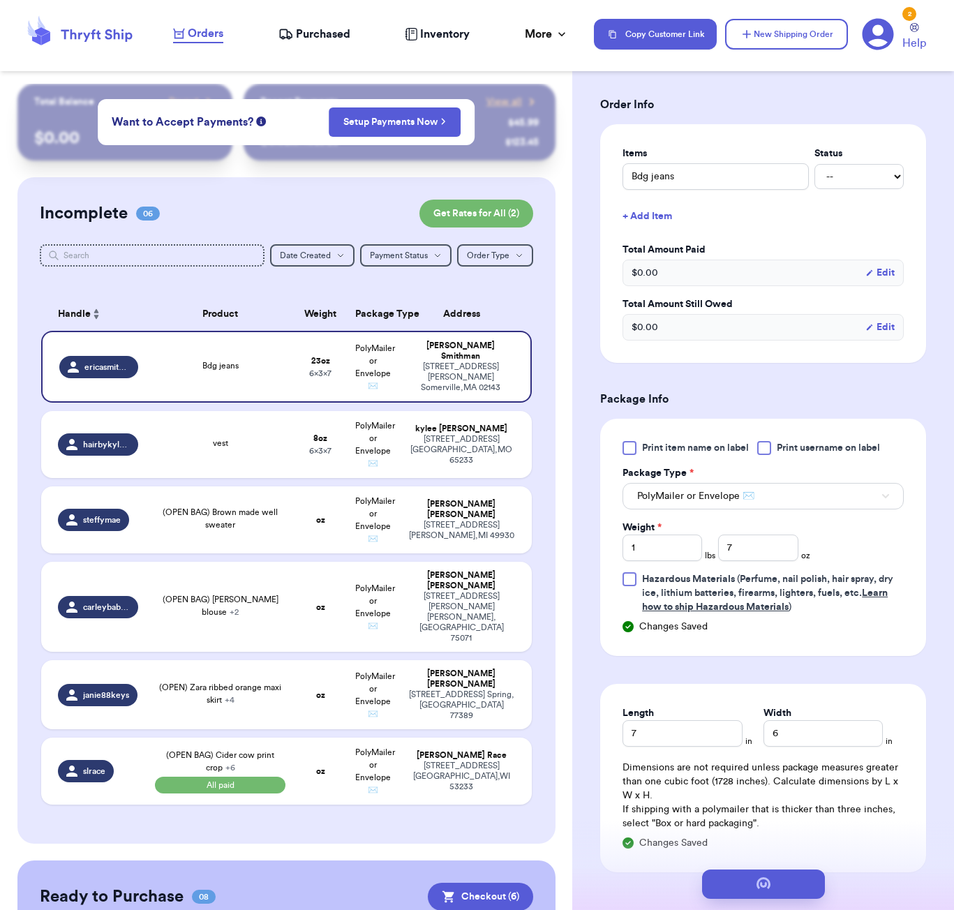
scroll to position [0, 0]
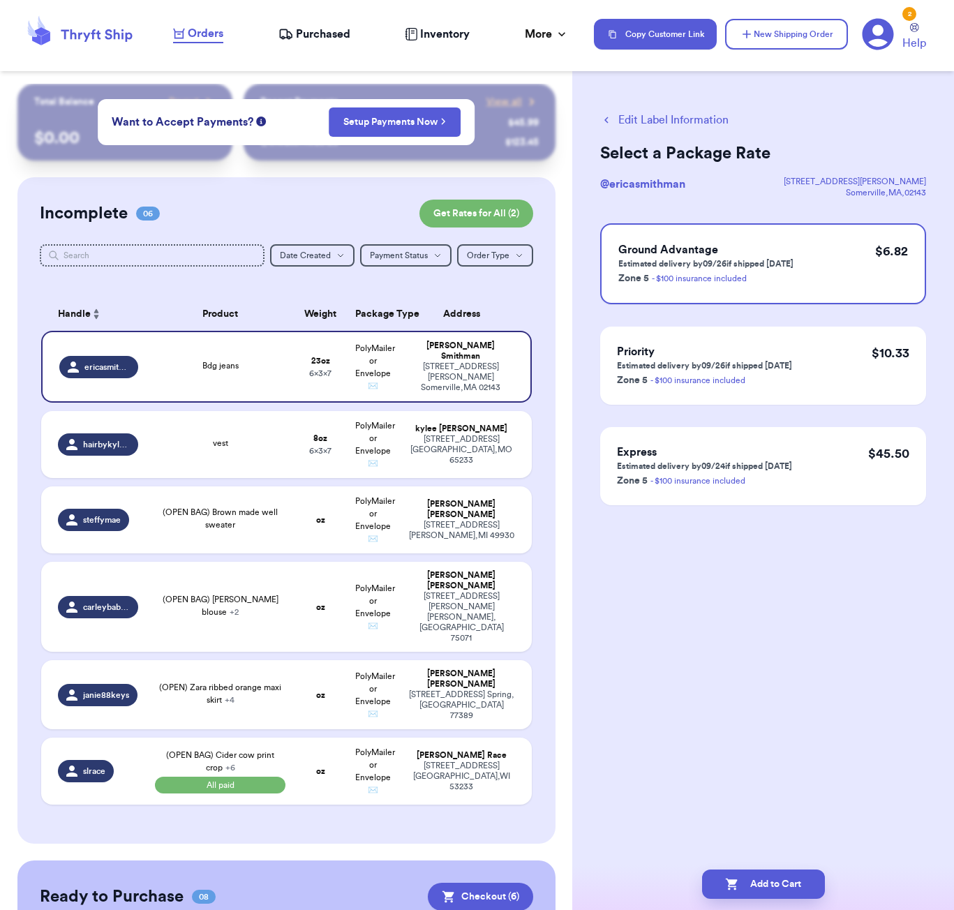
drag, startPoint x: 784, startPoint y: 889, endPoint x: 806, endPoint y: 790, distance: 100.7
click at [784, 889] on button "Add to Cart" at bounding box center [763, 883] width 123 height 29
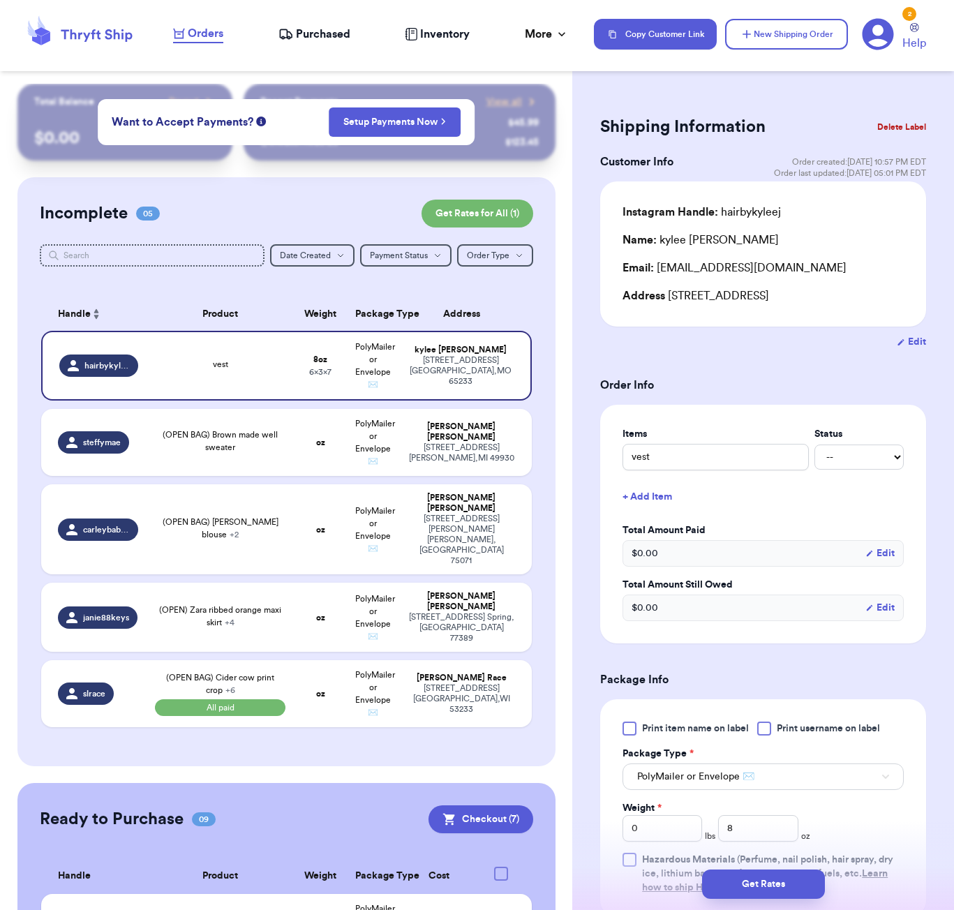
click at [909, 130] on button "Delete Label" at bounding box center [901, 127] width 60 height 31
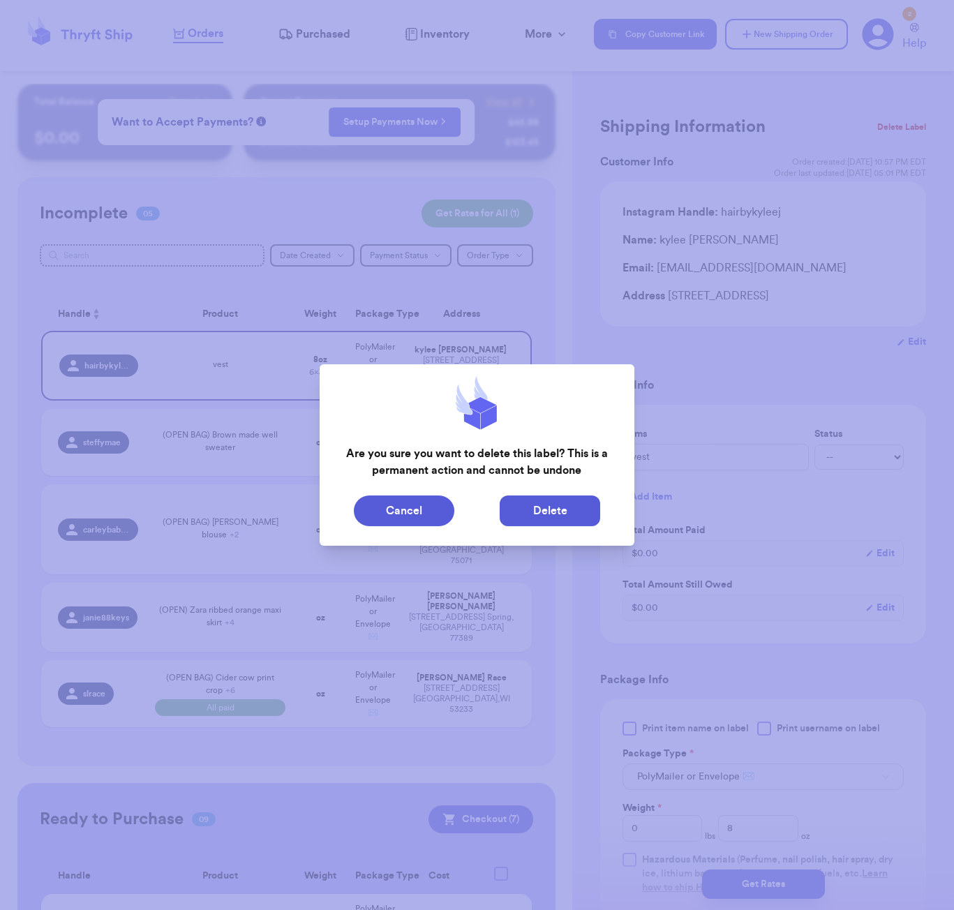
click at [578, 504] on button "Delete" at bounding box center [549, 510] width 100 height 31
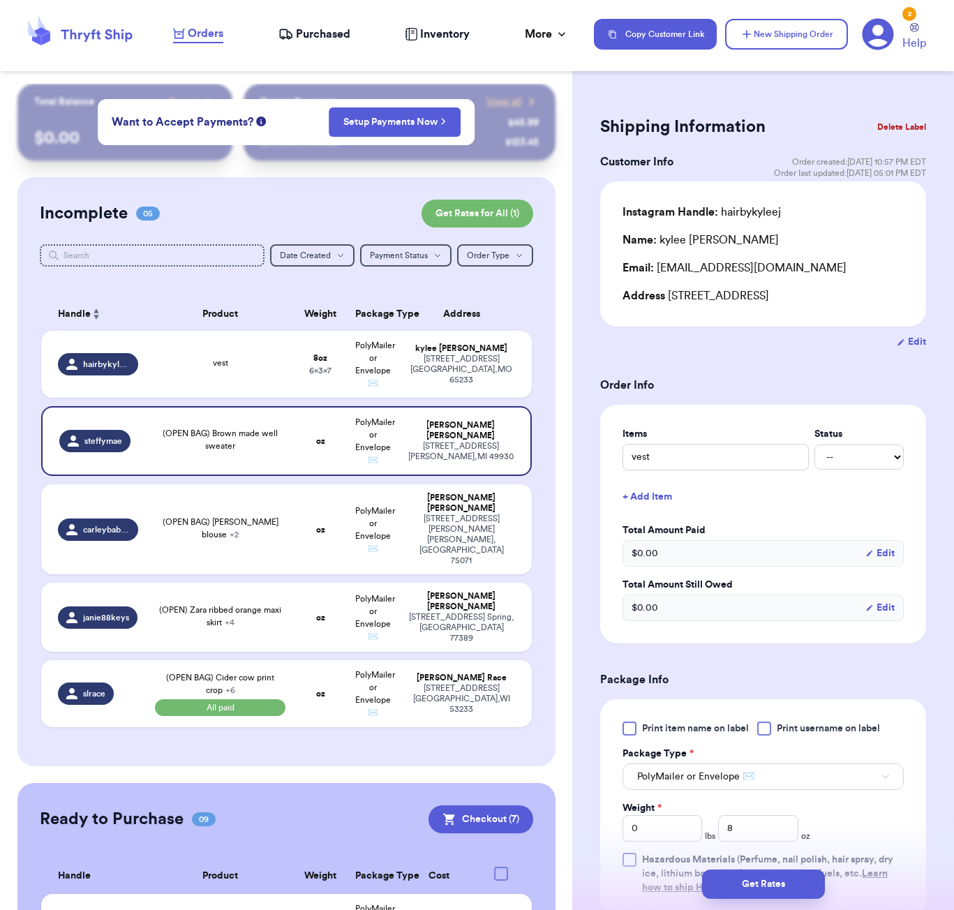
type input "(OPEN BAG) Brown made well sweater"
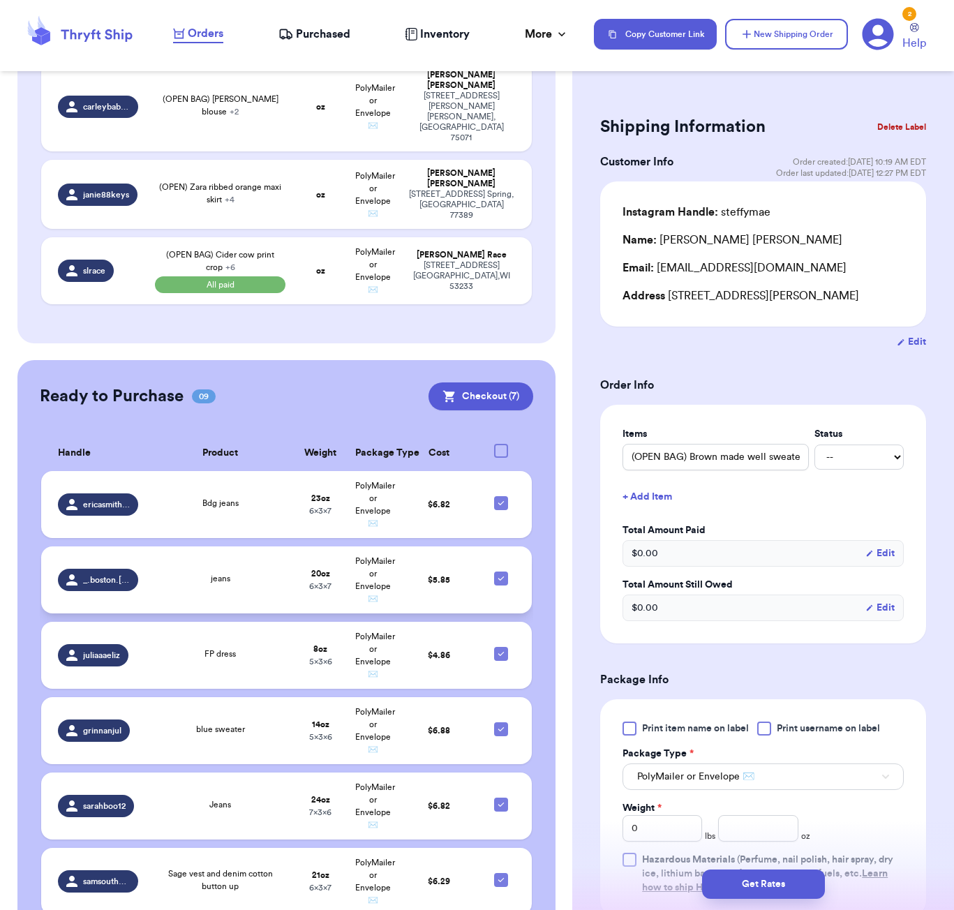
scroll to position [378, 0]
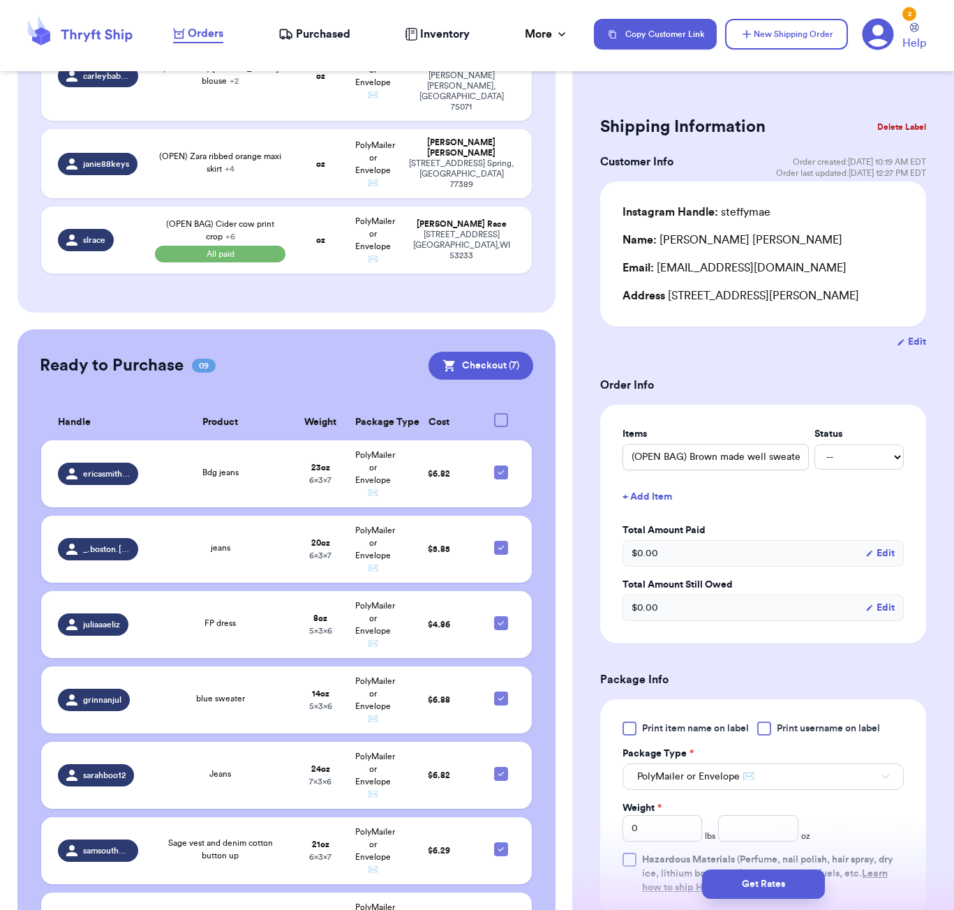
click at [502, 413] on div at bounding box center [501, 420] width 14 height 14
click at [501, 412] on input "checkbox" at bounding box center [500, 412] width 1 height 1
checkbox input "true"
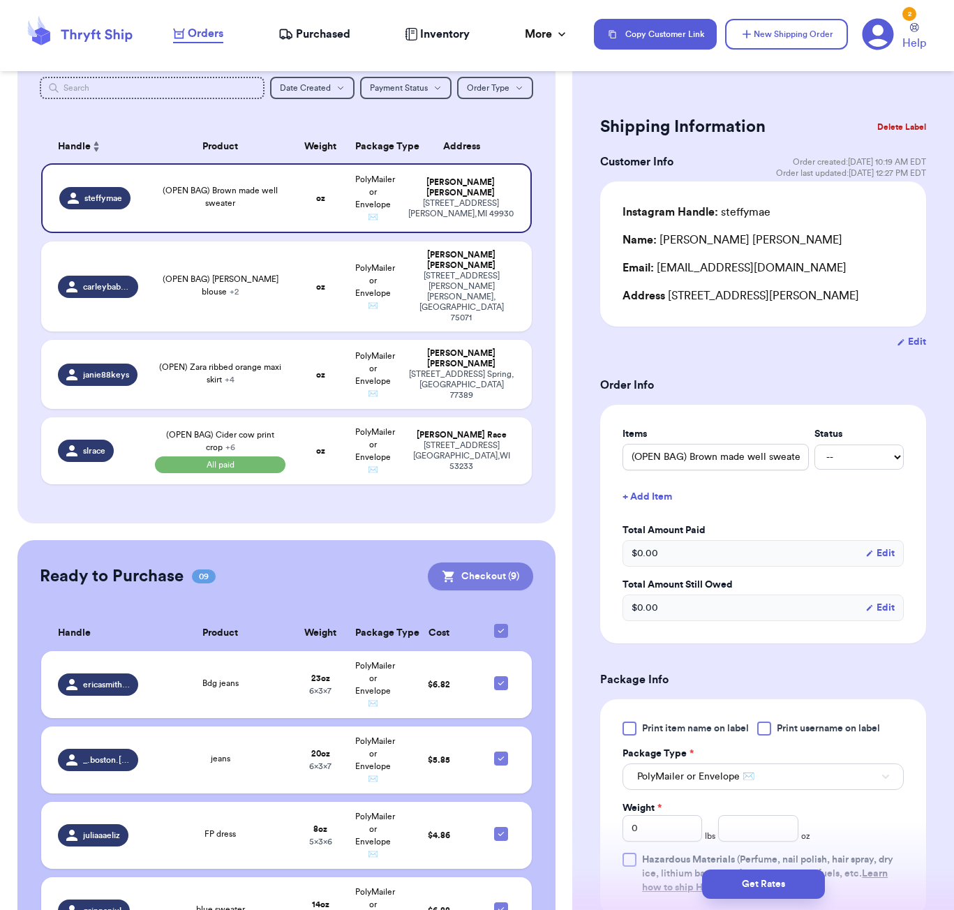
scroll to position [172, 0]
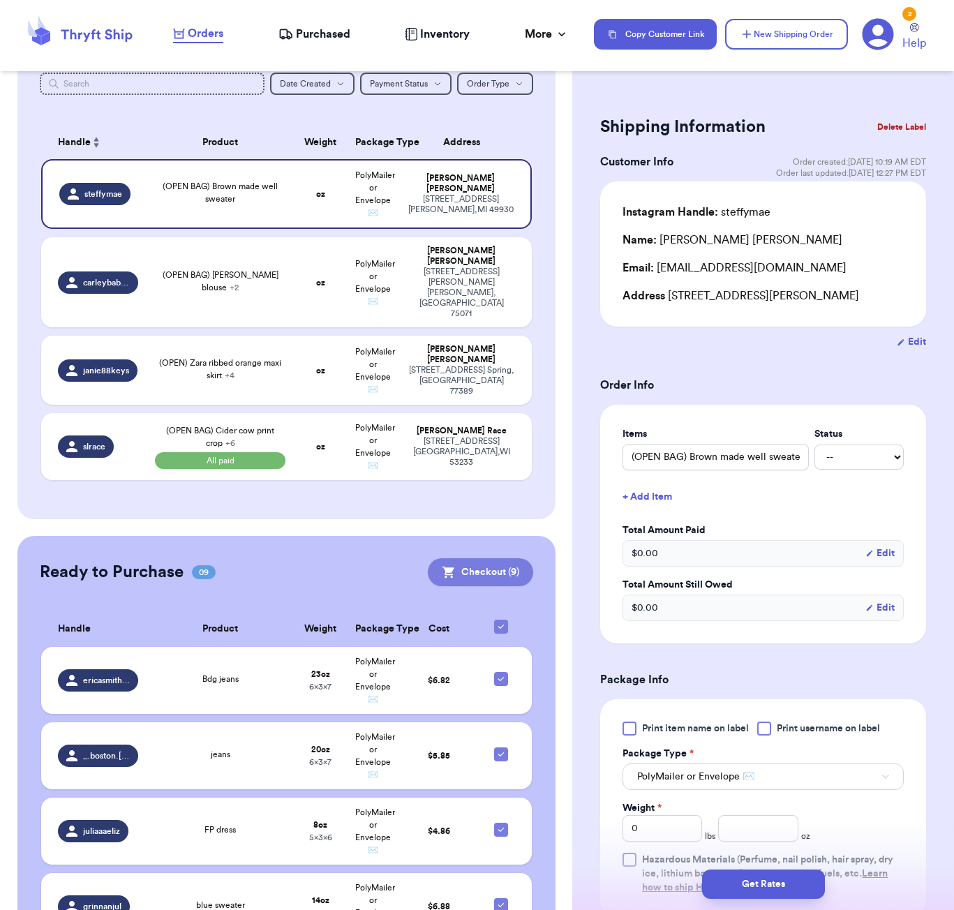
click at [474, 558] on button "Checkout ( 9 )" at bounding box center [480, 572] width 105 height 28
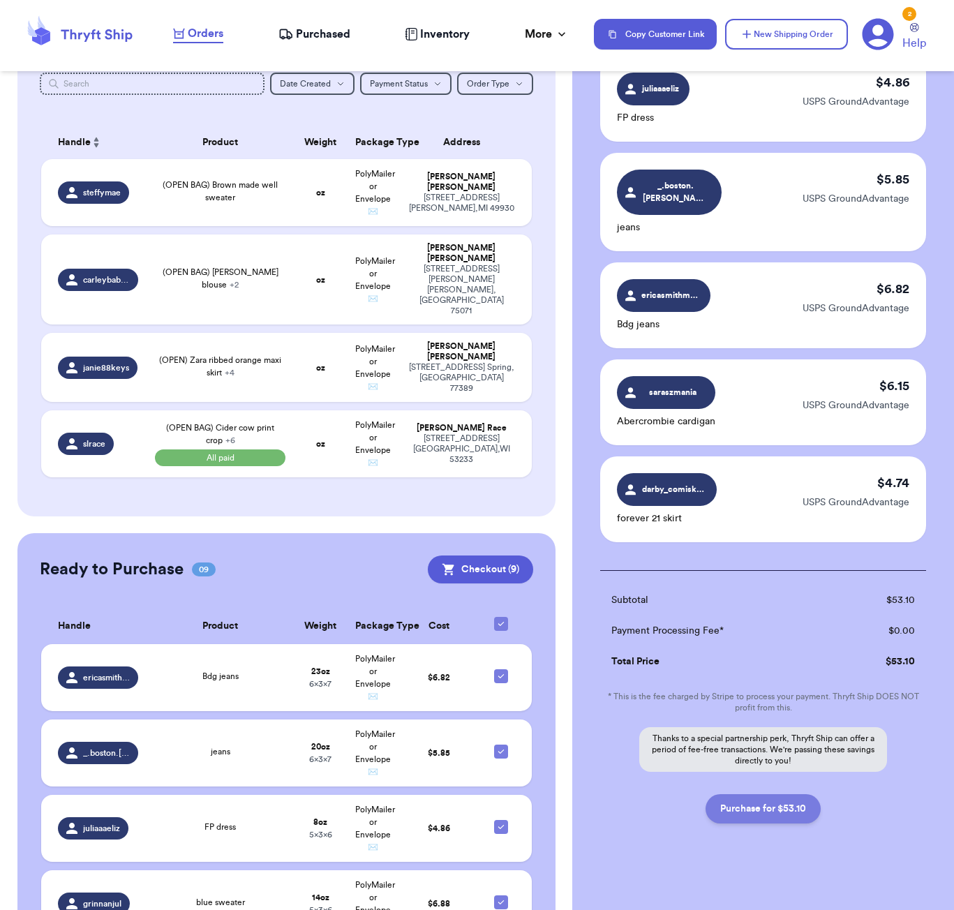
scroll to position [504, 0]
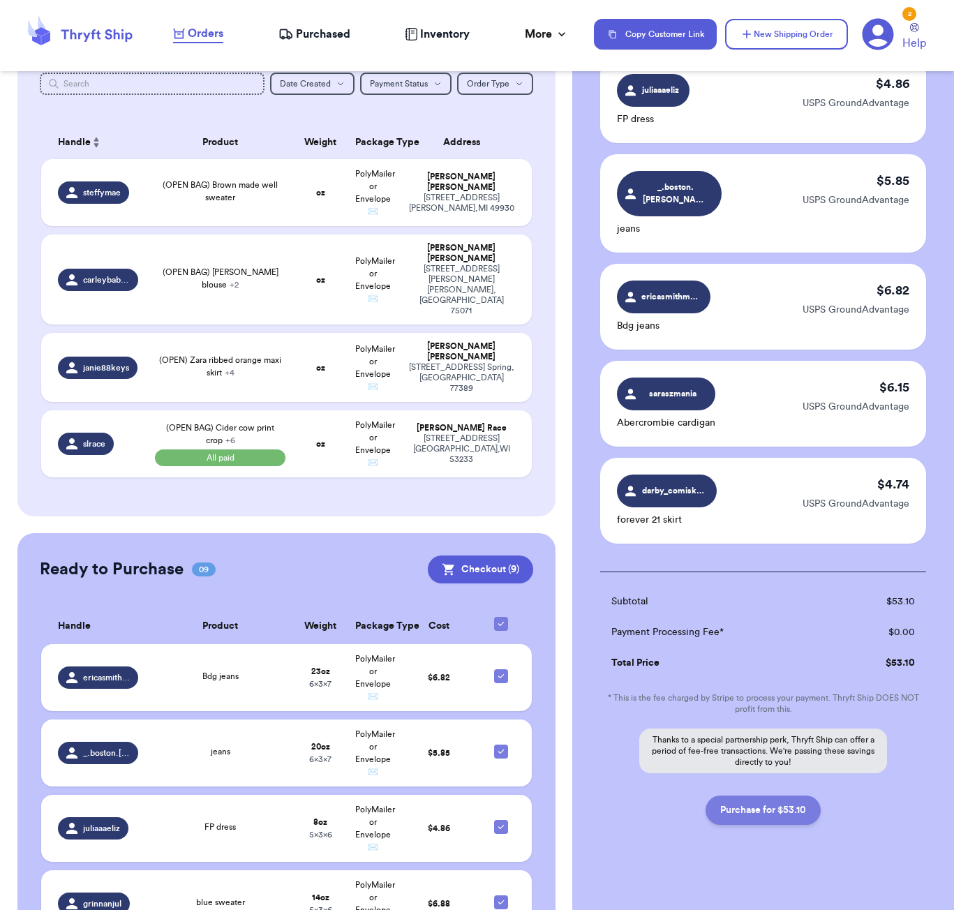
click at [752, 805] on button "Purchase for $53.10" at bounding box center [762, 809] width 115 height 29
checkbox input "true"
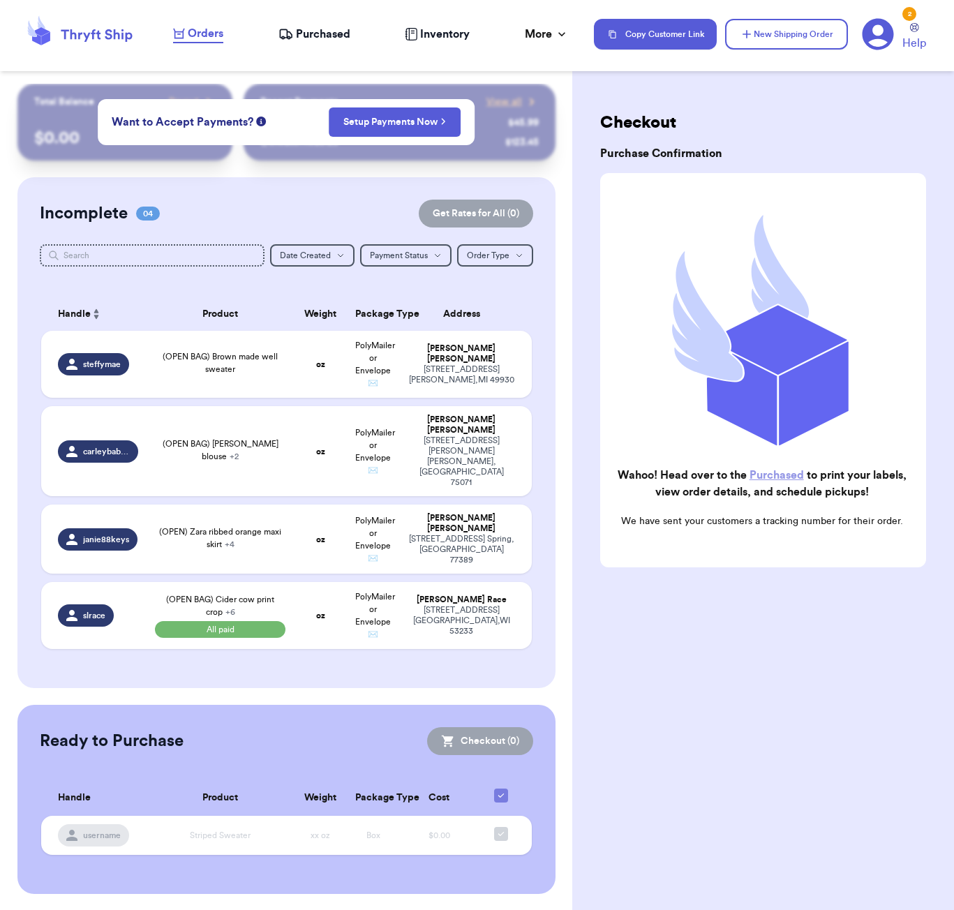
scroll to position [0, 0]
click at [310, 39] on span "Purchased" at bounding box center [323, 34] width 54 height 17
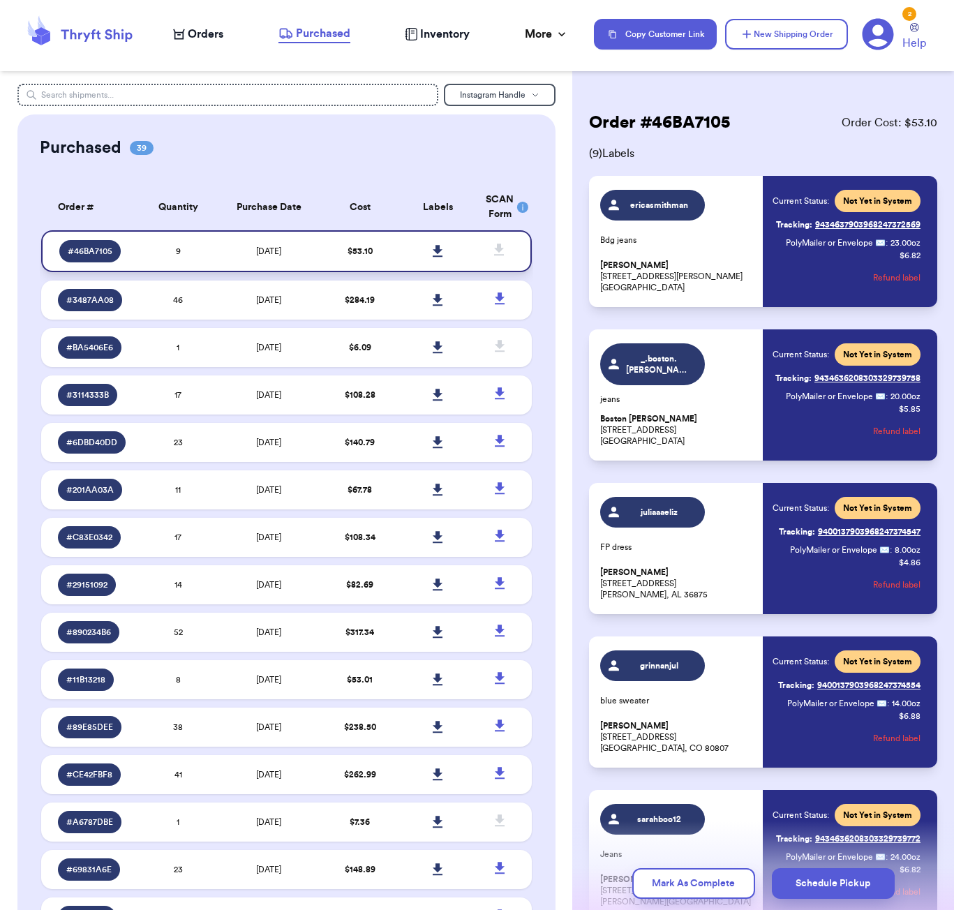
click at [434, 257] on icon at bounding box center [438, 251] width 10 height 13
